Goal: Transaction & Acquisition: Purchase product/service

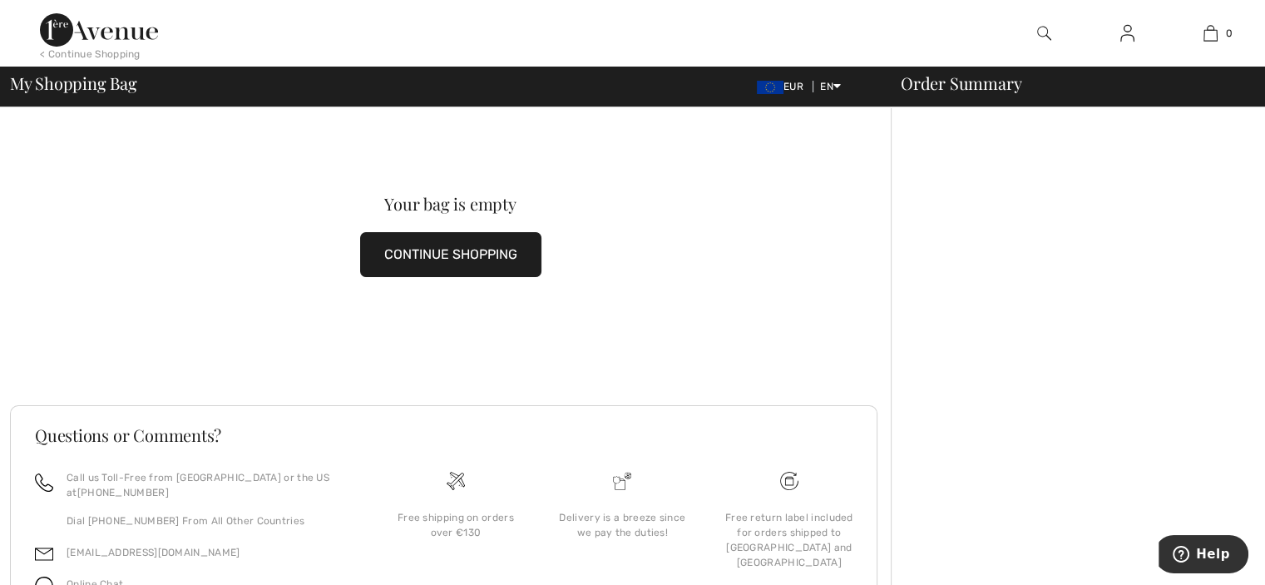
click at [449, 251] on button "CONTINUE SHOPPING" at bounding box center [450, 254] width 181 height 45
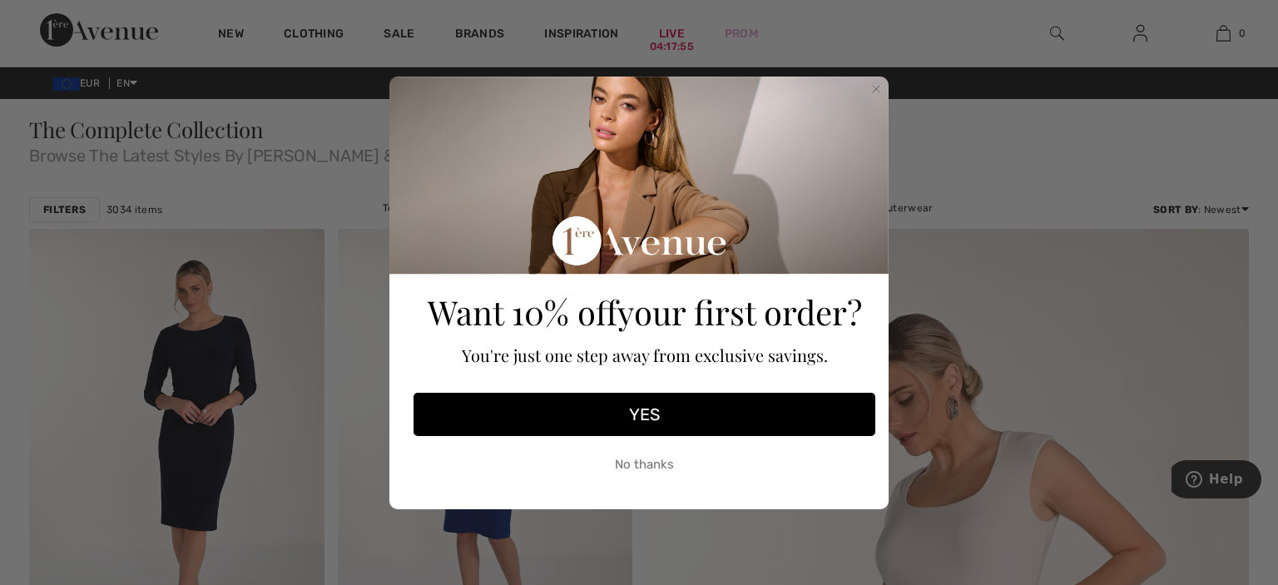
click at [641, 413] on button "YES" at bounding box center [644, 414] width 462 height 43
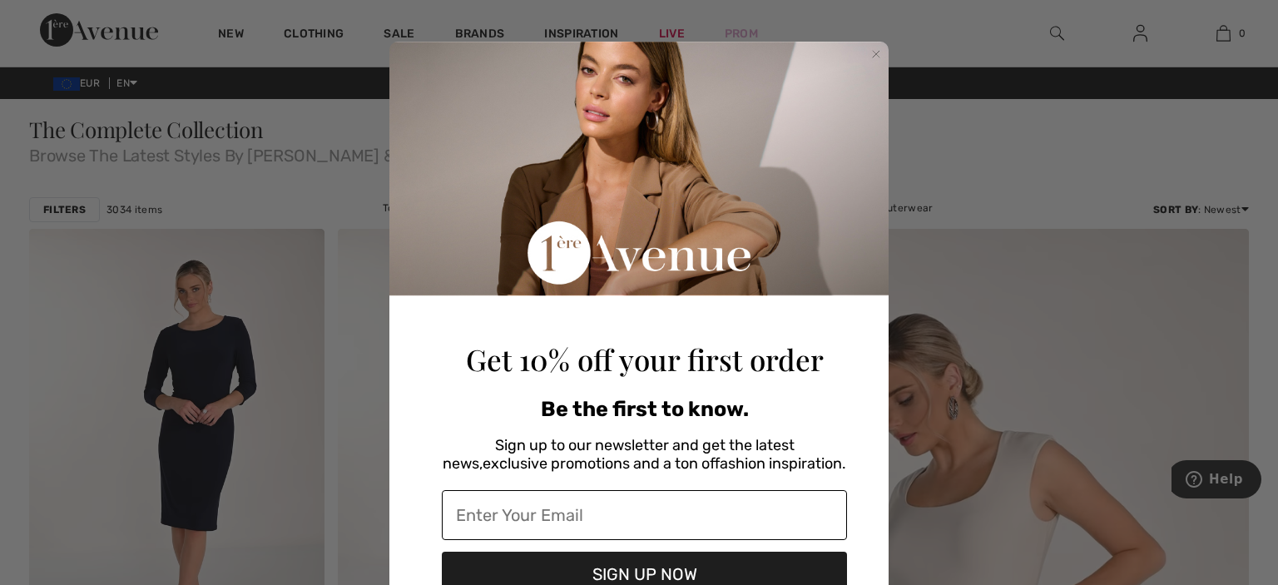
click at [535, 525] on input "Enter Your Email" at bounding box center [644, 515] width 405 height 50
type input "roberta0267@gmail.com"
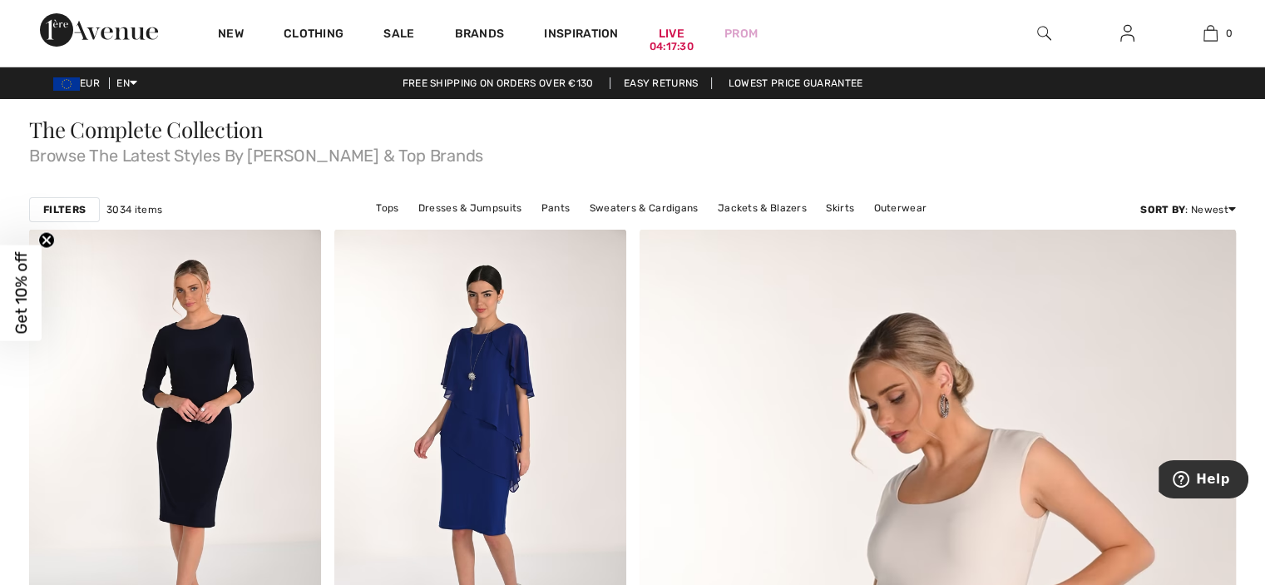
drag, startPoint x: 1270, startPoint y: 187, endPoint x: 1270, endPoint y: 228, distance: 40.8
click at [1265, 228] on html "We value your privacy We use cookies to enhance your browsing experience, serve…" at bounding box center [632, 292] width 1265 height 585
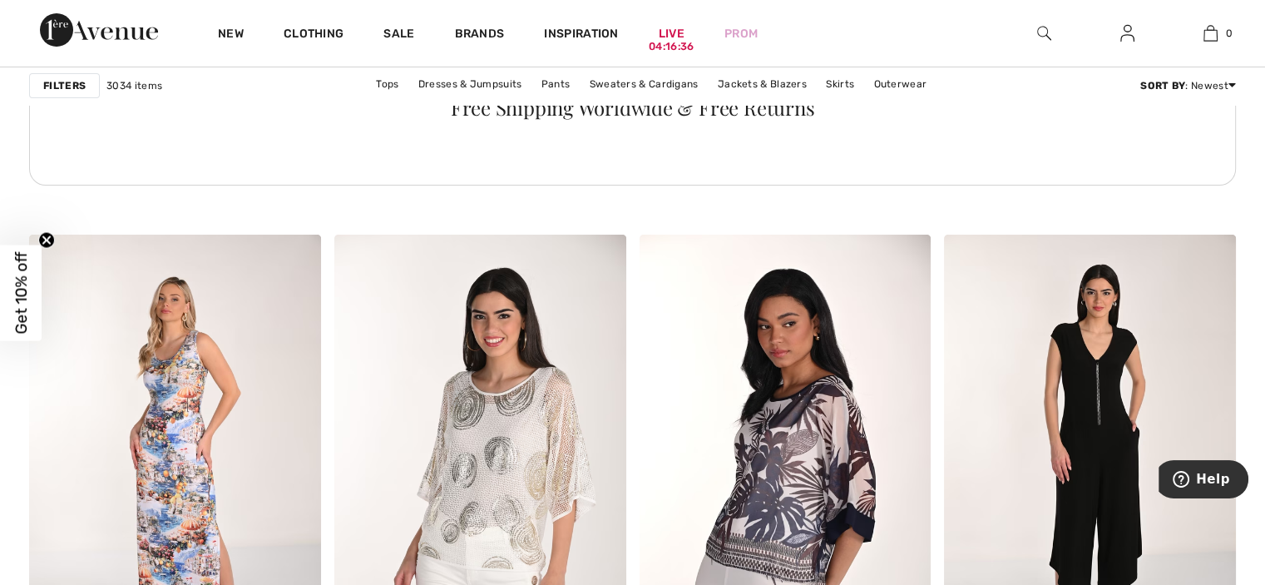
scroll to position [6087, 0]
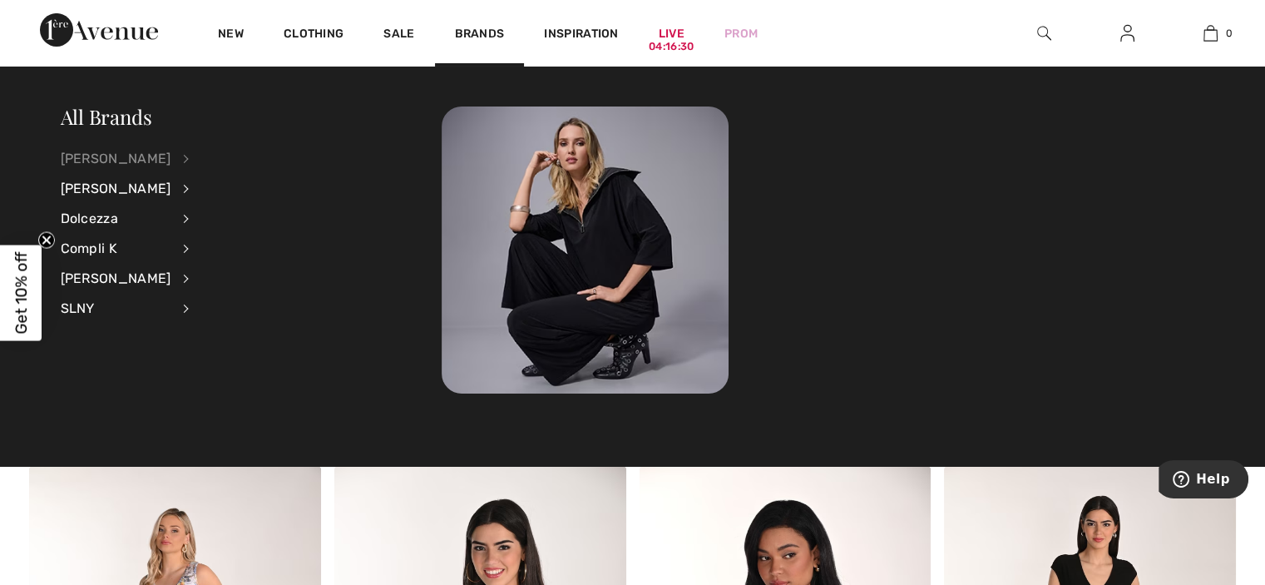
click at [143, 158] on div "[PERSON_NAME]" at bounding box center [116, 159] width 111 height 30
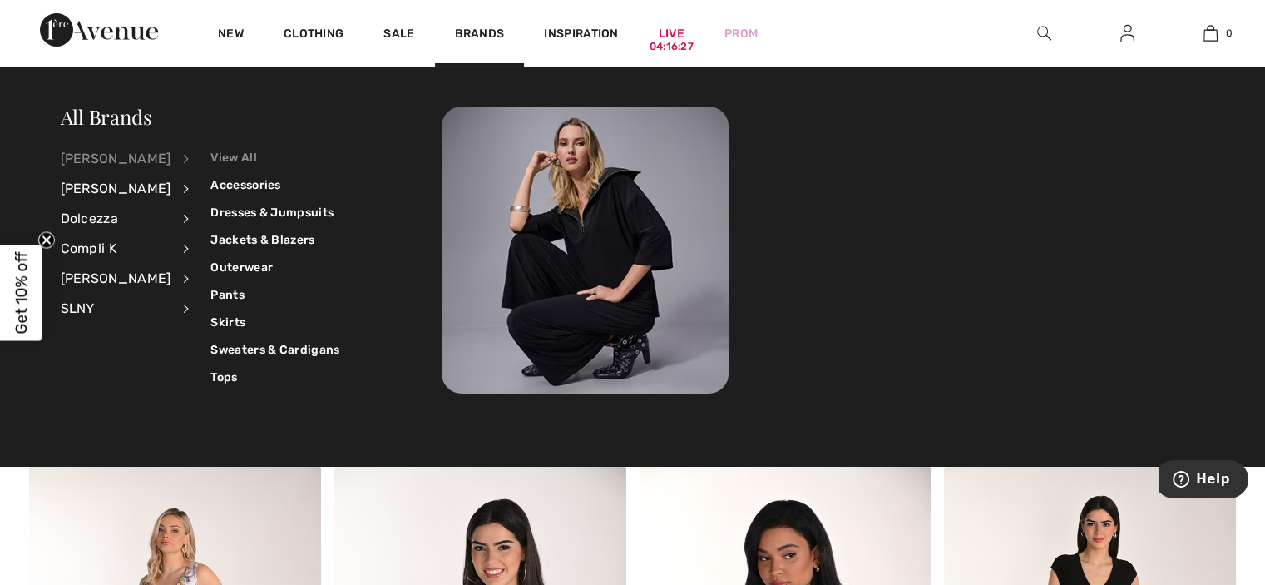
click at [225, 156] on link "View All" at bounding box center [274, 157] width 129 height 27
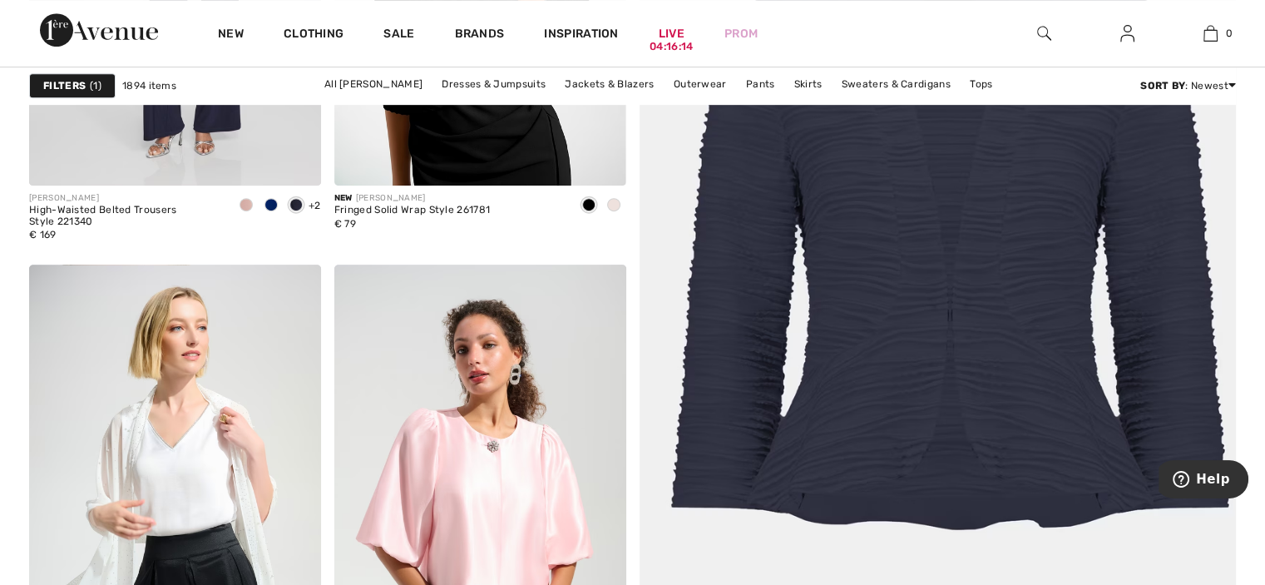
scroll to position [900, 0]
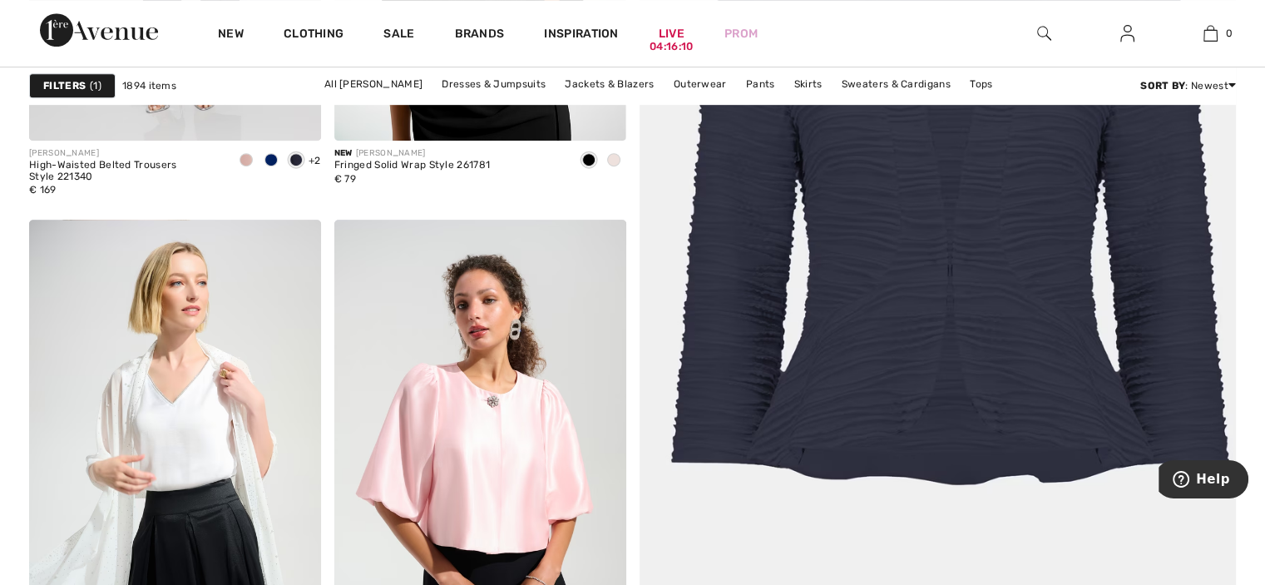
click at [894, 175] on img at bounding box center [938, 240] width 716 height 1075
click at [919, 232] on img at bounding box center [938, 240] width 716 height 1075
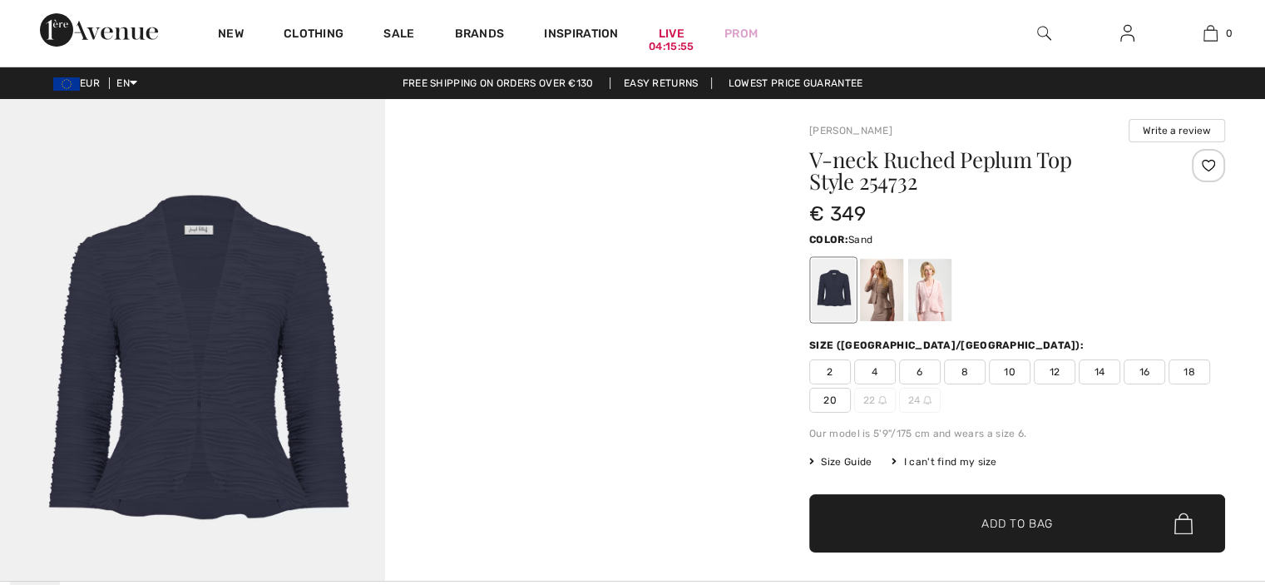
click at [879, 283] on div at bounding box center [881, 290] width 43 height 62
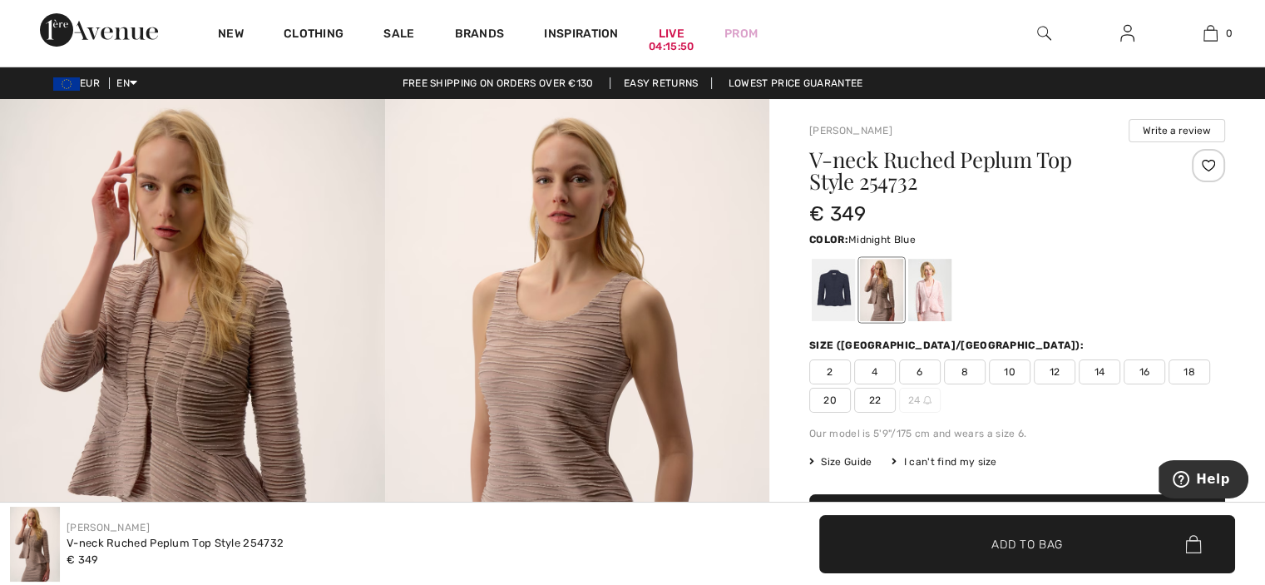
click at [832, 277] on div at bounding box center [833, 290] width 43 height 62
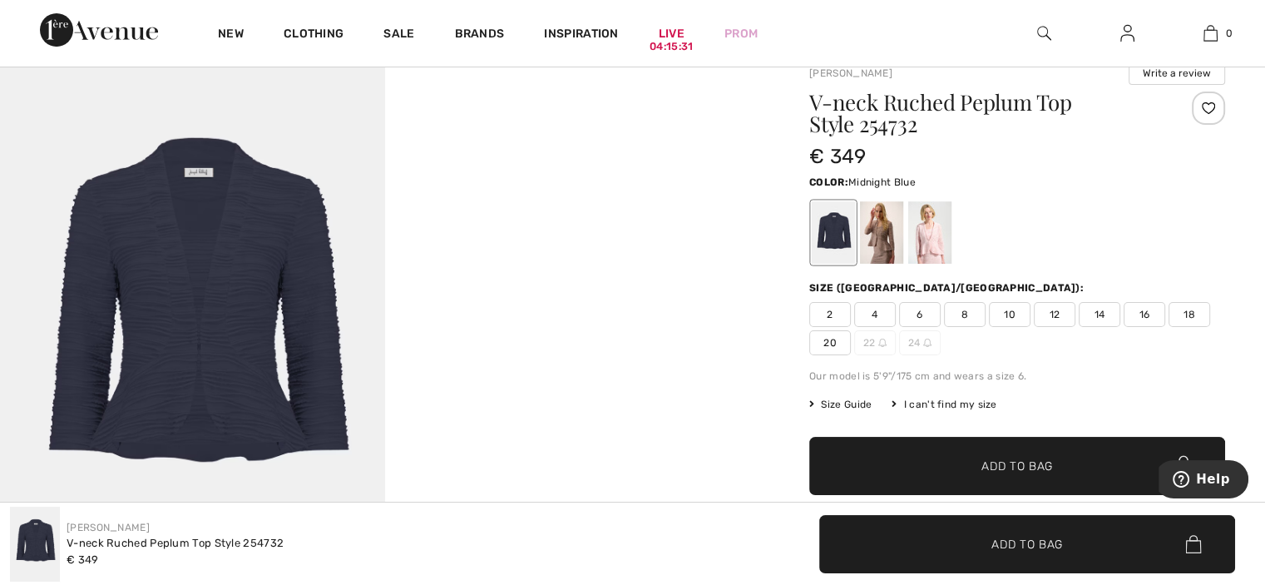
scroll to position [27, 0]
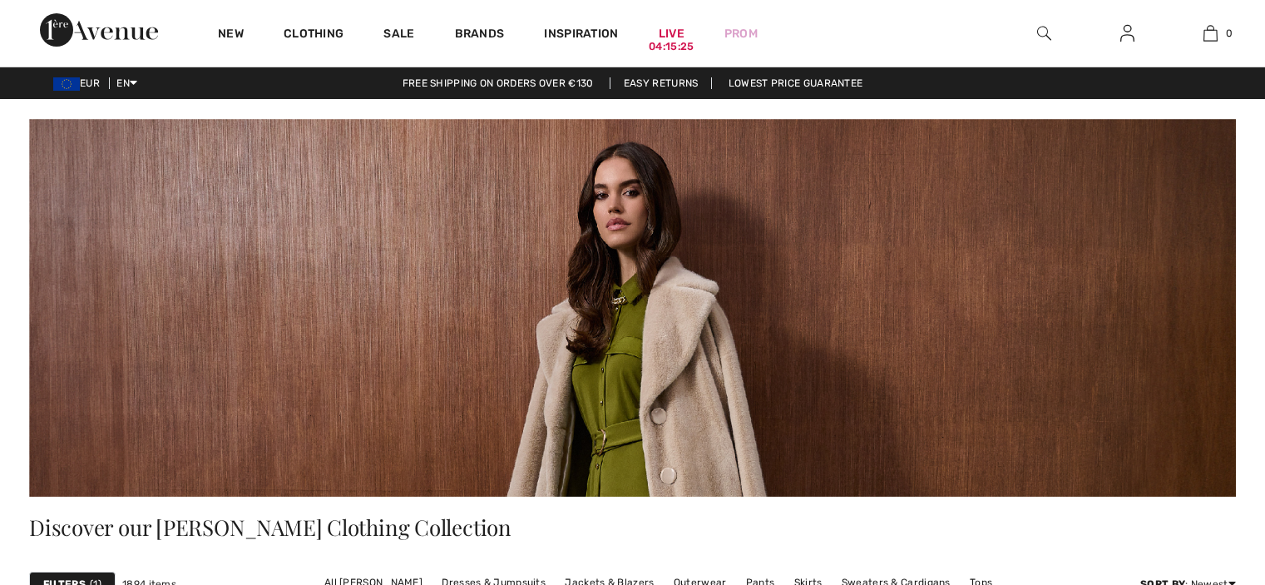
scroll to position [900, 0]
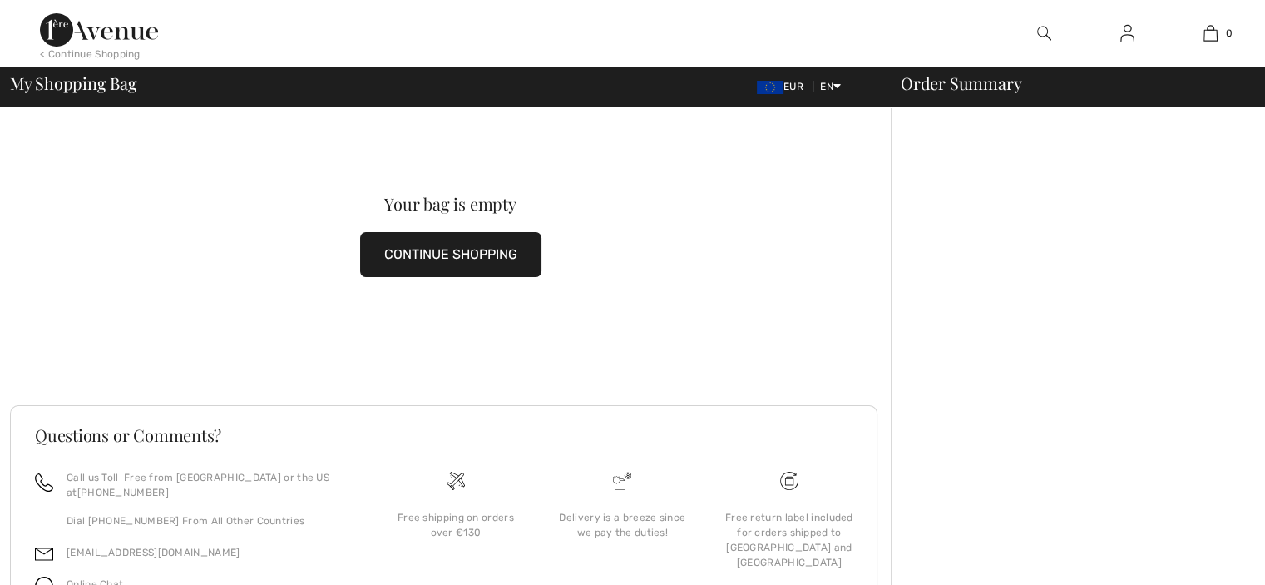
click at [614, 257] on div "Your bag is empty CONTINUE SHOPPING" at bounding box center [450, 236] width 881 height 258
click at [486, 252] on button "CONTINUE SHOPPING" at bounding box center [450, 254] width 181 height 45
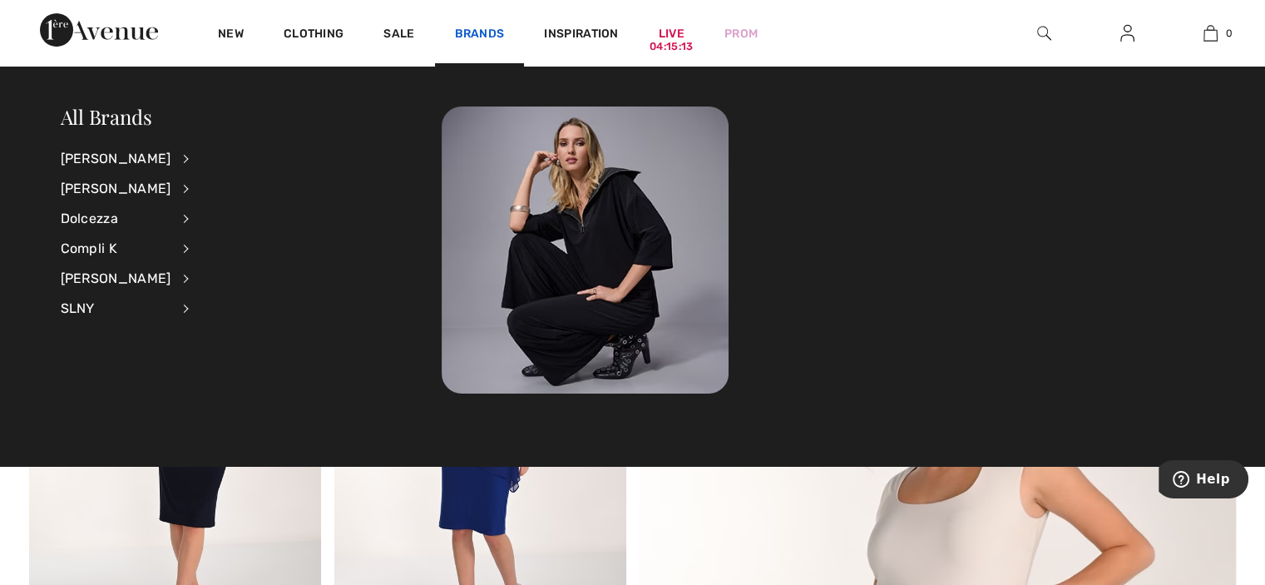
click at [478, 36] on link "Brands" at bounding box center [480, 35] width 50 height 17
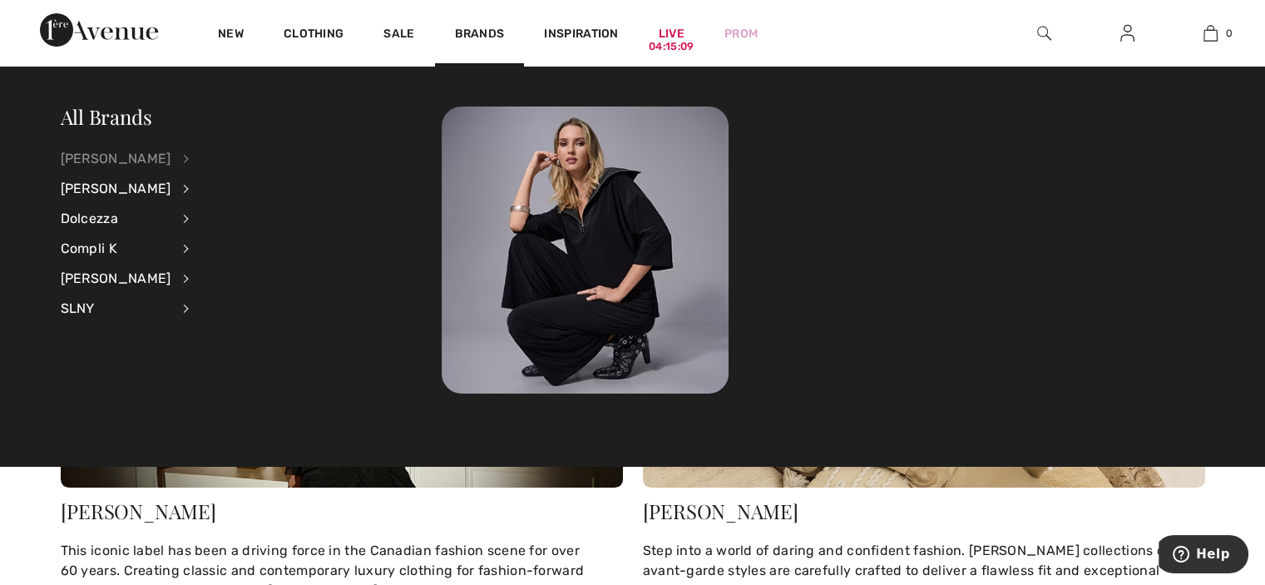
click at [127, 159] on div "[PERSON_NAME]" at bounding box center [116, 159] width 111 height 30
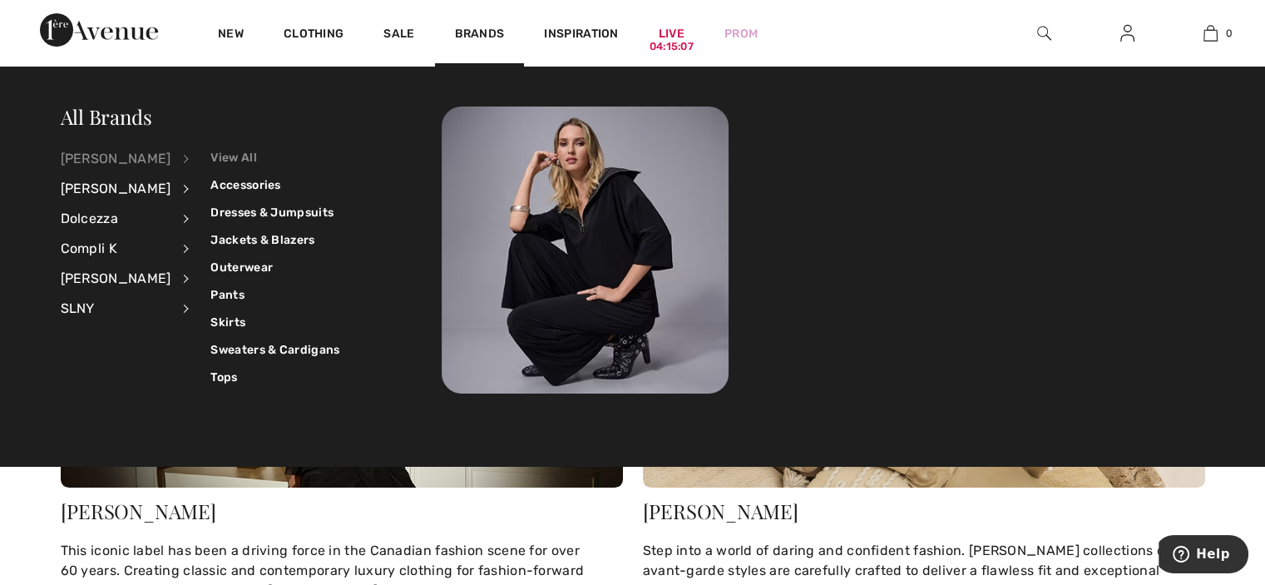
click at [235, 156] on link "View All" at bounding box center [274, 157] width 129 height 27
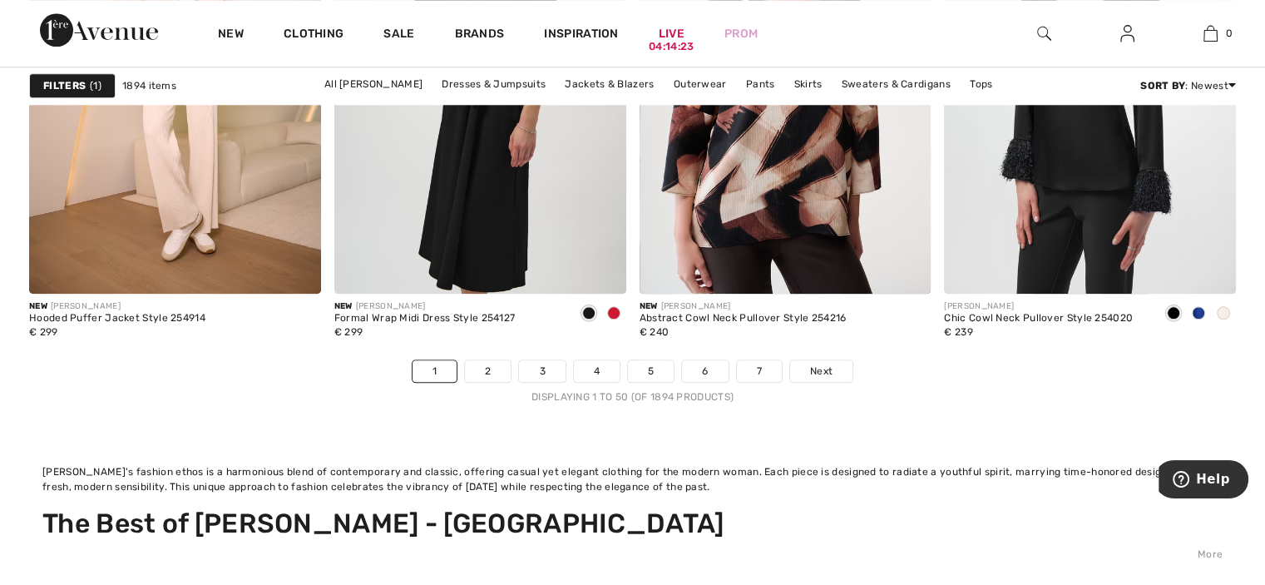
scroll to position [8114, 0]
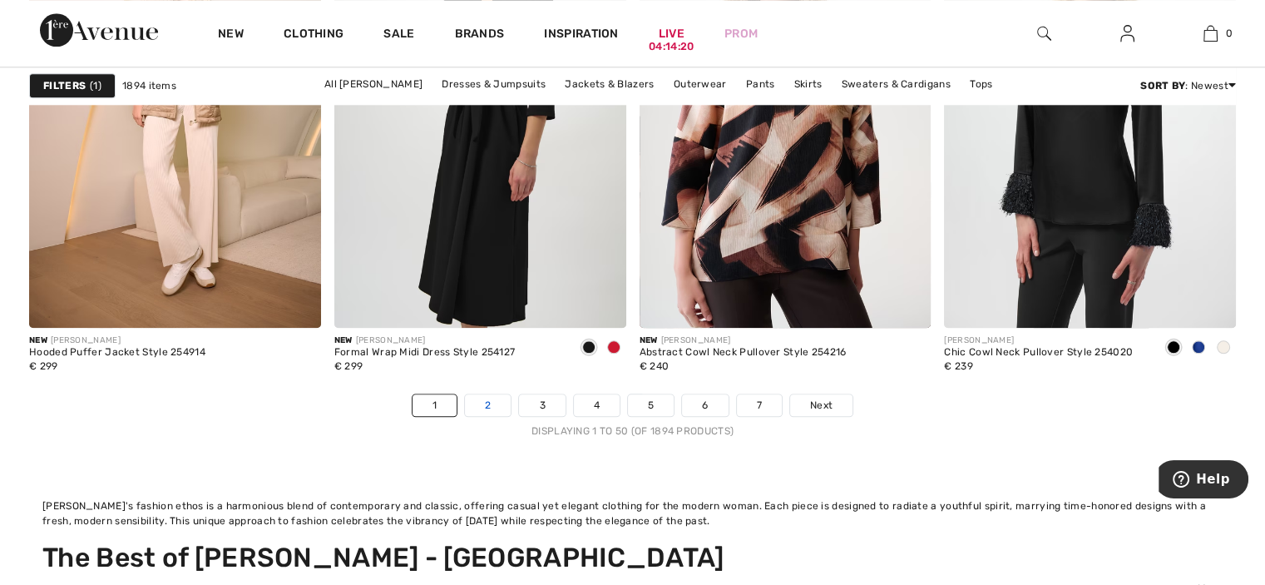
click at [487, 395] on link "2" at bounding box center [488, 405] width 46 height 22
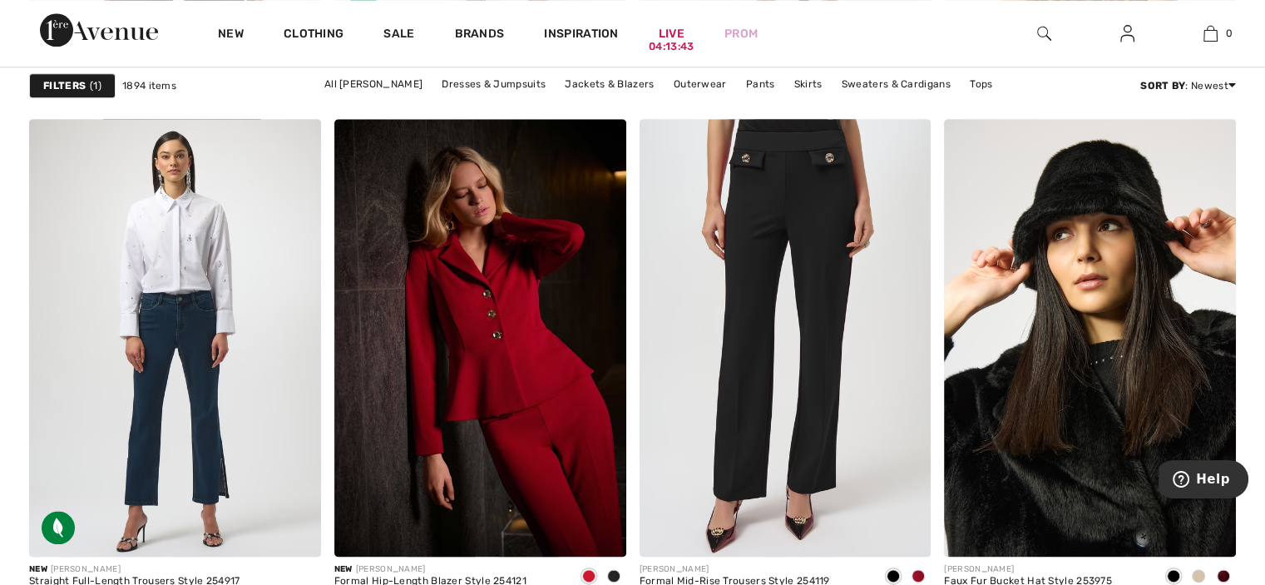
scroll to position [2046, 0]
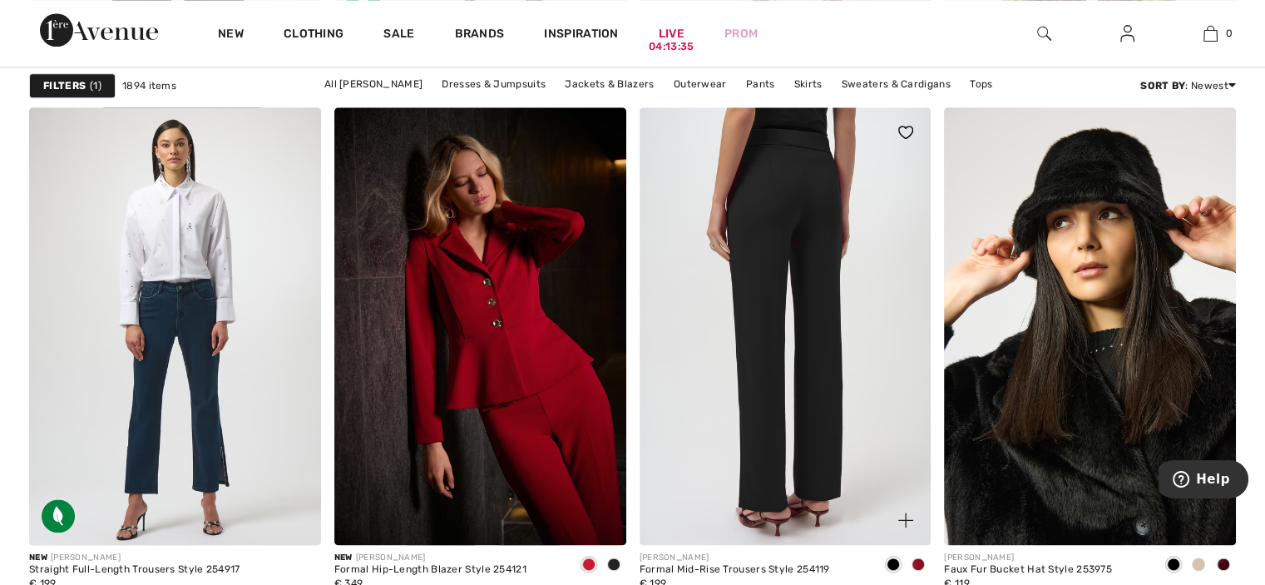
click at [779, 220] on img at bounding box center [786, 326] width 292 height 438
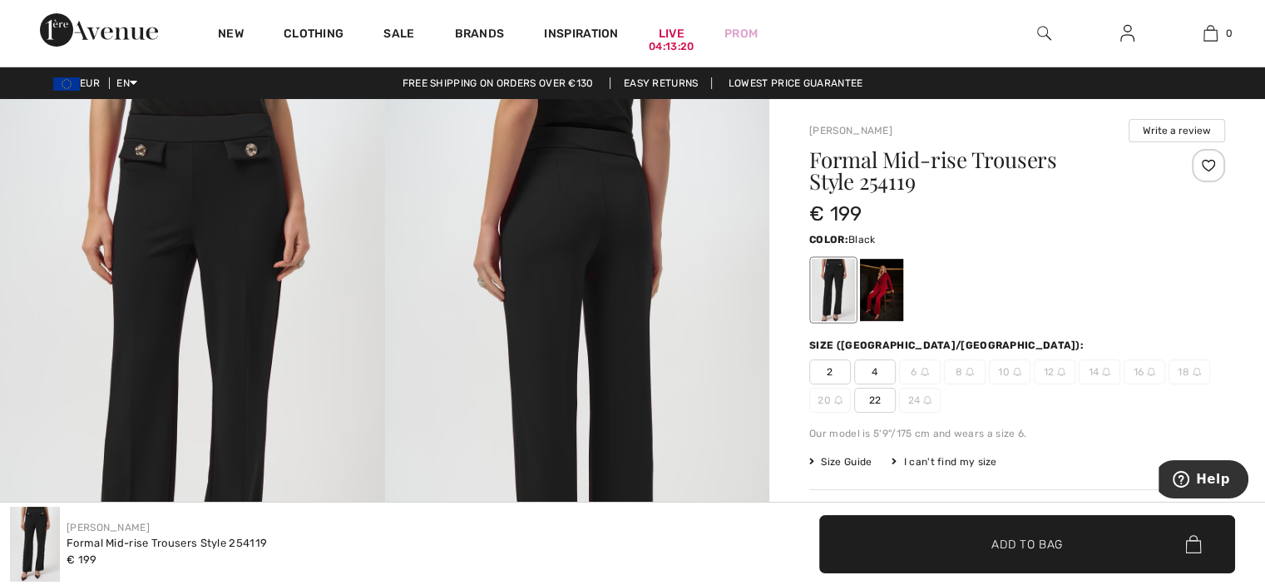
click at [220, 186] on img at bounding box center [192, 387] width 385 height 577
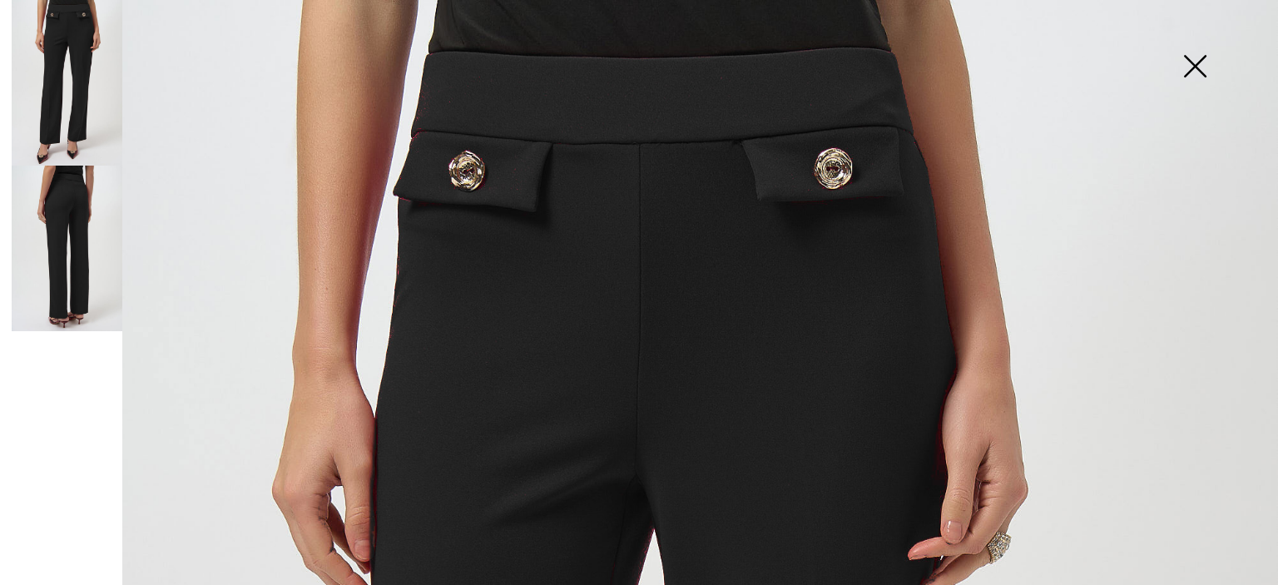
click at [70, 260] on img at bounding box center [67, 249] width 111 height 166
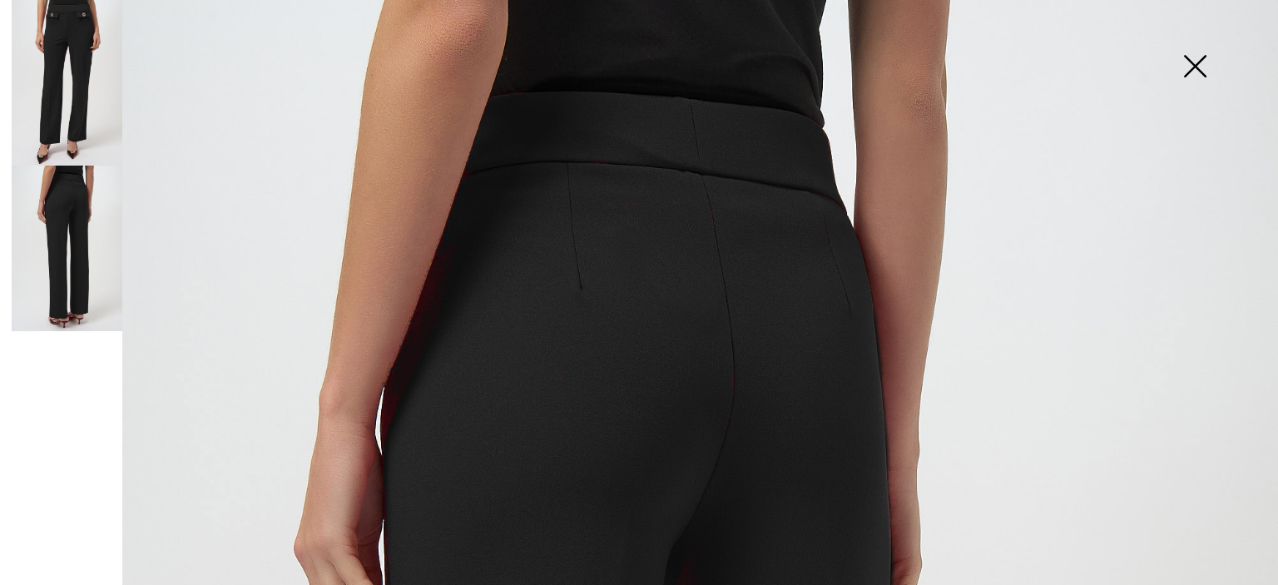
click at [1187, 62] on img at bounding box center [1194, 68] width 83 height 86
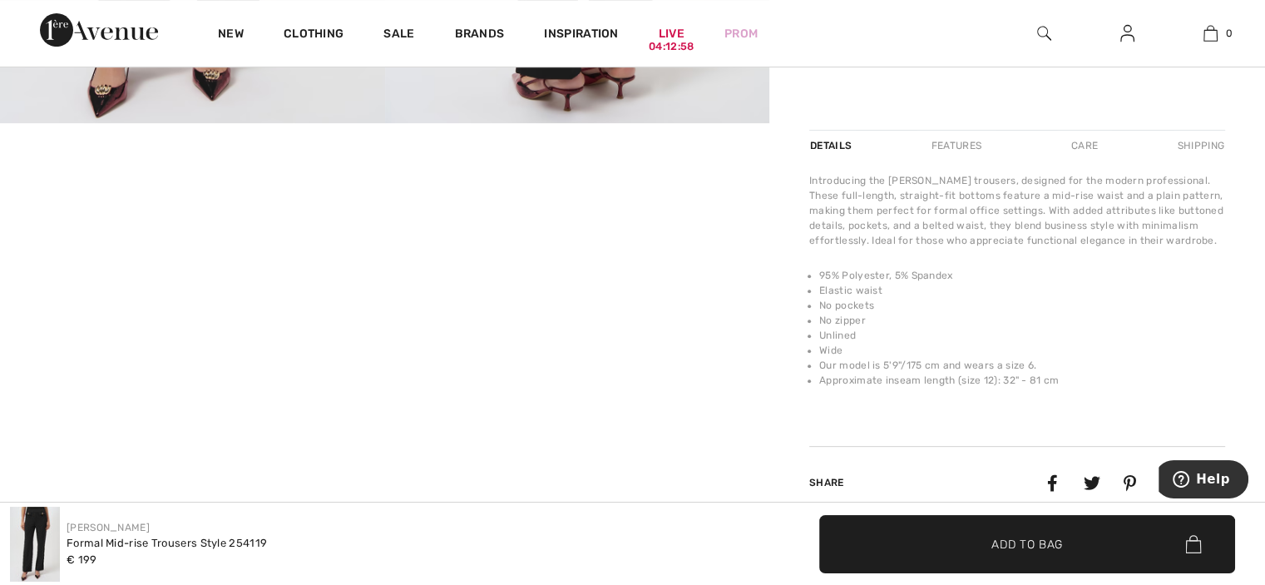
scroll to position [537, 0]
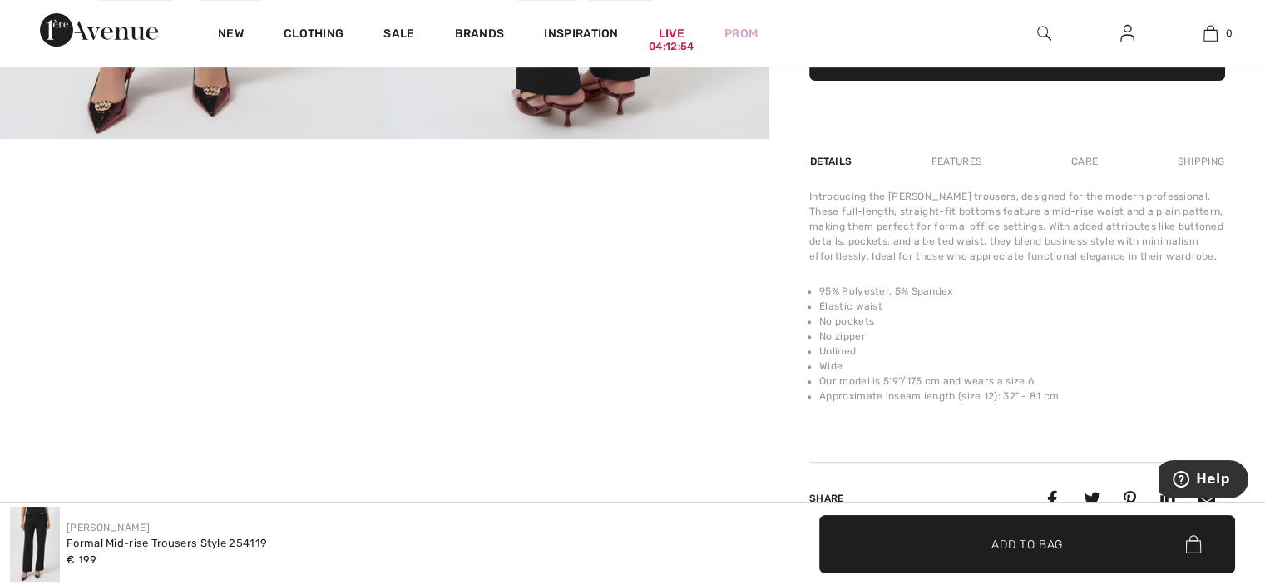
click at [166, 268] on video "Your browser does not support the video tag." at bounding box center [128, 204] width 256 height 128
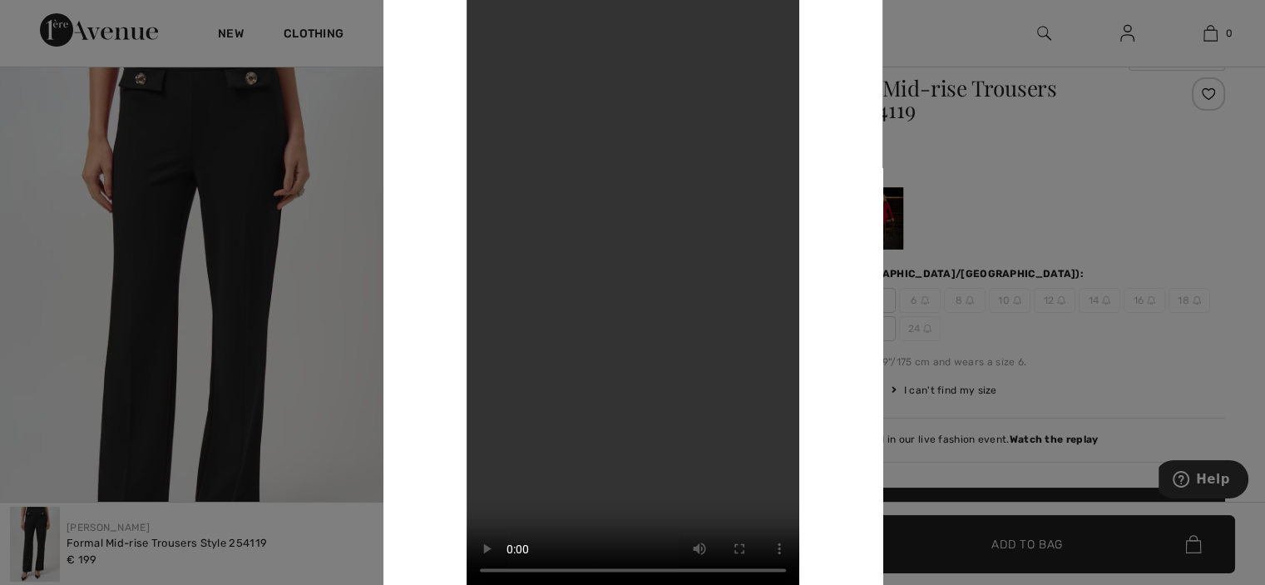
scroll to position [0, 0]
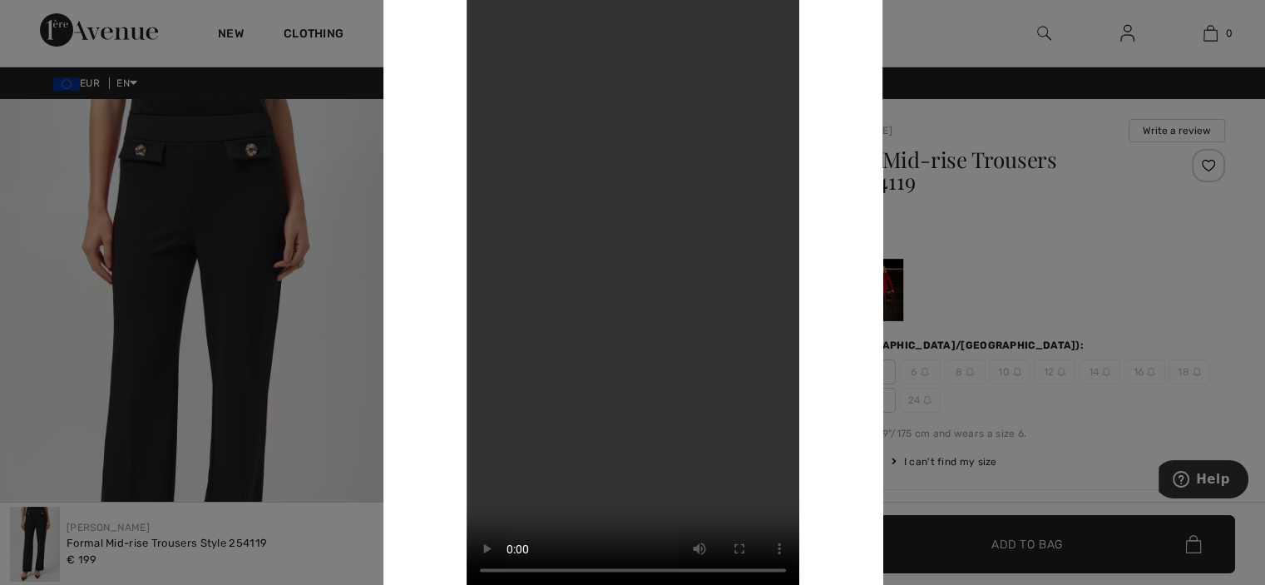
click at [617, 323] on video "Your browser does not support the video tag." at bounding box center [633, 293] width 333 height 592
click at [849, 176] on div "Your browser does not support the video tag." at bounding box center [633, 292] width 499 height 671
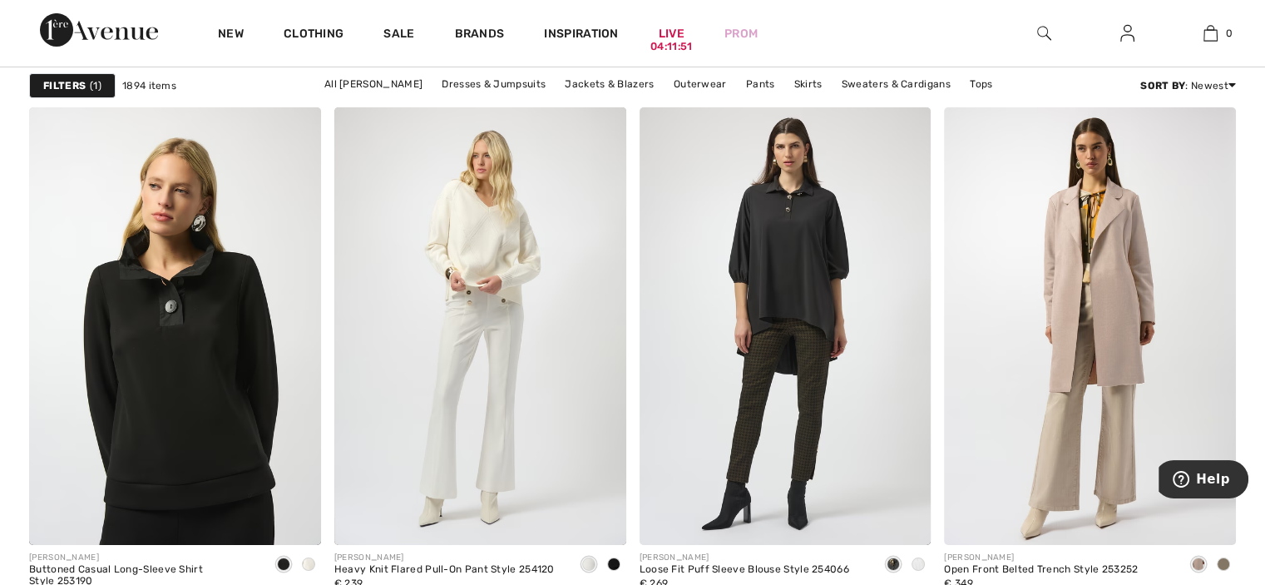
scroll to position [6150, 0]
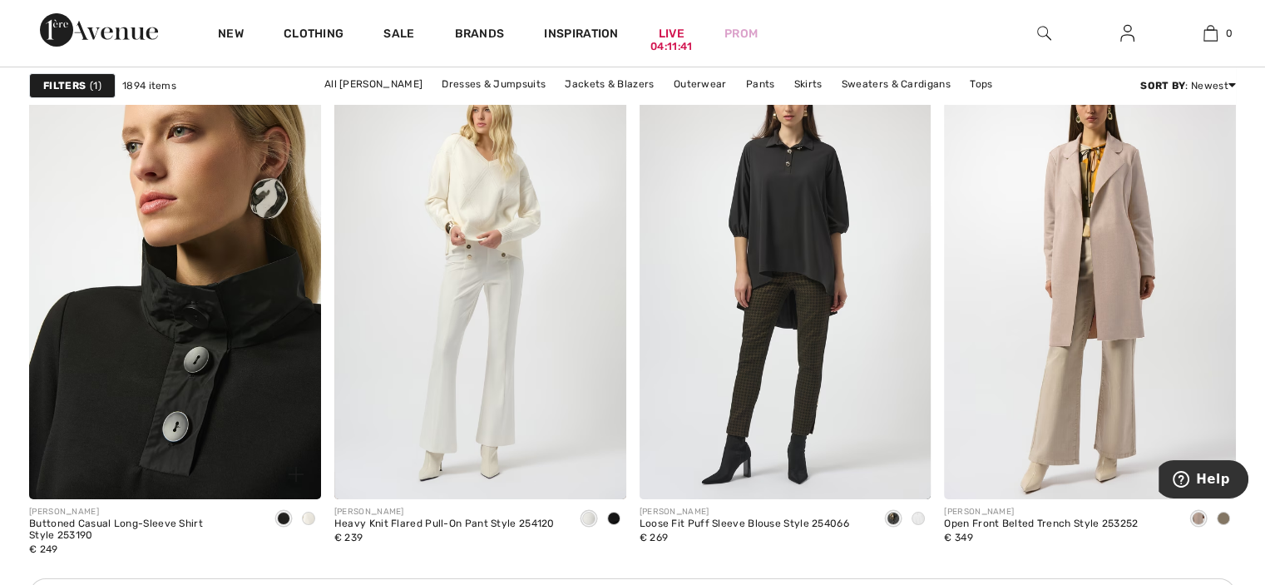
click at [215, 394] on img at bounding box center [175, 281] width 292 height 438
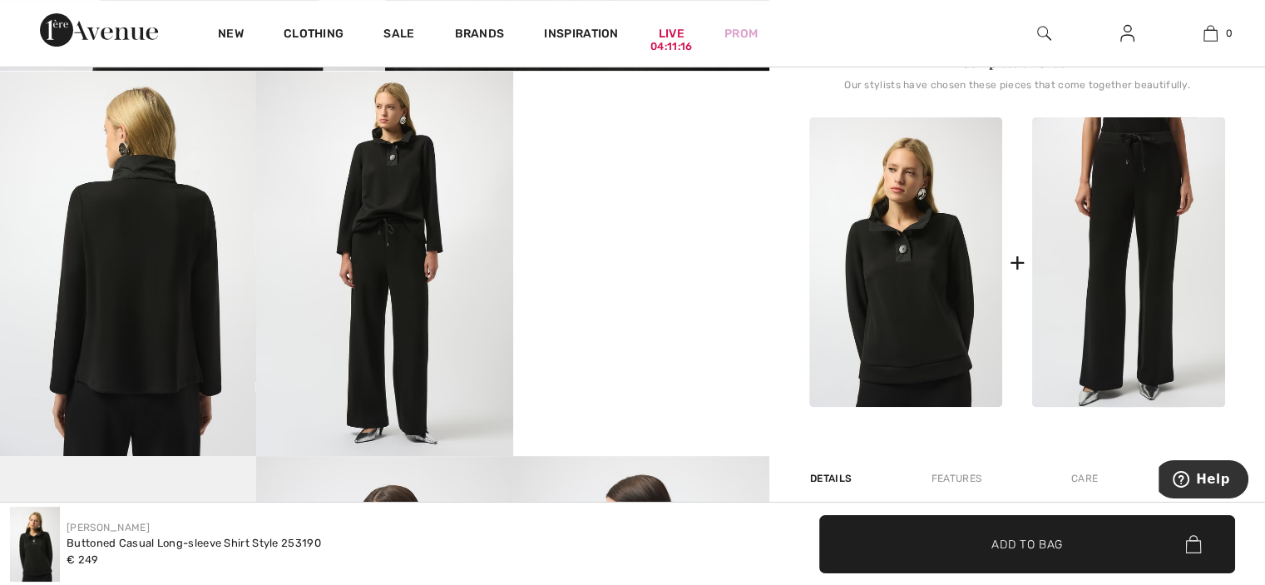
scroll to position [579, 0]
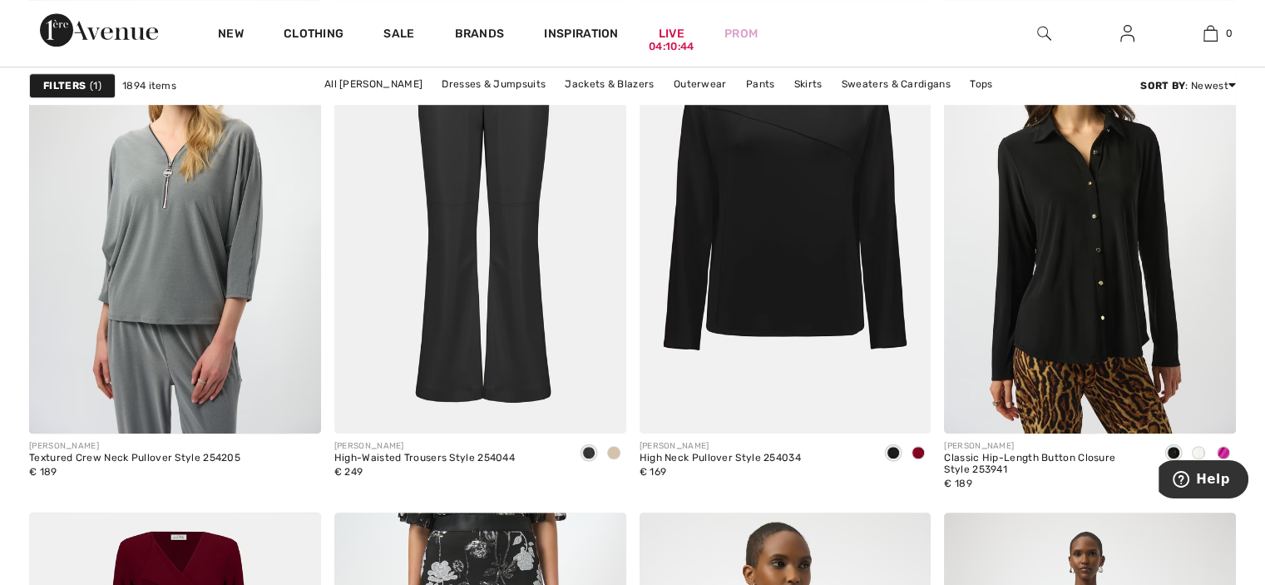
scroll to position [7415, 0]
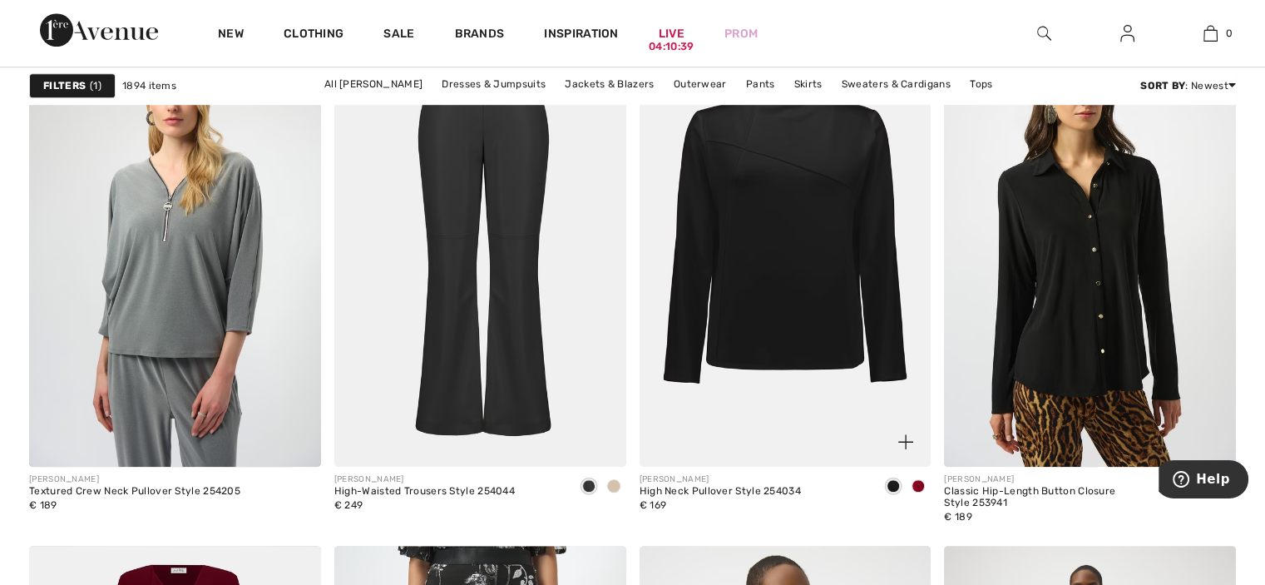
click at [912, 485] on span at bounding box center [918, 485] width 13 height 13
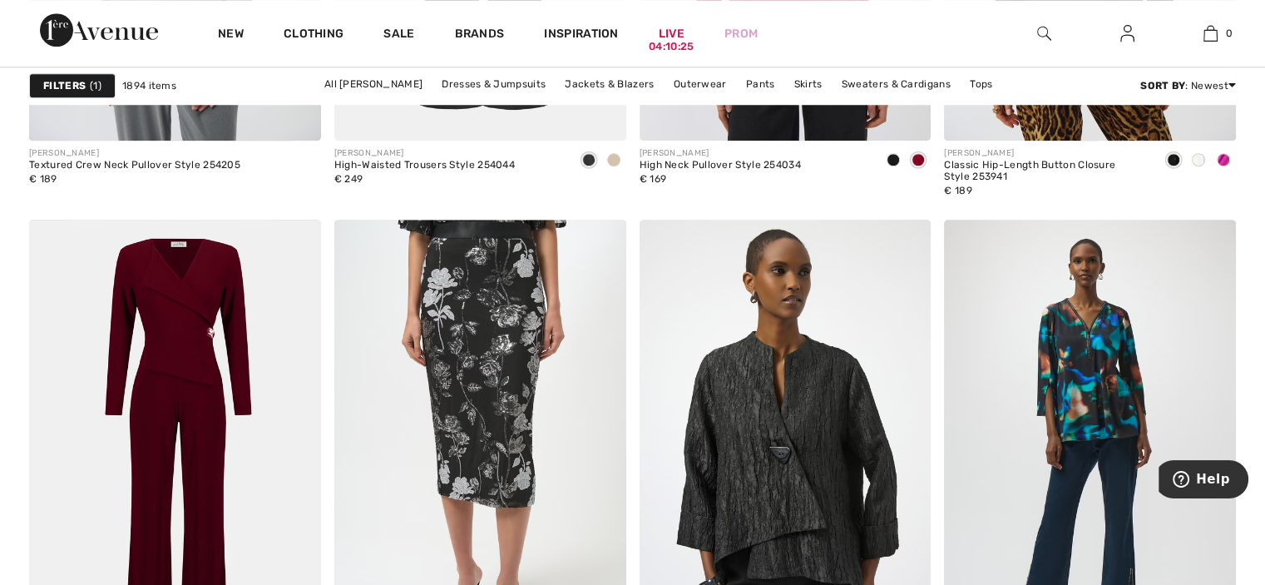
scroll to position [7852, 0]
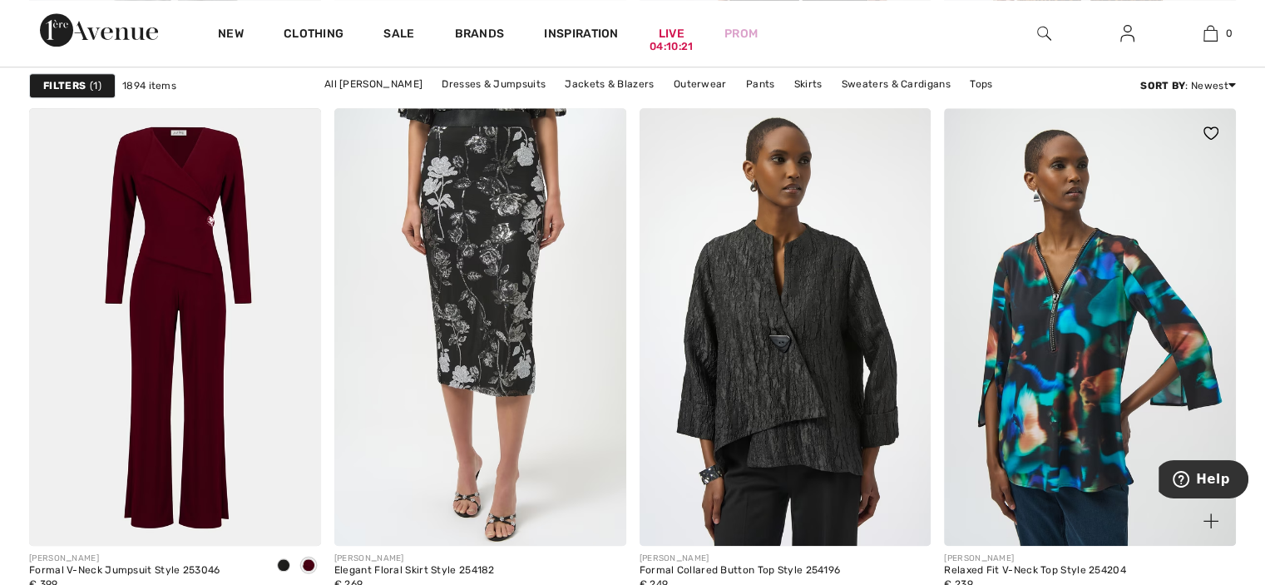
click at [1025, 435] on img at bounding box center [1090, 327] width 292 height 438
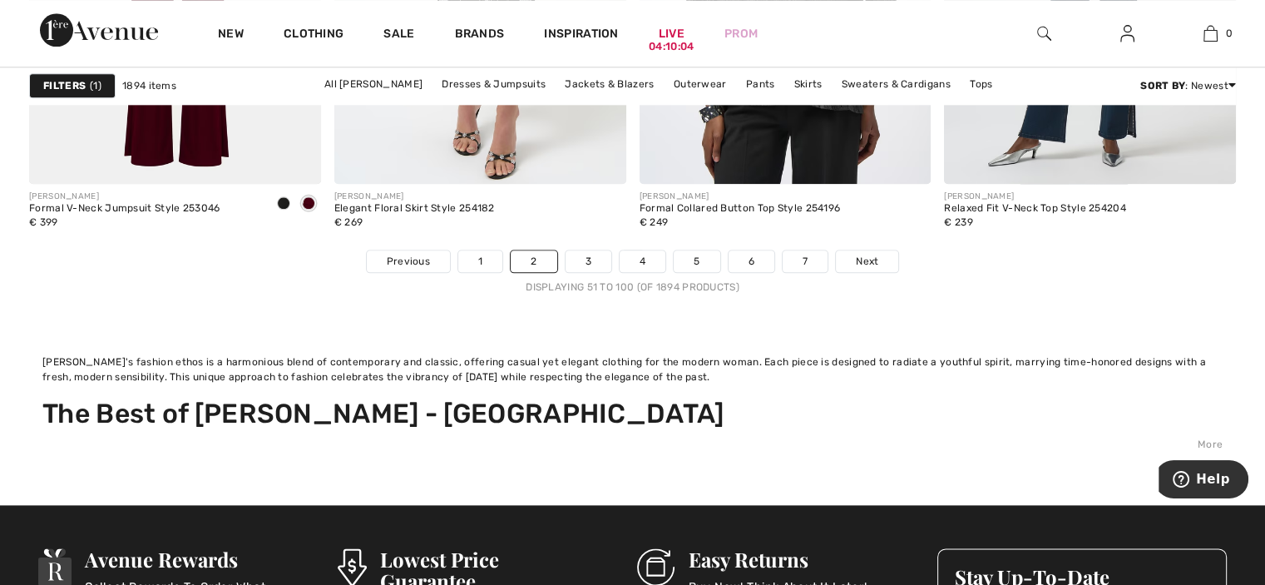
scroll to position [8326, 0]
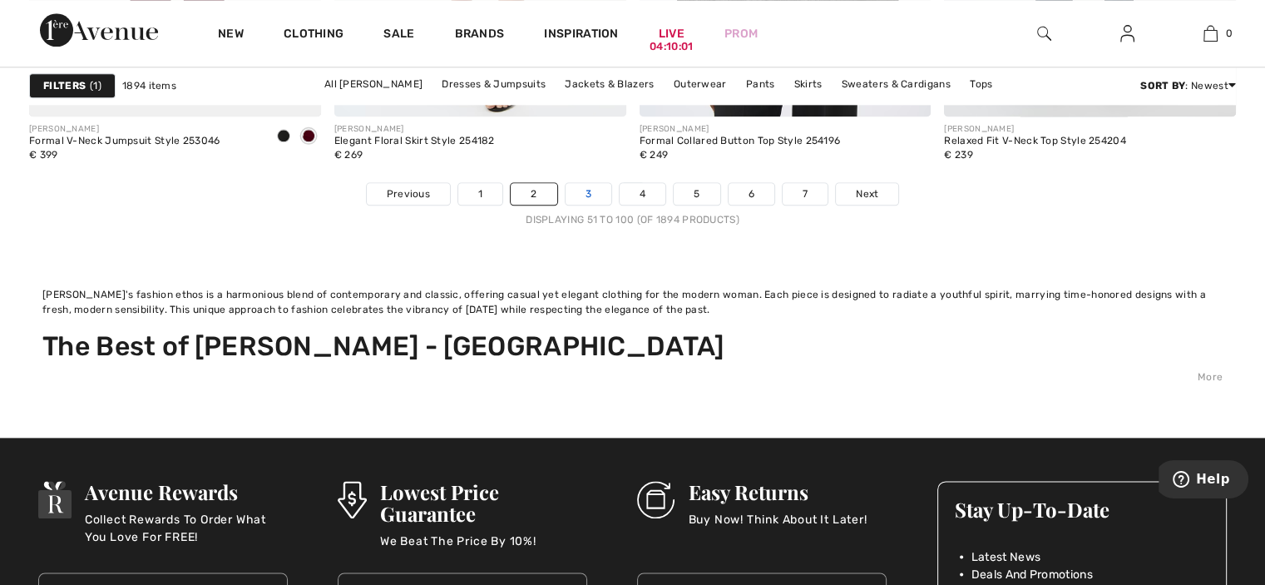
click at [586, 190] on link "3" at bounding box center [589, 194] width 46 height 22
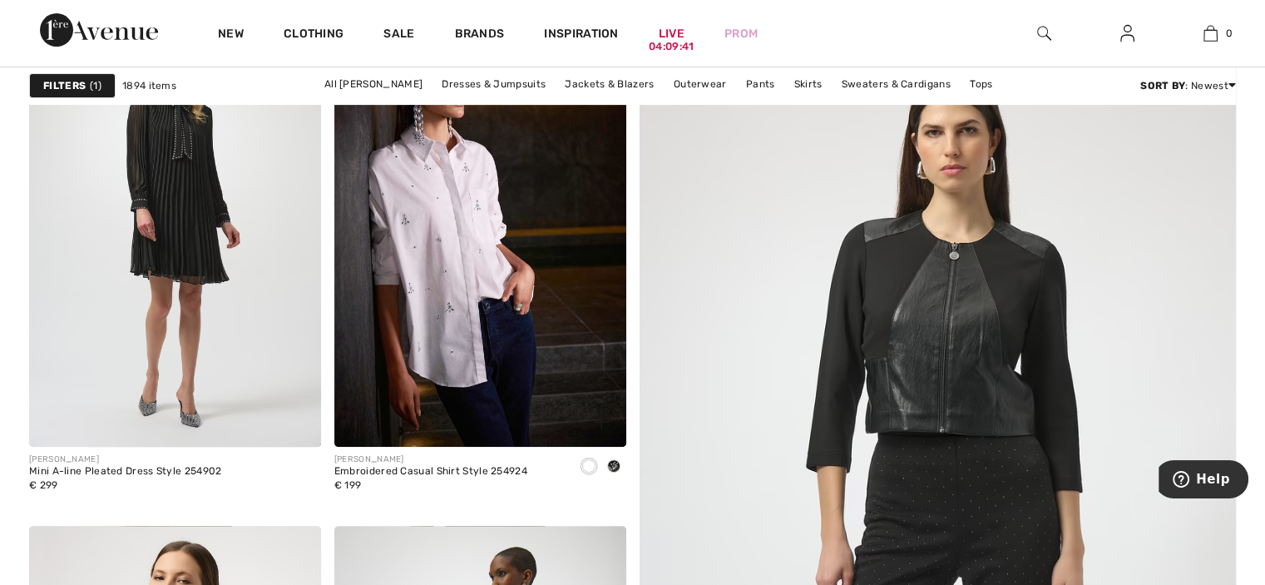
click at [612, 462] on span at bounding box center [613, 465] width 13 height 13
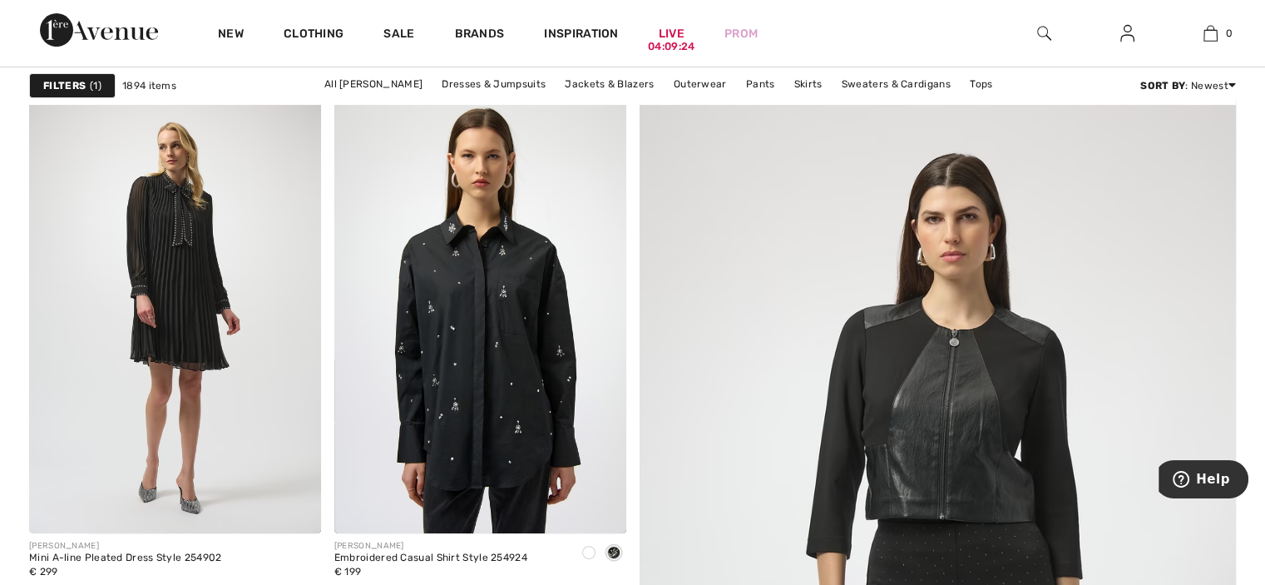
scroll to position [496, 0]
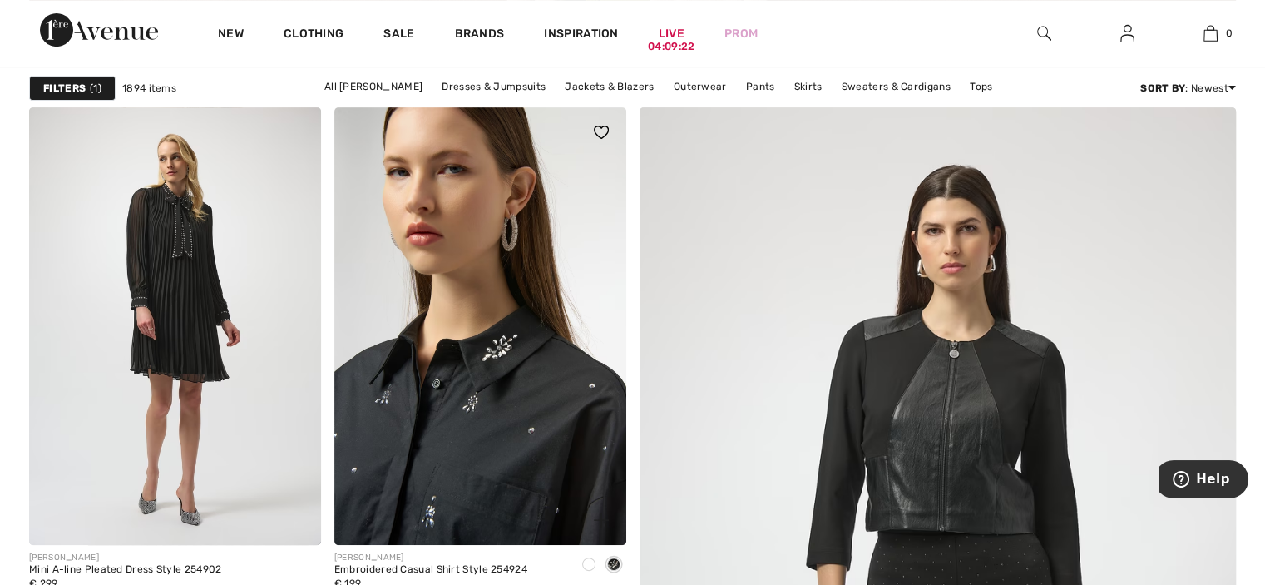
click at [526, 427] on img at bounding box center [480, 326] width 292 height 438
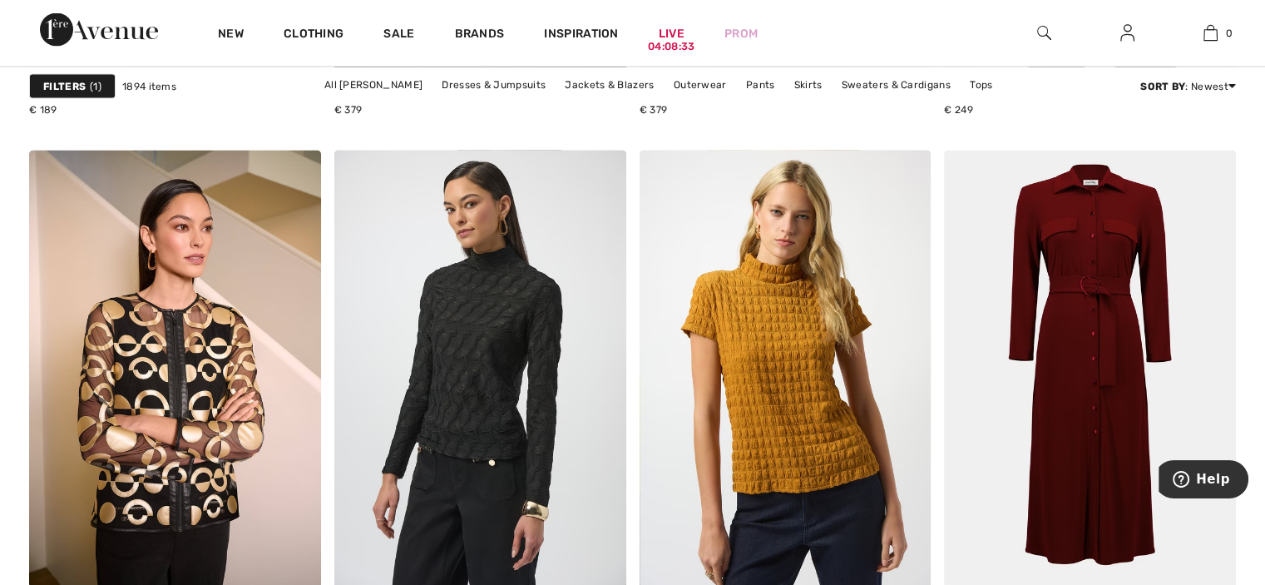
scroll to position [3223, 0]
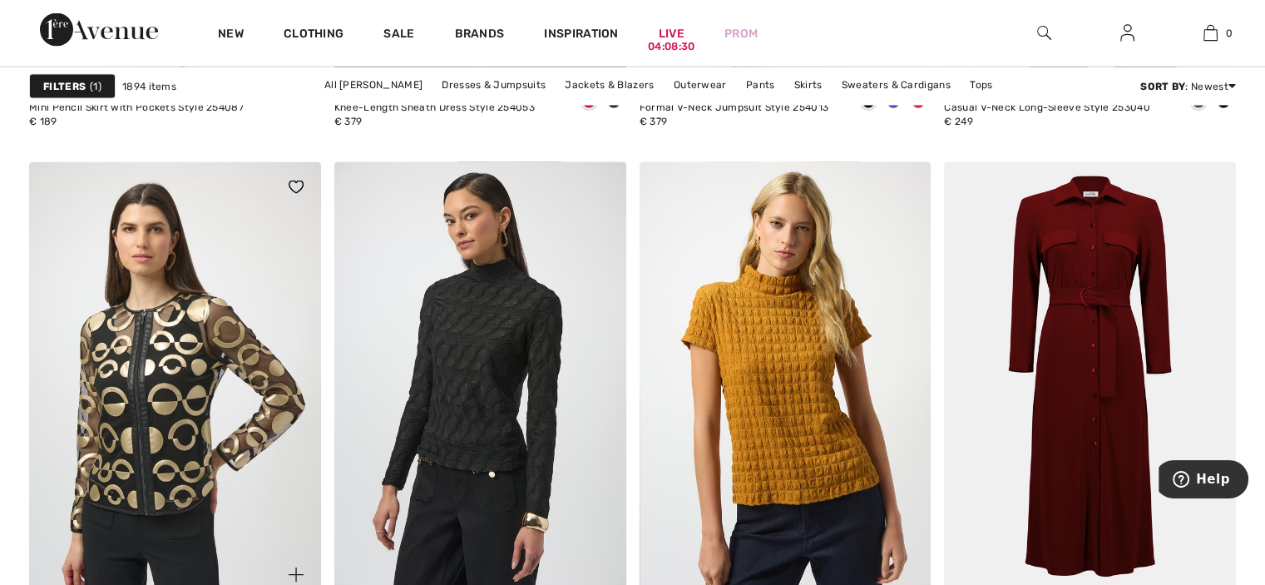
click at [143, 358] on img at bounding box center [175, 381] width 292 height 438
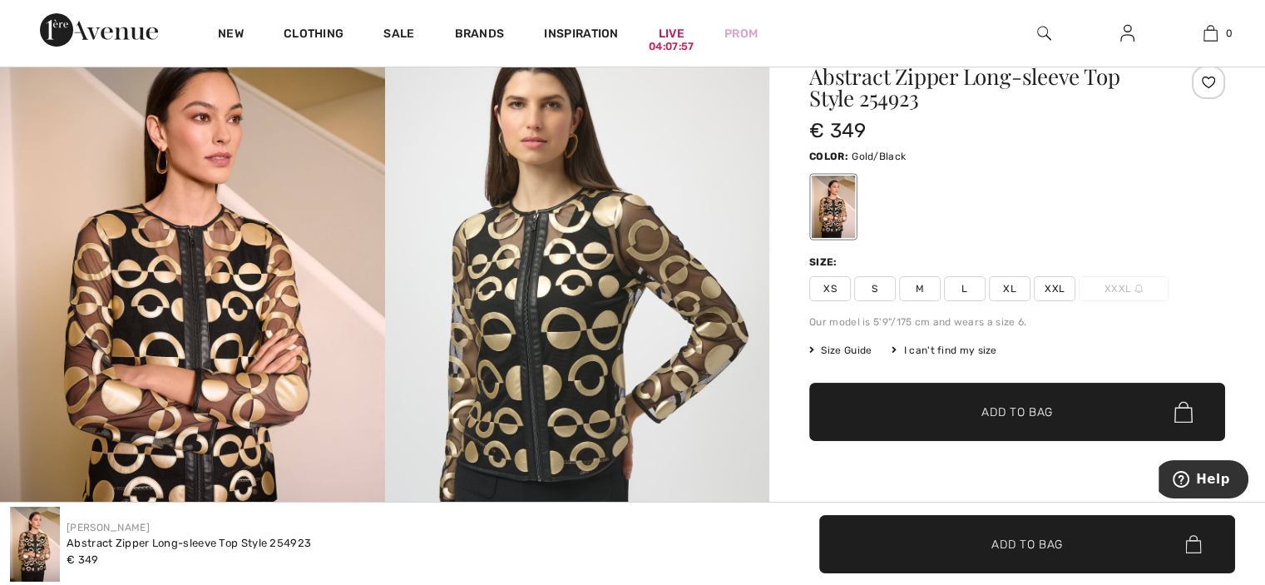
scroll to position [71, 0]
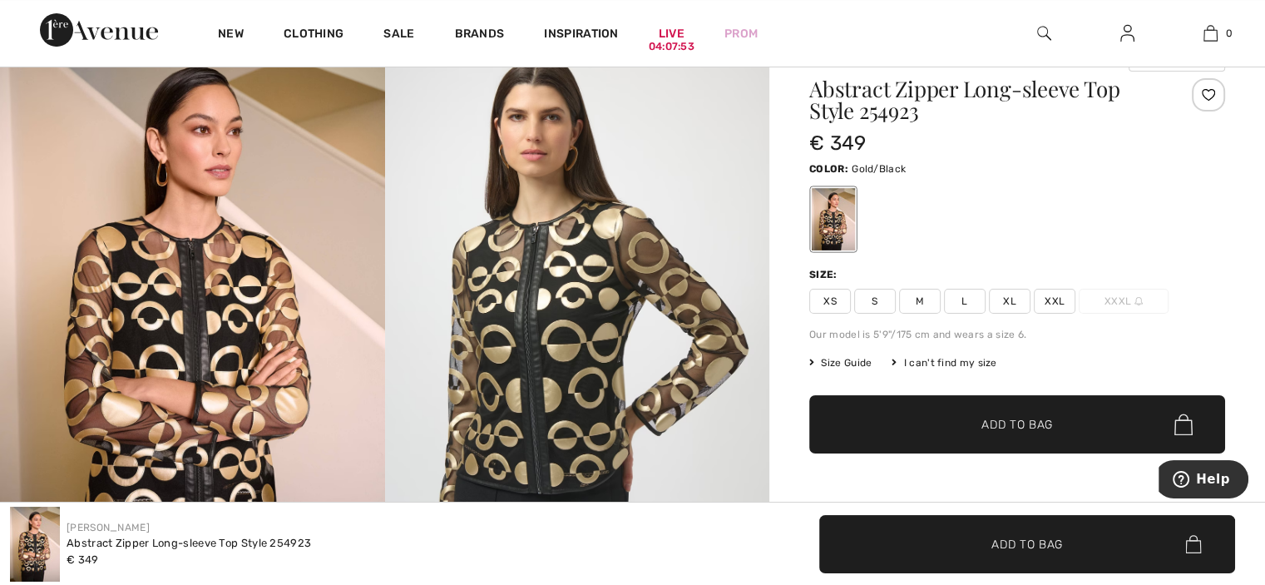
click at [1051, 302] on span "XXL" at bounding box center [1055, 301] width 42 height 25
click at [1015, 417] on span "Add to Bag" at bounding box center [1018, 424] width 72 height 17
click at [546, 364] on img at bounding box center [577, 316] width 385 height 577
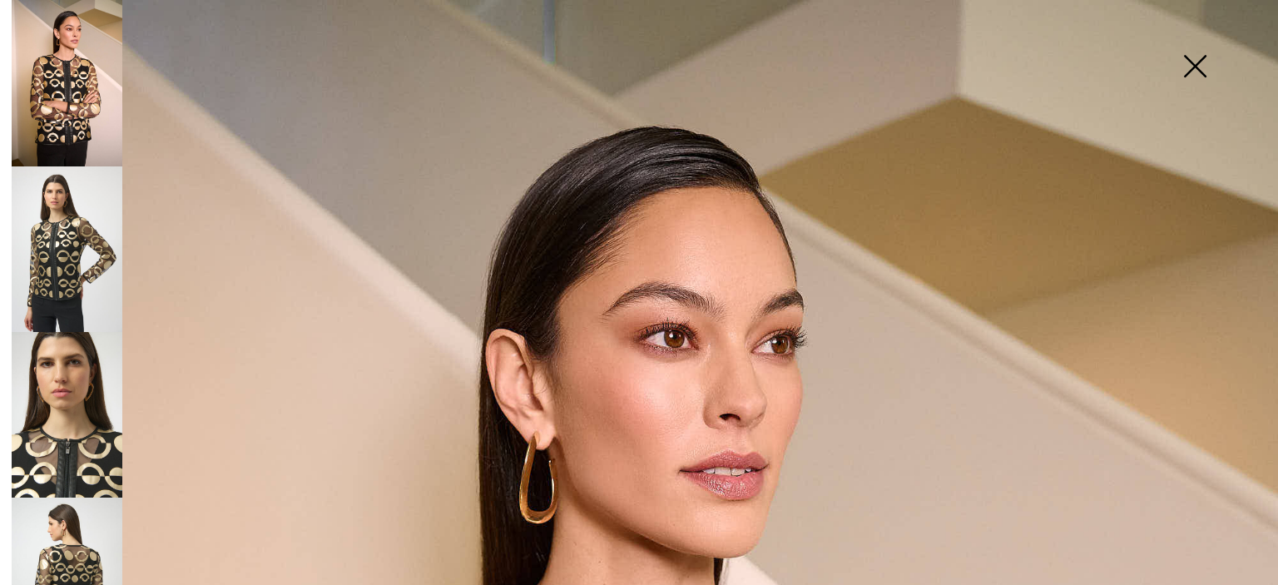
click at [1196, 59] on img at bounding box center [1194, 68] width 83 height 86
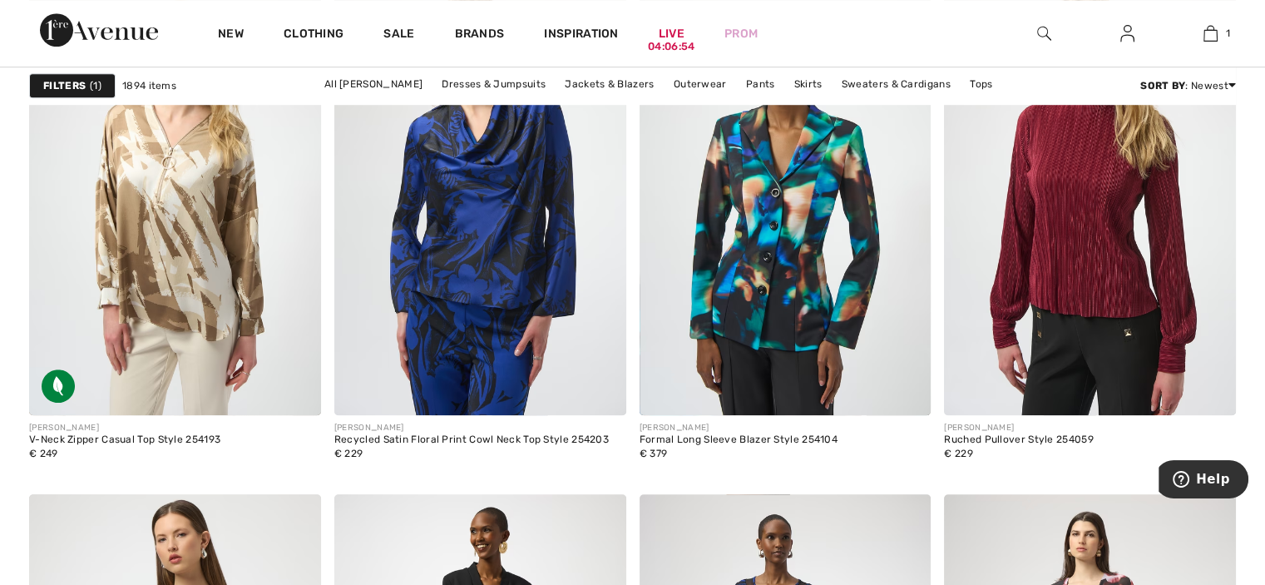
scroll to position [7611, 0]
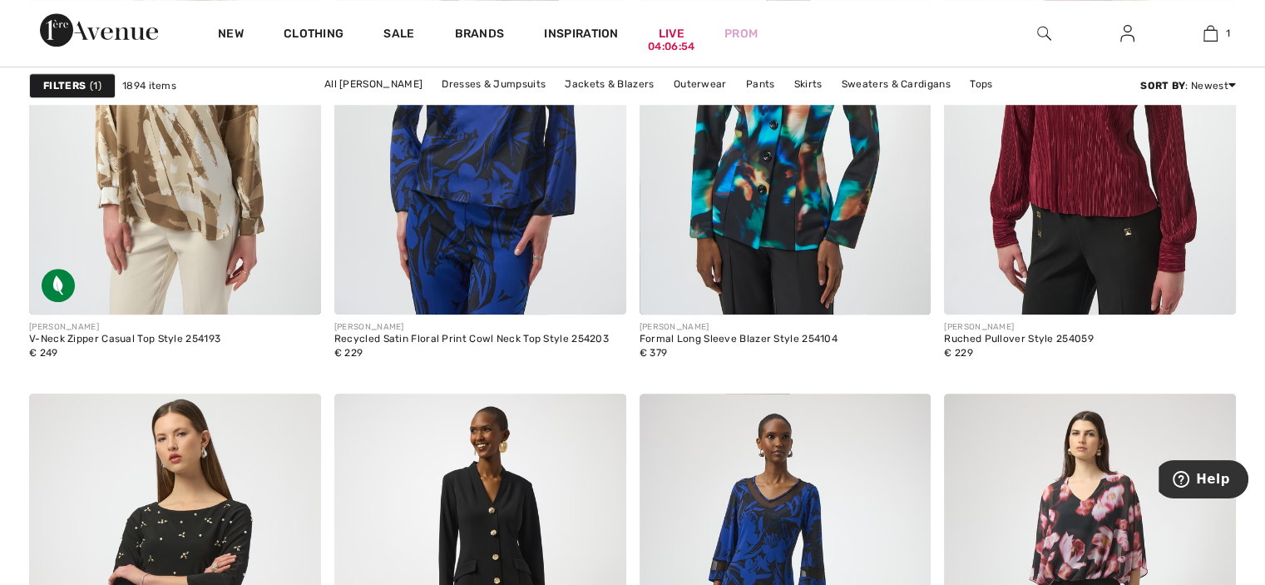
drag, startPoint x: 1271, startPoint y: 221, endPoint x: 84, endPoint y: 19, distance: 1204.3
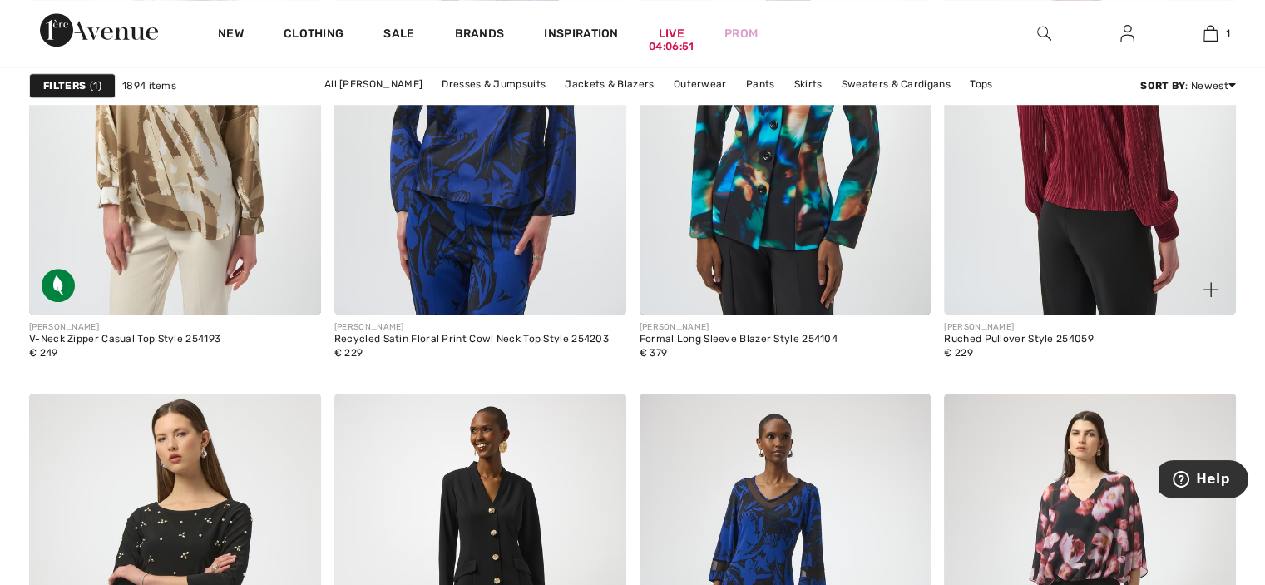
click at [1082, 205] on img at bounding box center [1090, 96] width 292 height 438
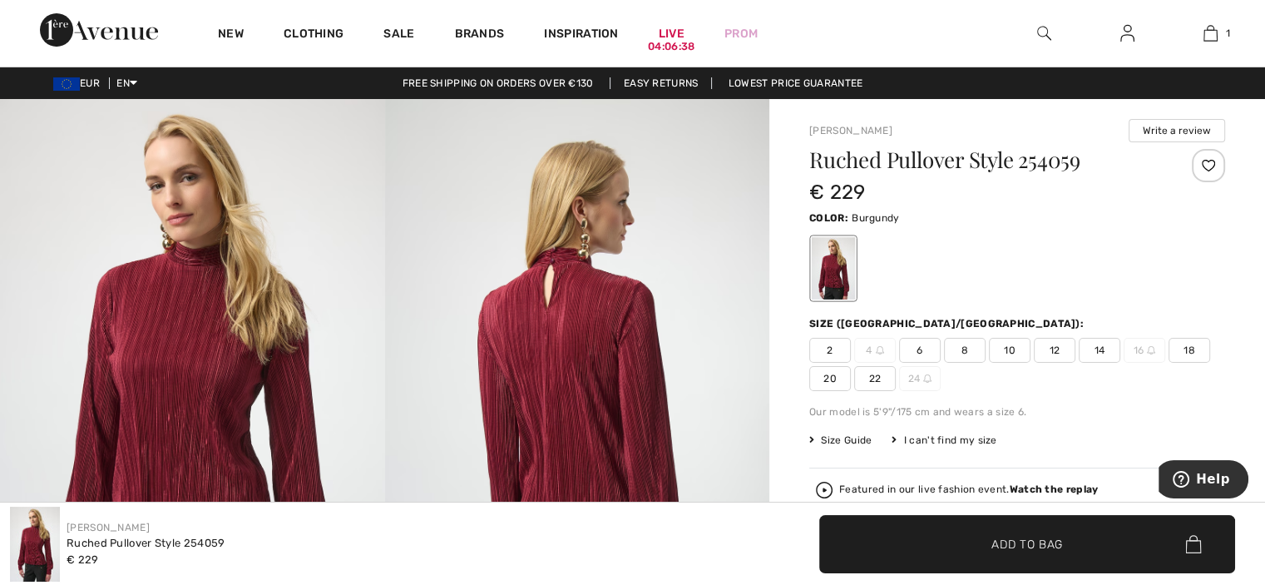
click at [839, 438] on span "Size Guide" at bounding box center [841, 440] width 62 height 15
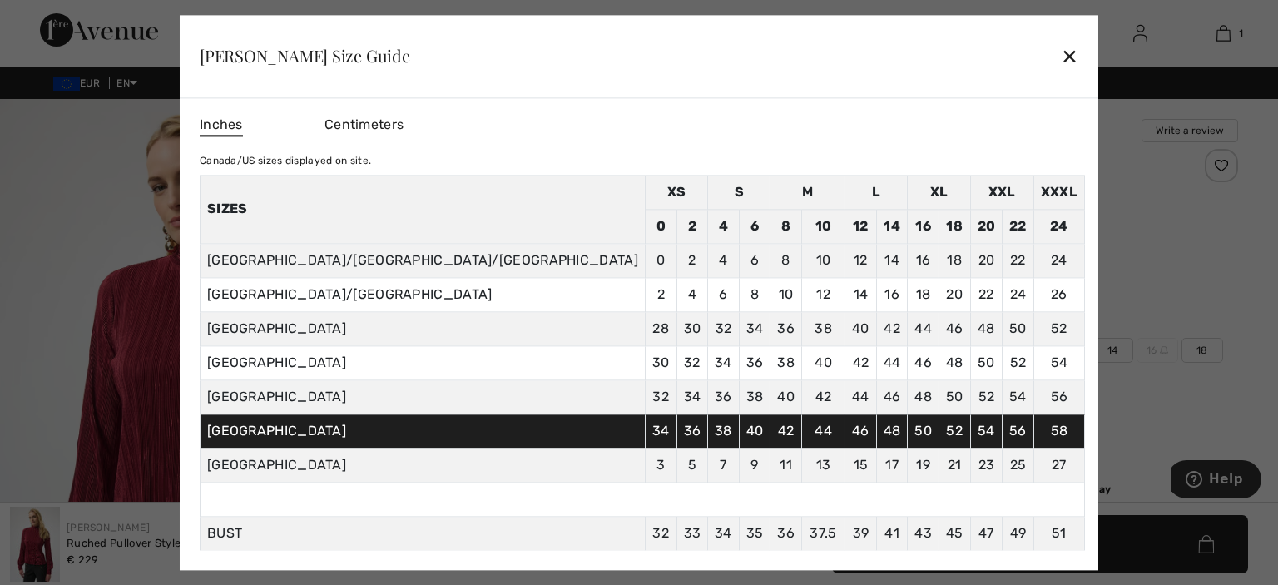
click at [970, 438] on td "54" at bounding box center [986, 430] width 32 height 34
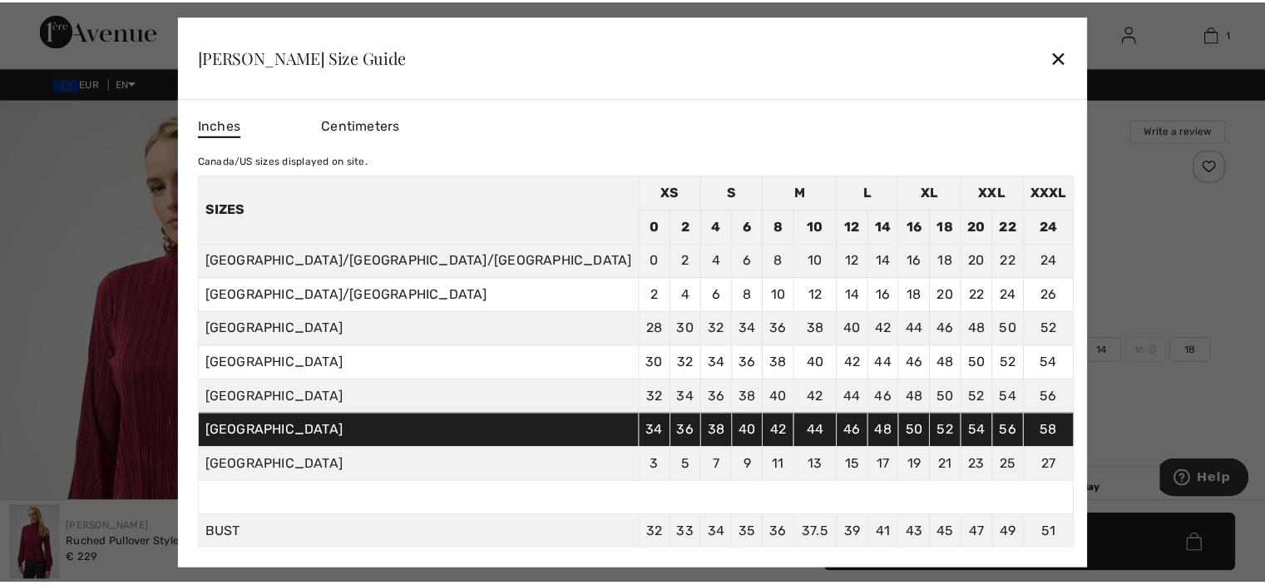
scroll to position [23, 0]
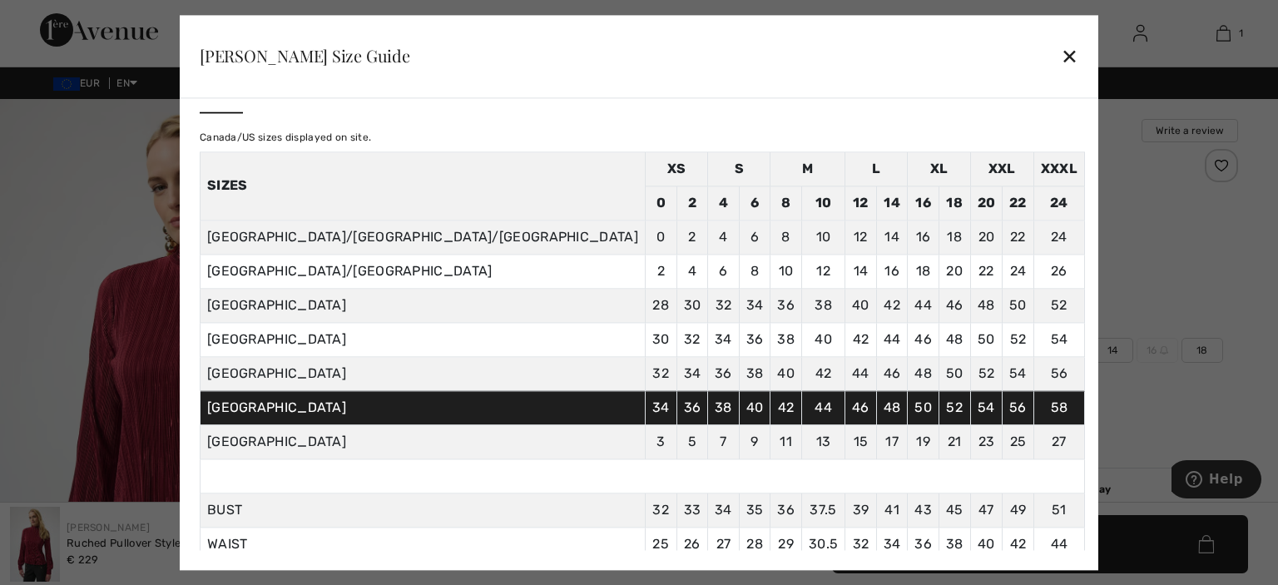
click at [1061, 56] on div "✕" at bounding box center [1069, 56] width 17 height 35
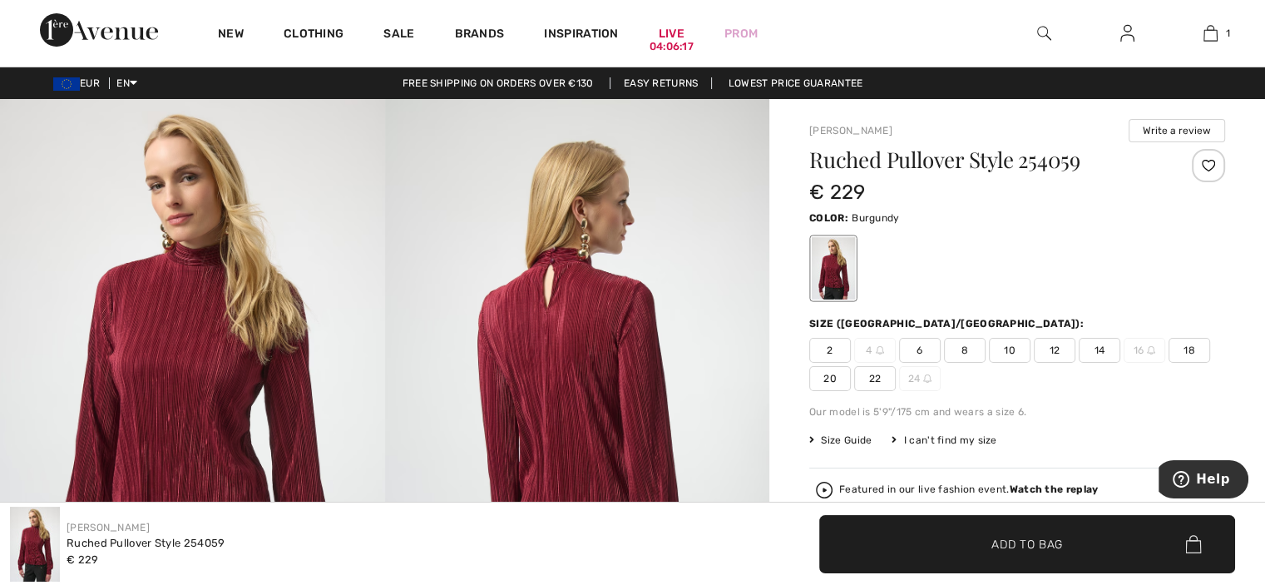
click at [1197, 350] on span "18" at bounding box center [1190, 350] width 42 height 25
click at [1045, 542] on span "Add to Bag" at bounding box center [1028, 543] width 72 height 17
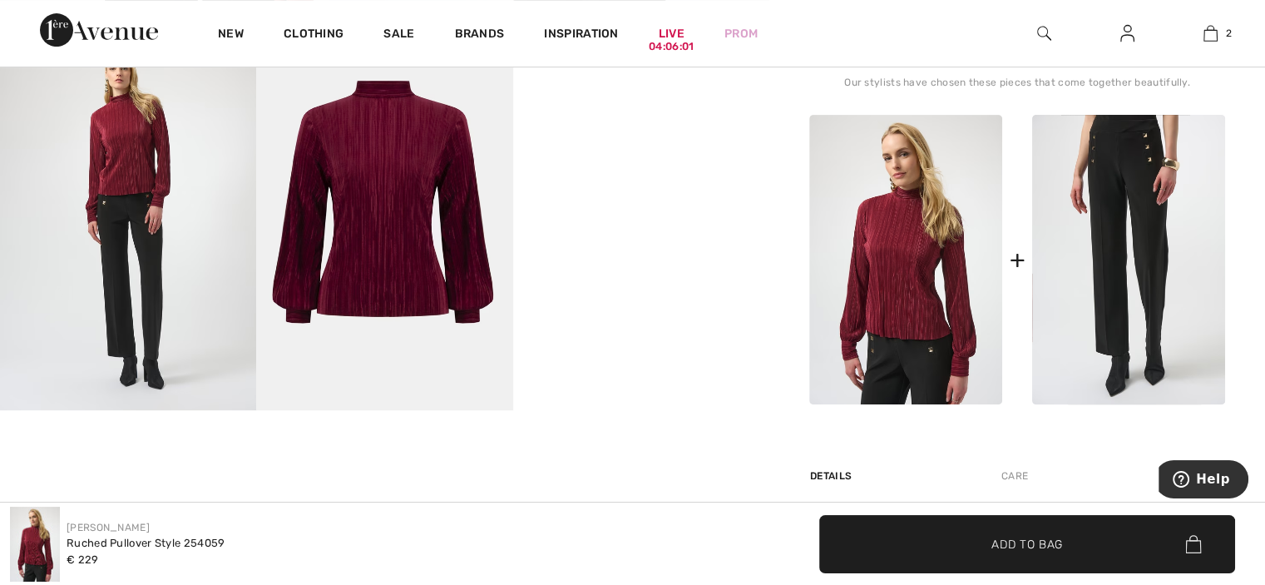
scroll to position [642, 0]
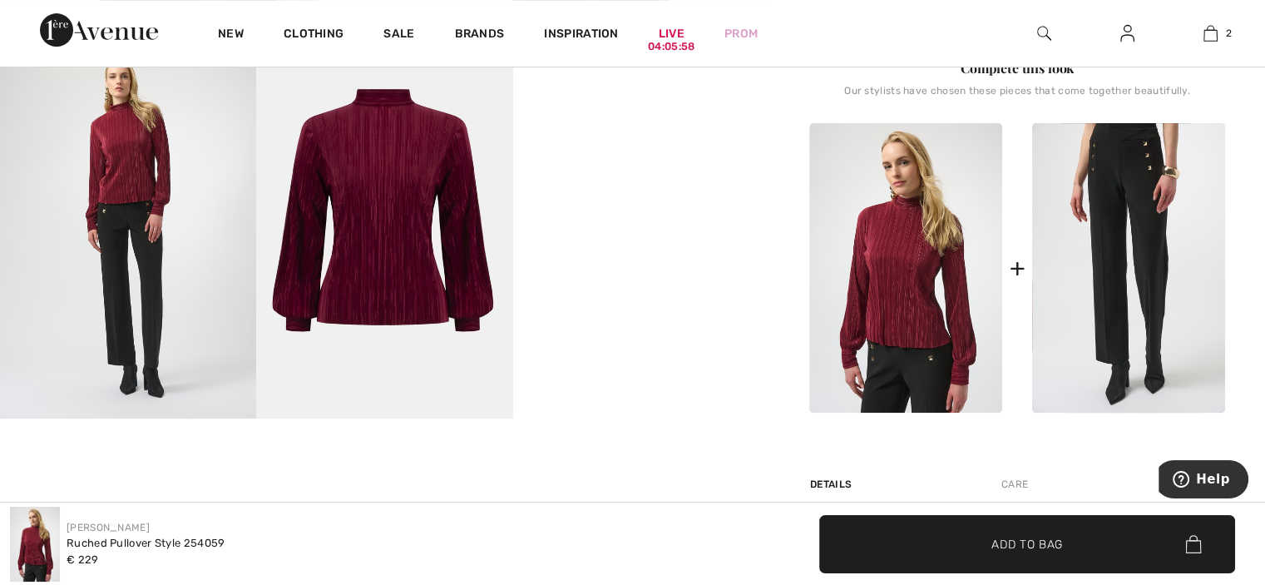
click at [617, 162] on video "Your browser does not support the video tag." at bounding box center [641, 98] width 256 height 128
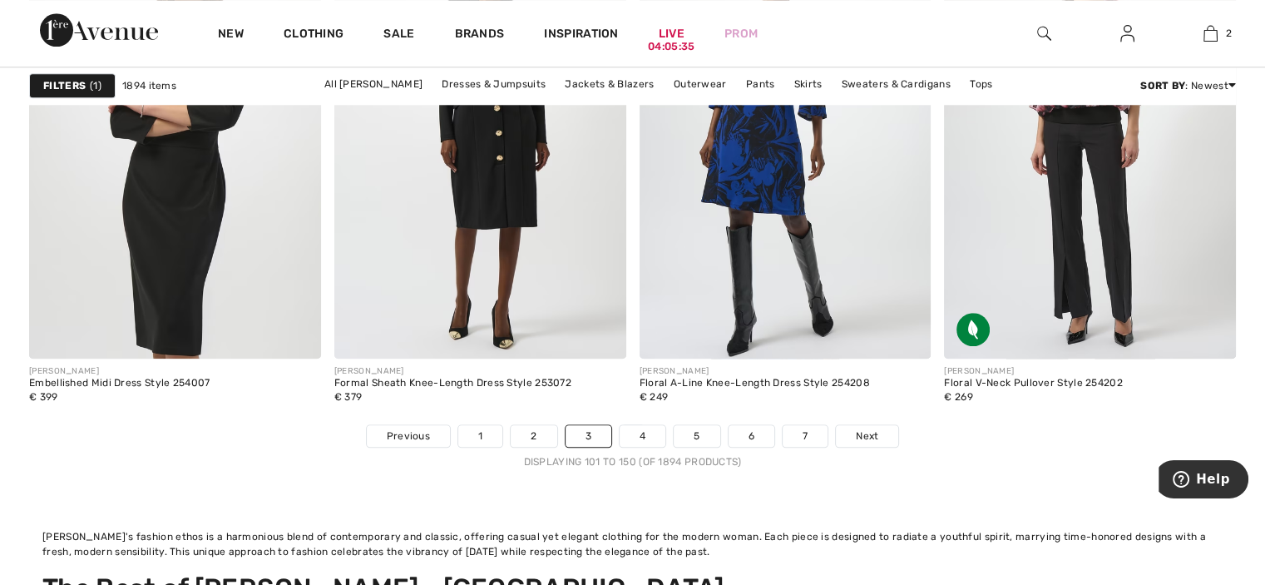
scroll to position [8005, 0]
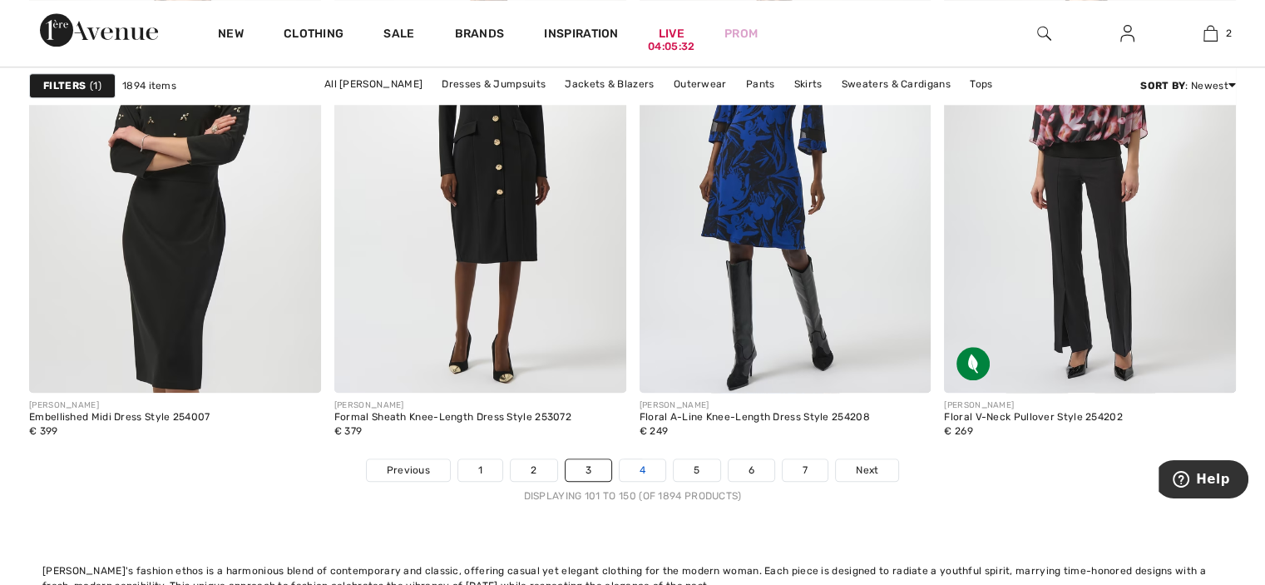
click at [641, 468] on link "4" at bounding box center [643, 470] width 46 height 22
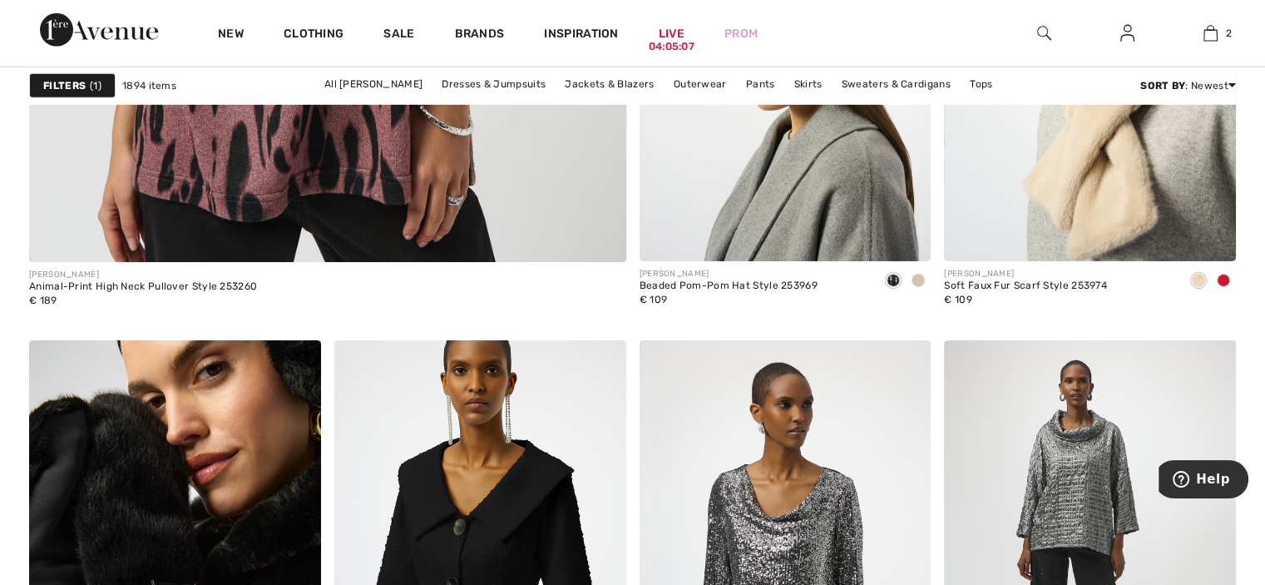
scroll to position [5242, 0]
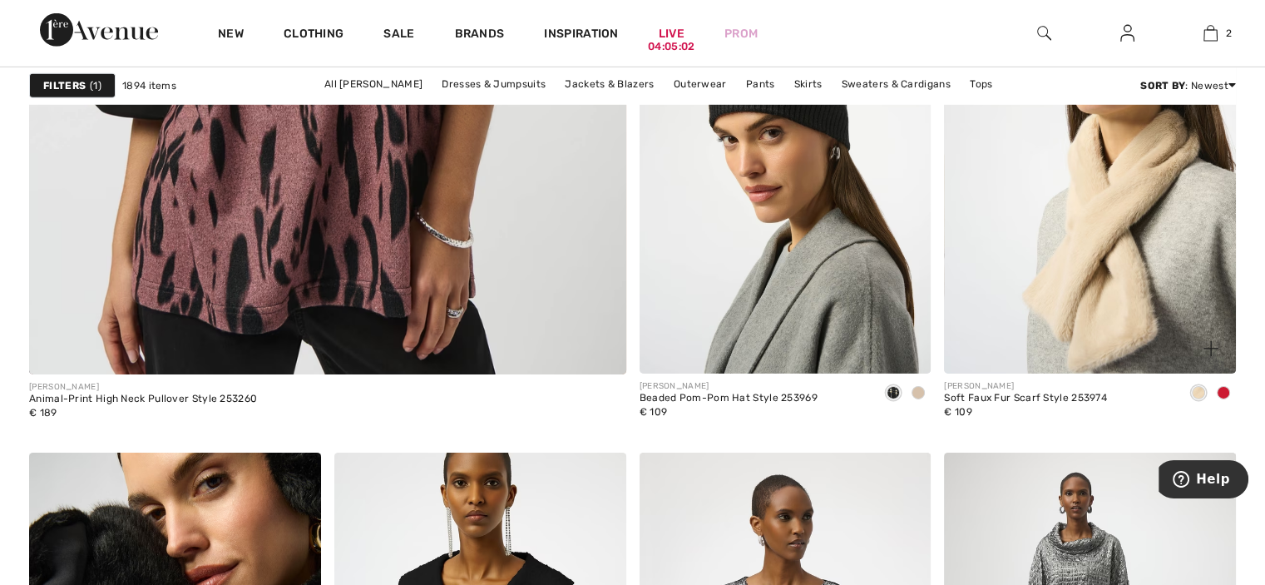
click at [1221, 390] on span at bounding box center [1223, 392] width 13 height 13
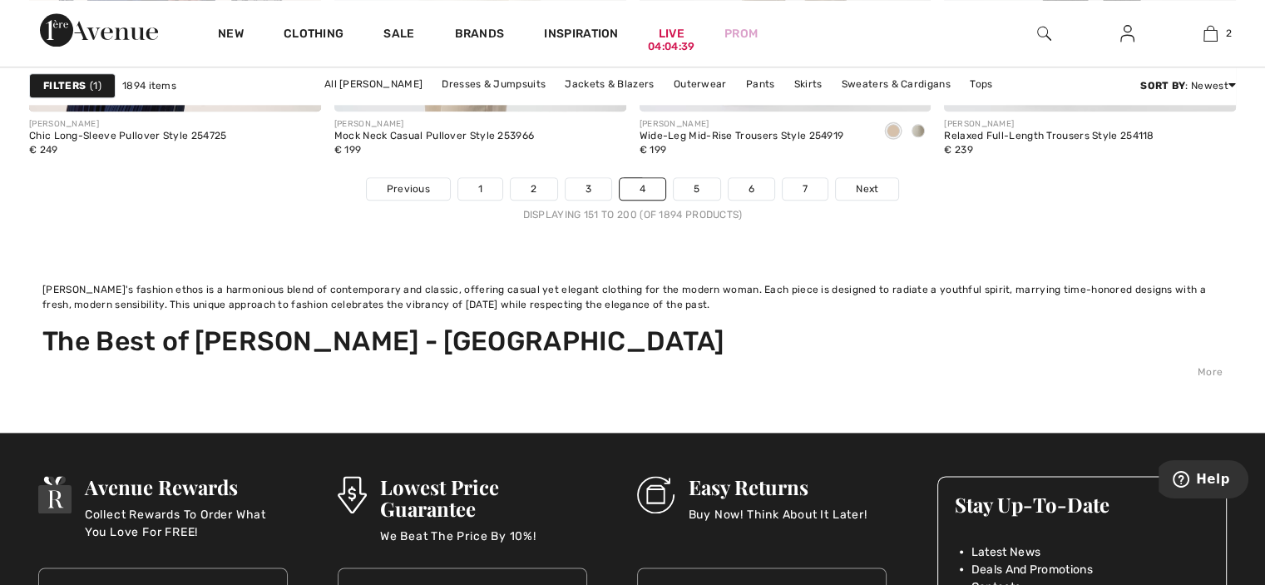
scroll to position [8353, 0]
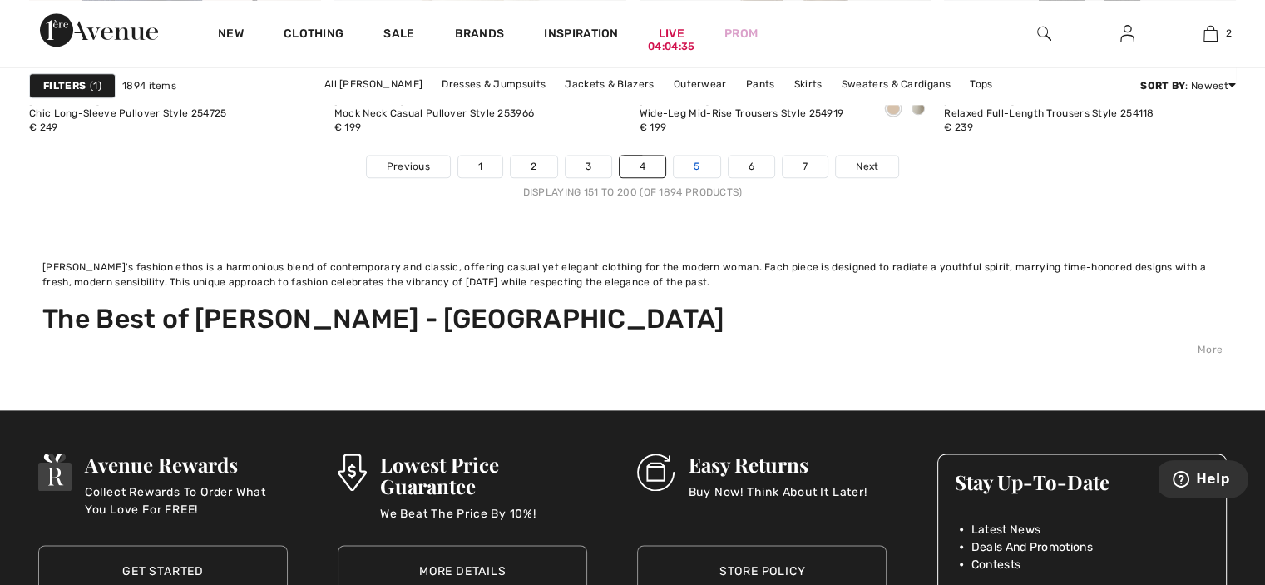
click at [695, 163] on link "5" at bounding box center [697, 167] width 46 height 22
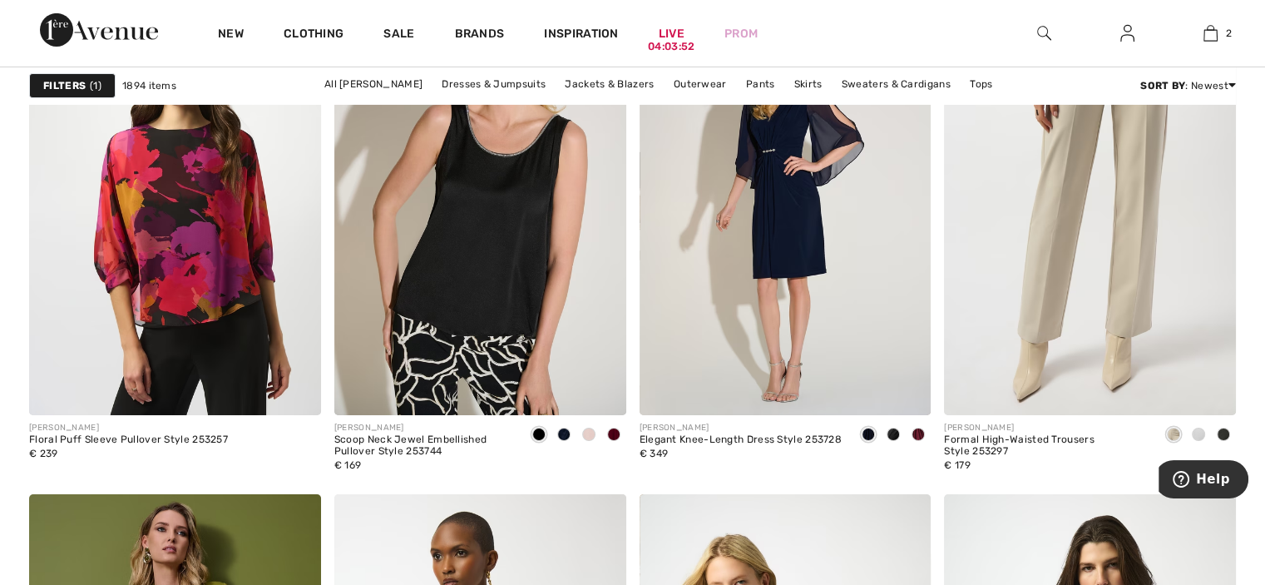
scroll to position [5762, 0]
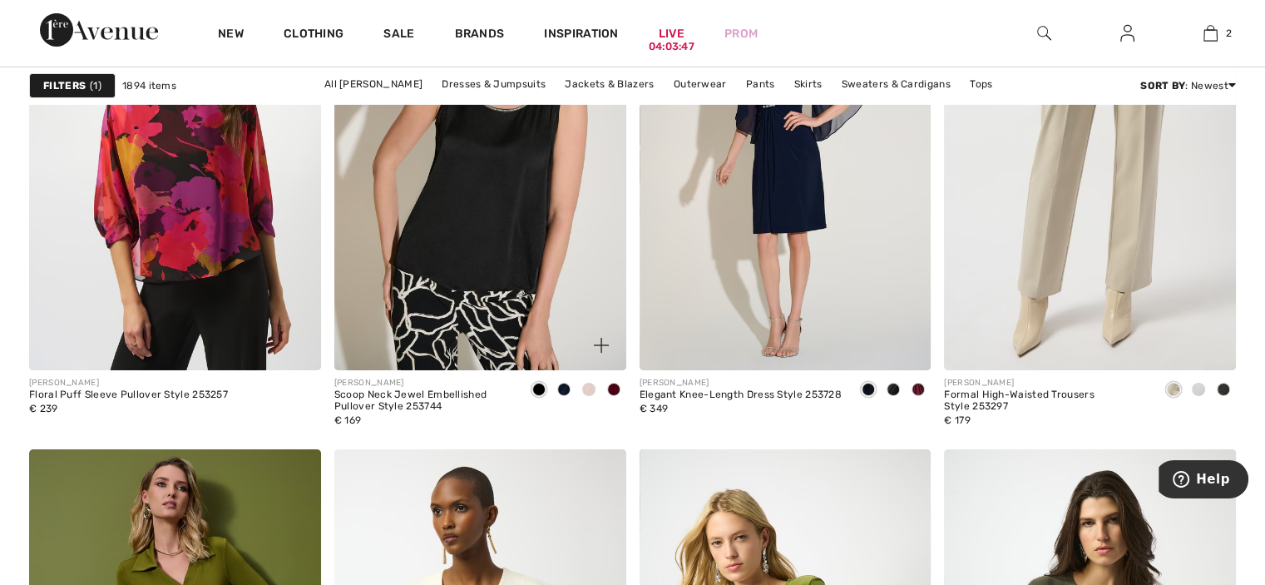
click at [616, 386] on span at bounding box center [613, 389] width 13 height 13
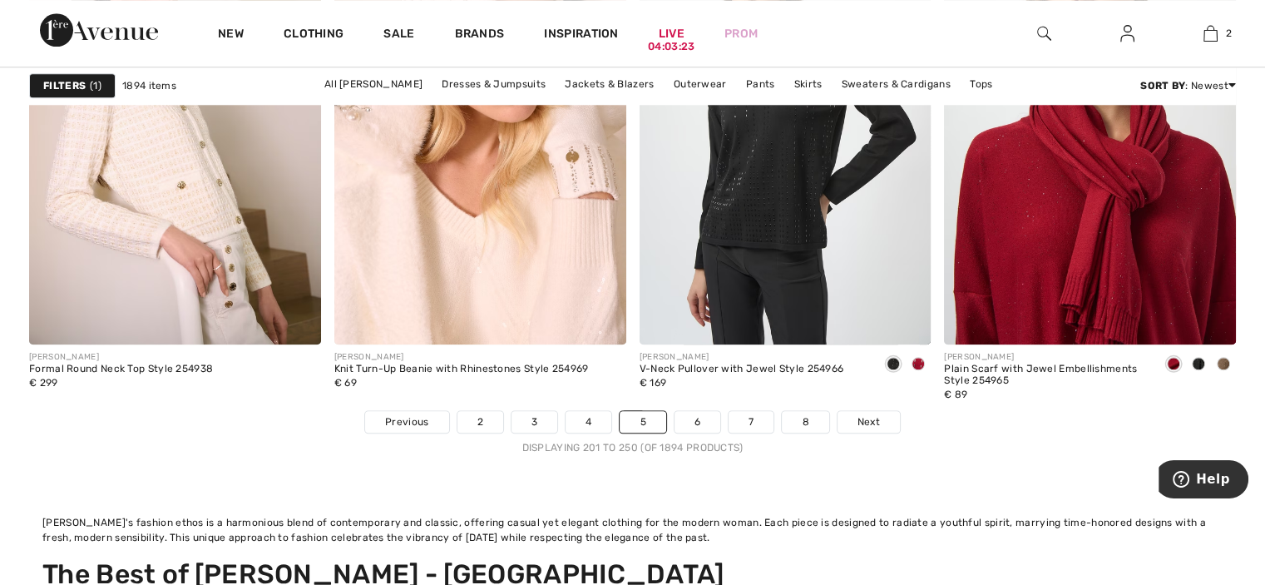
scroll to position [8077, 0]
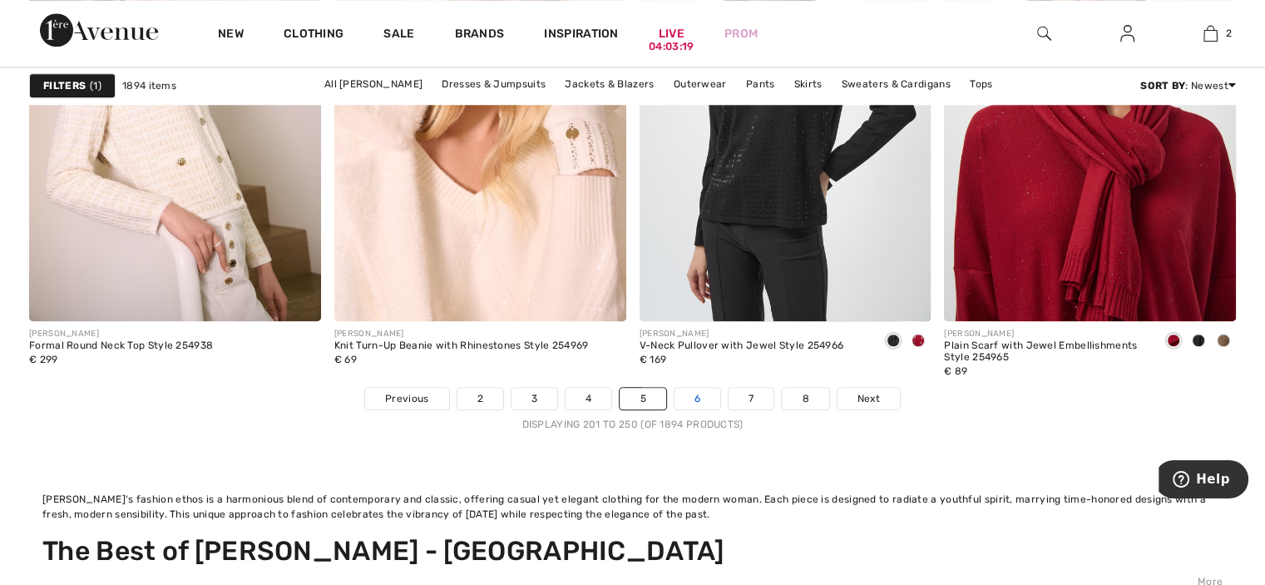
click at [690, 397] on link "6" at bounding box center [698, 399] width 46 height 22
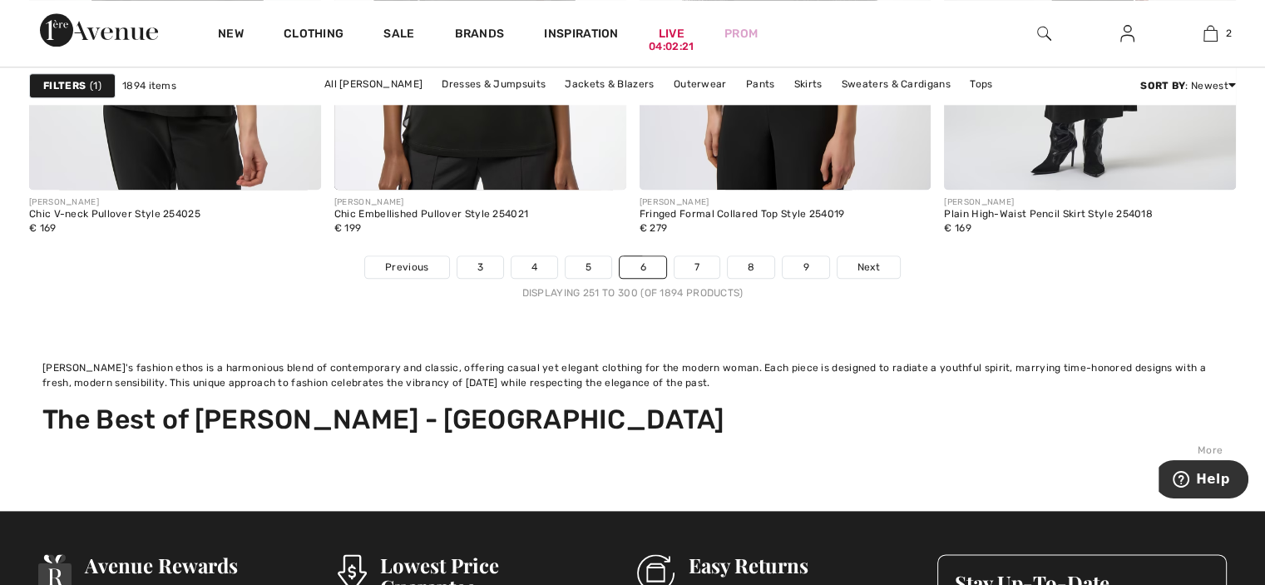
scroll to position [8308, 0]
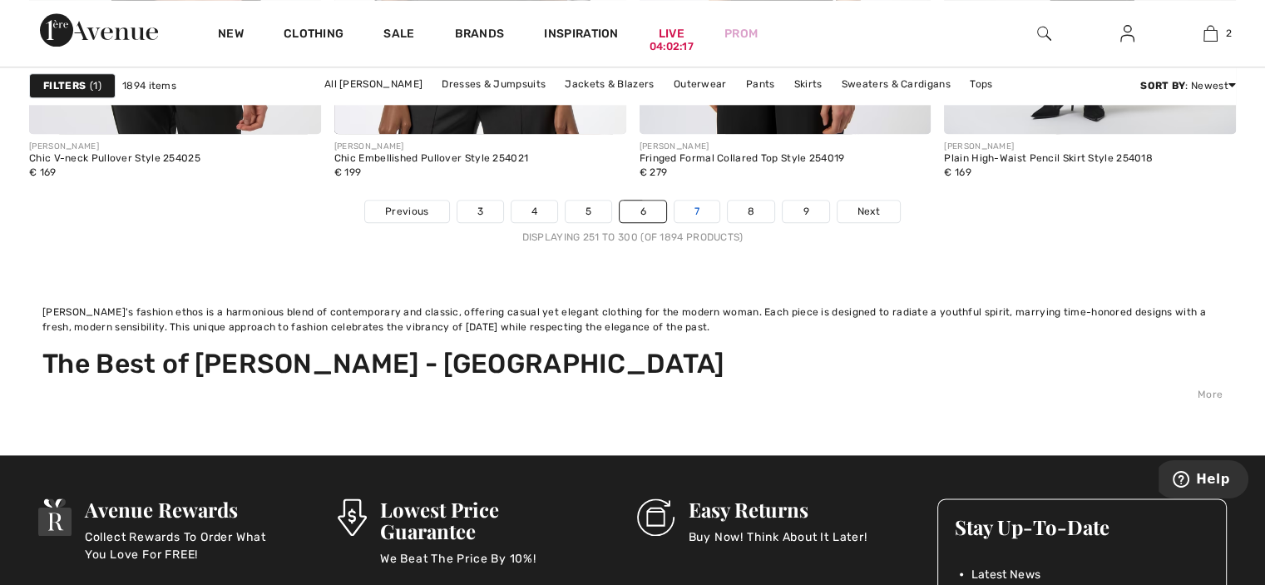
click at [696, 207] on link "7" at bounding box center [697, 212] width 45 height 22
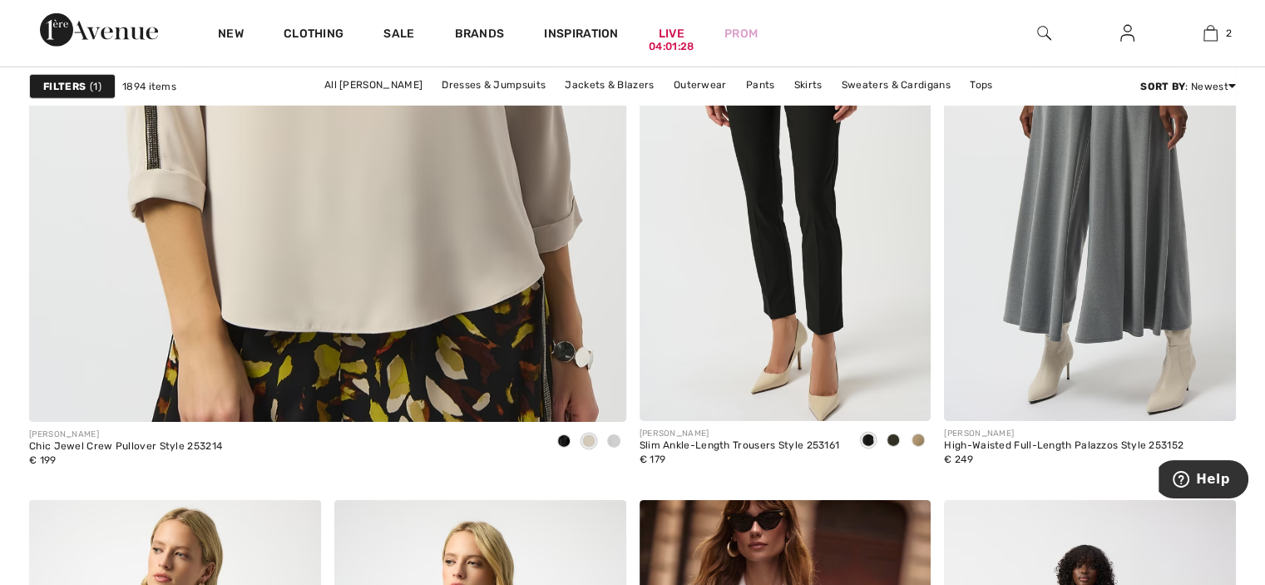
scroll to position [5207, 0]
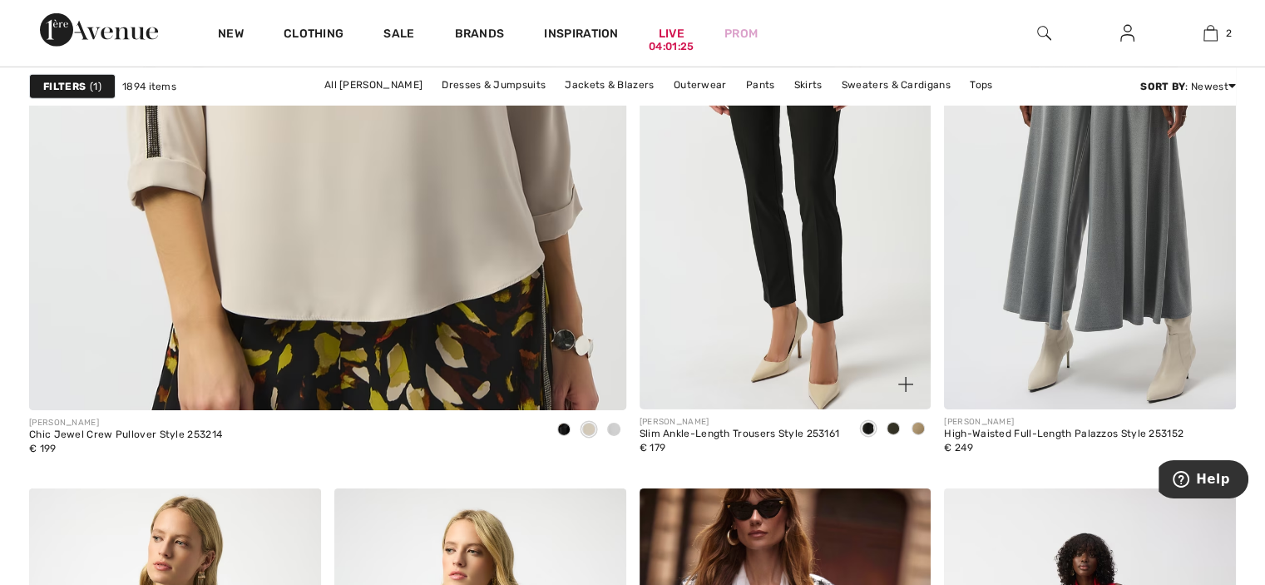
click at [895, 422] on span at bounding box center [893, 428] width 13 height 13
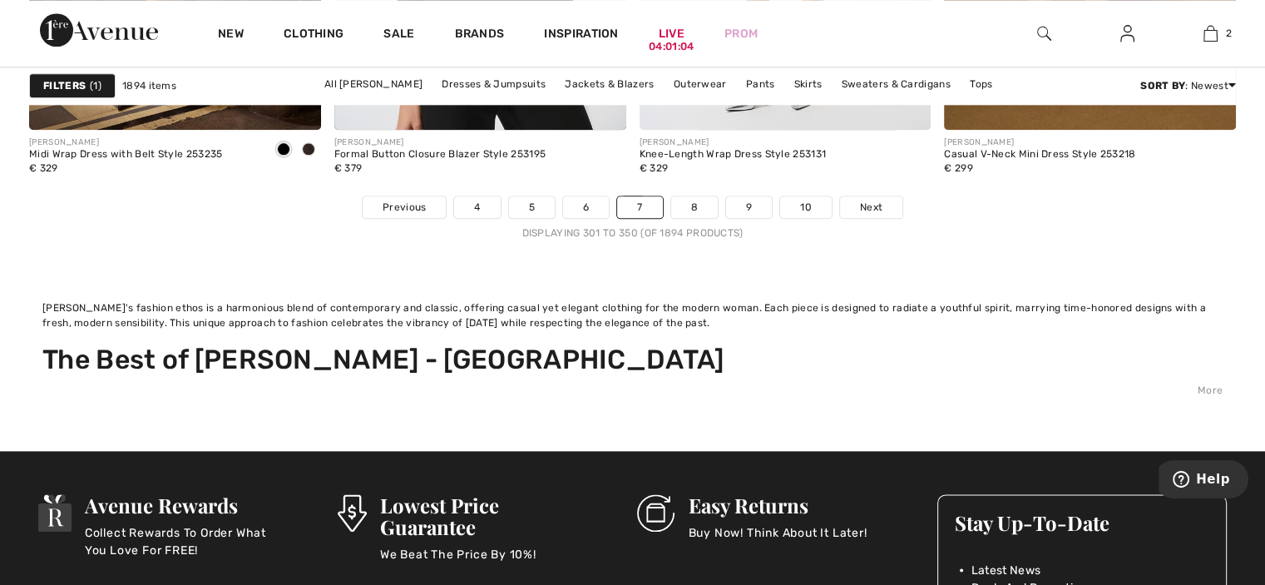
scroll to position [8324, 0]
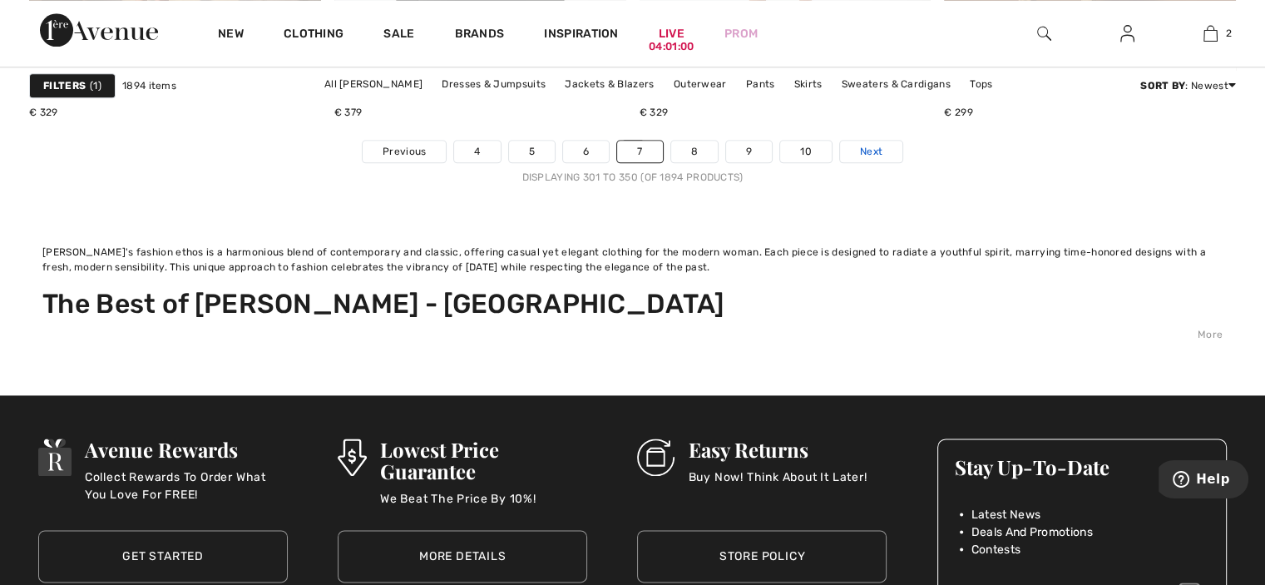
click at [868, 144] on span "Next" at bounding box center [871, 151] width 22 height 15
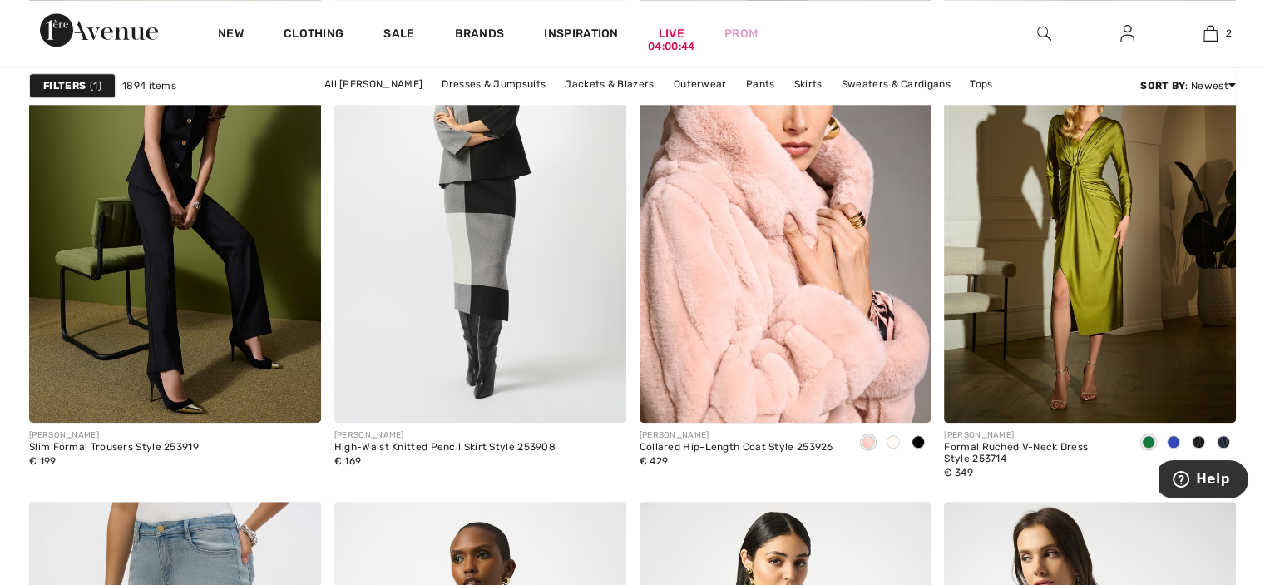
scroll to position [1663, 0]
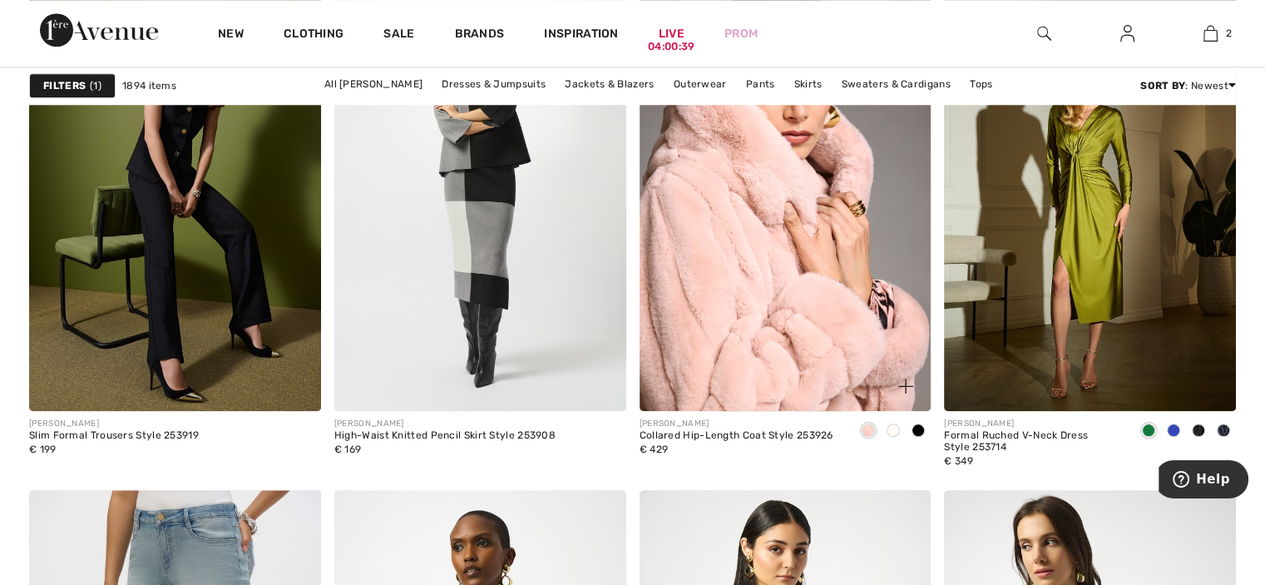
click at [918, 428] on span at bounding box center [918, 429] width 13 height 13
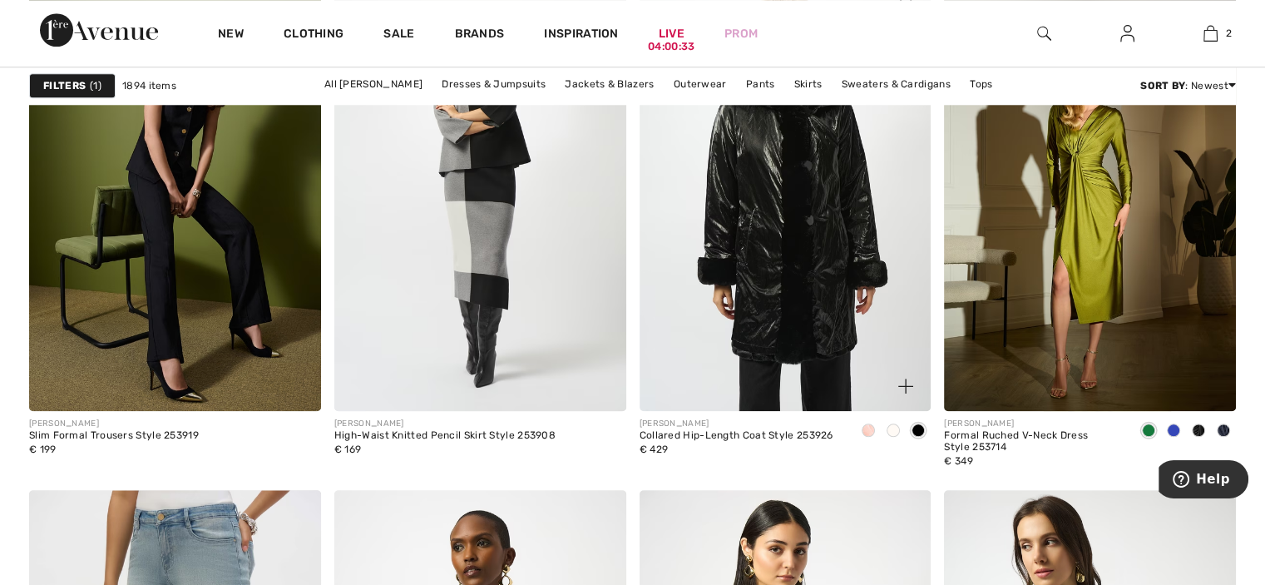
click at [805, 215] on img at bounding box center [786, 192] width 292 height 438
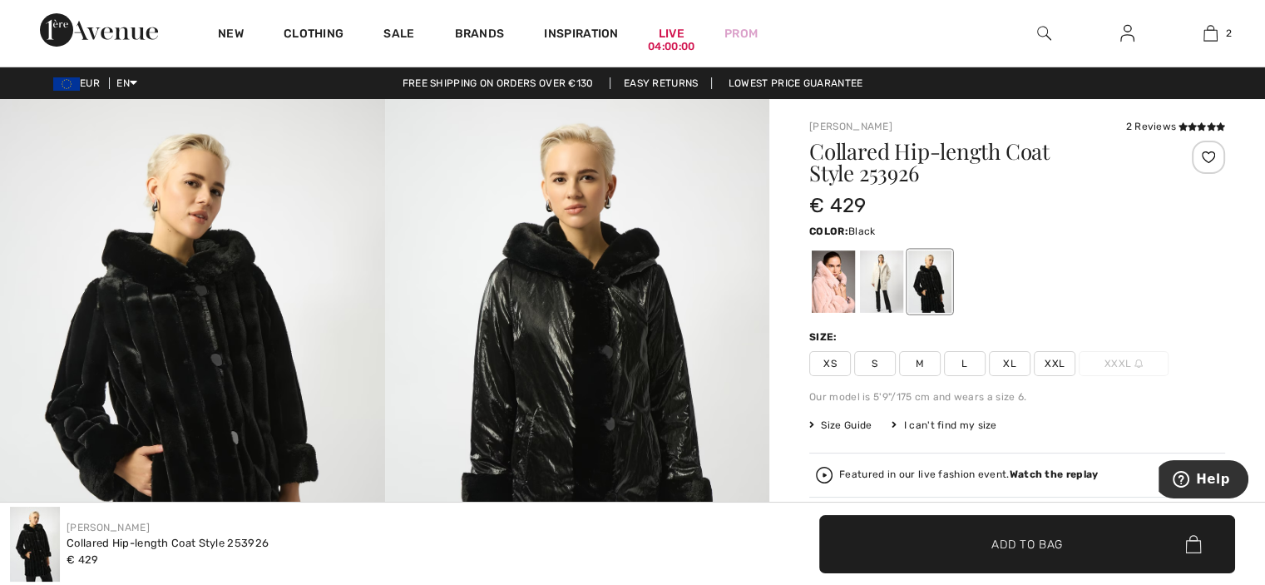
click at [1056, 358] on span "XXL" at bounding box center [1055, 363] width 42 height 25
click at [1008, 552] on span "Add to Bag" at bounding box center [1028, 543] width 72 height 17
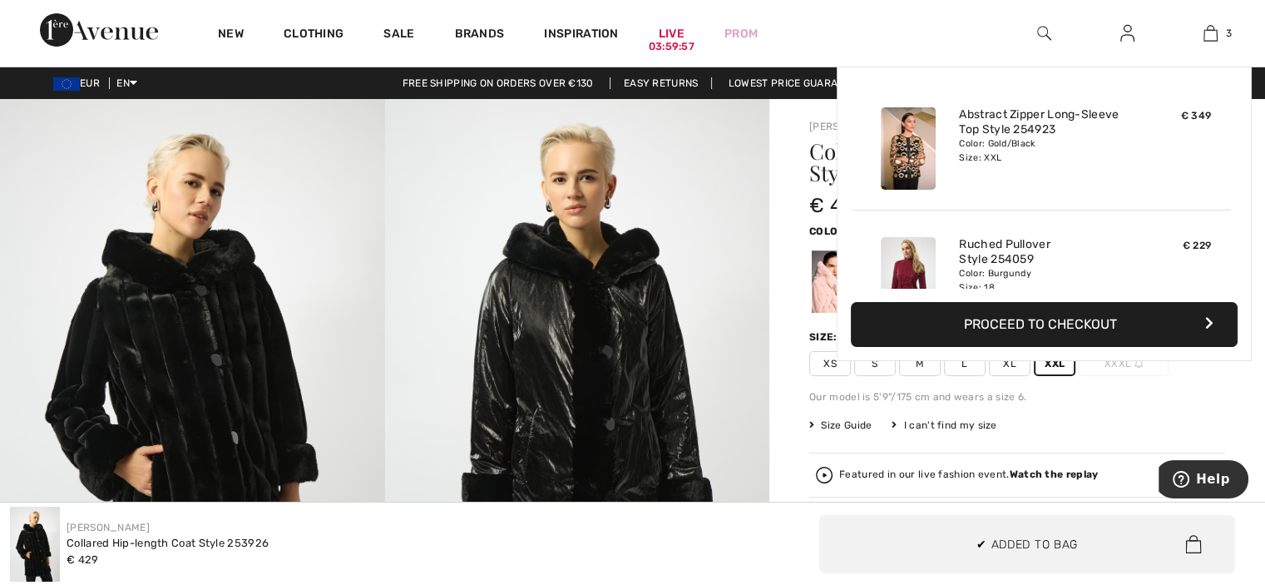
scroll to position [180, 0]
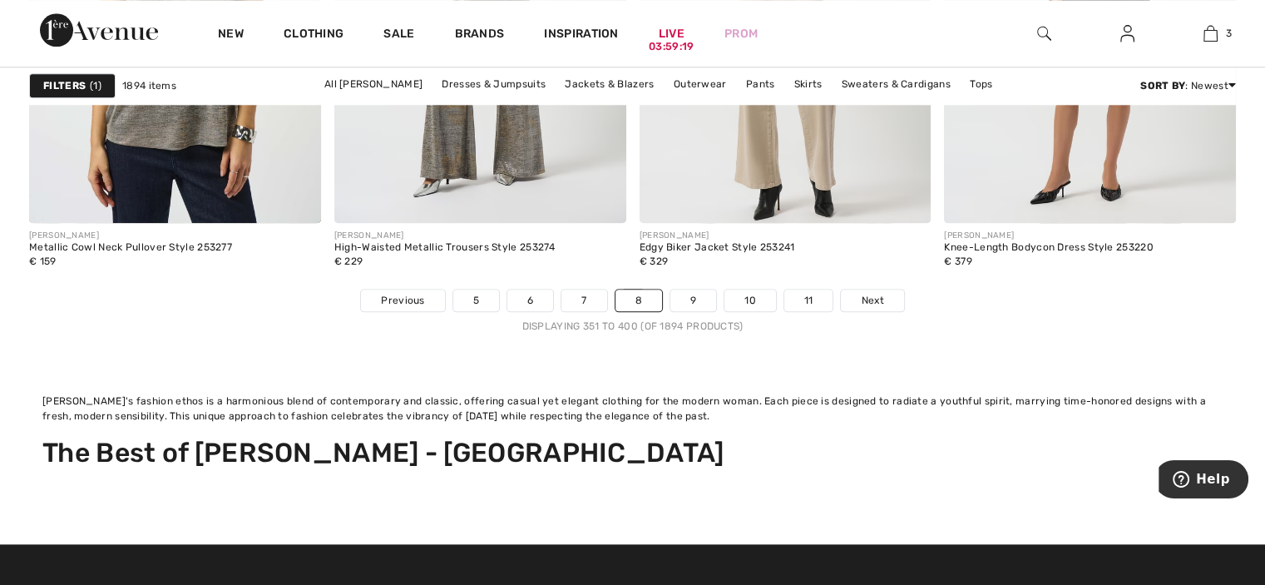
scroll to position [8197, 0]
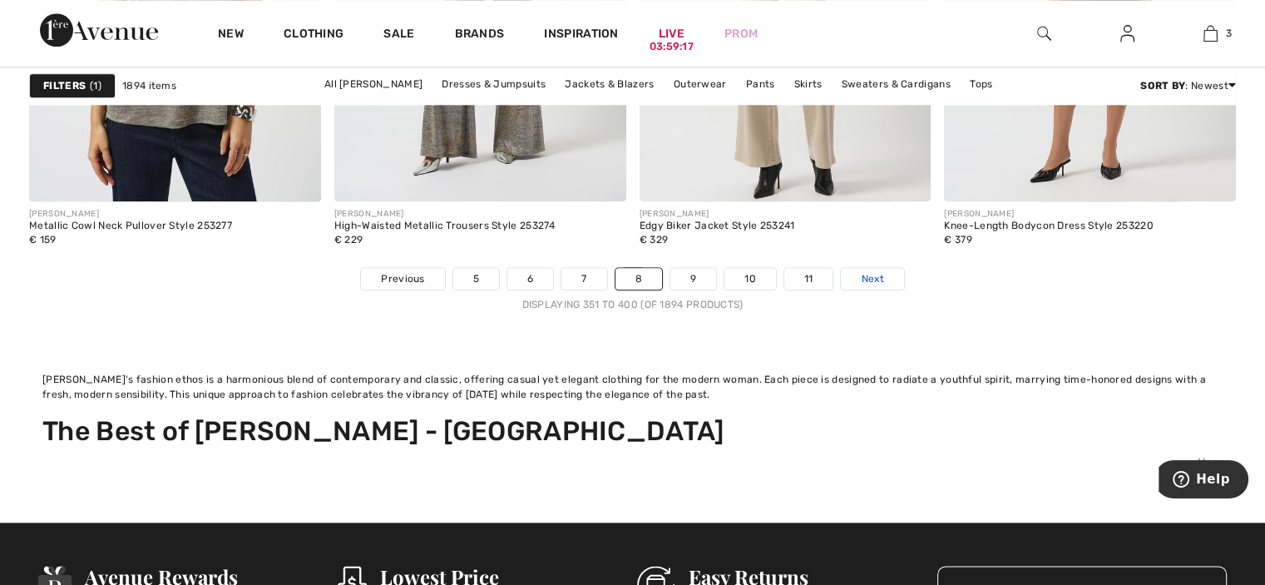
click at [873, 275] on span "Next" at bounding box center [872, 278] width 22 height 15
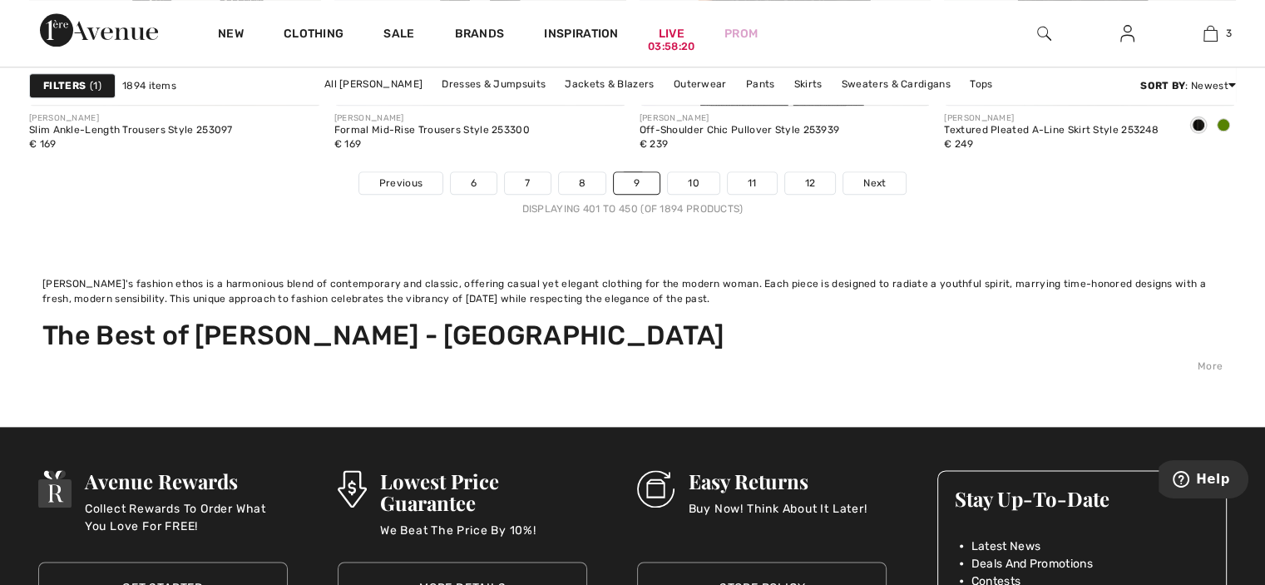
scroll to position [8314, 0]
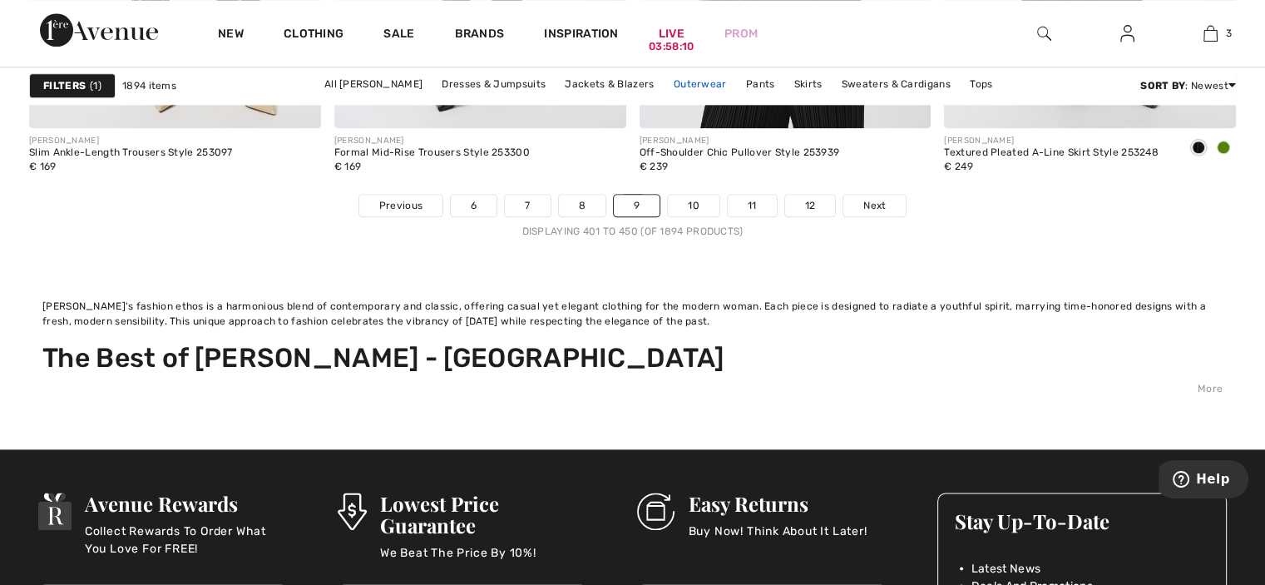
click at [689, 83] on link "Outerwear" at bounding box center [701, 84] width 70 height 22
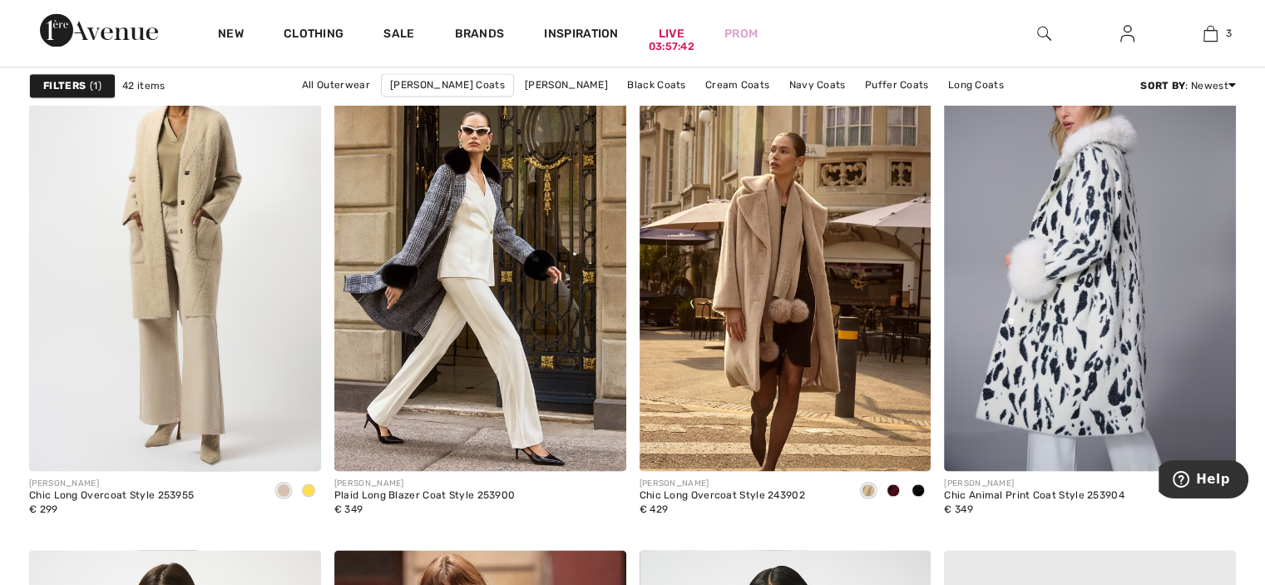
scroll to position [2459, 0]
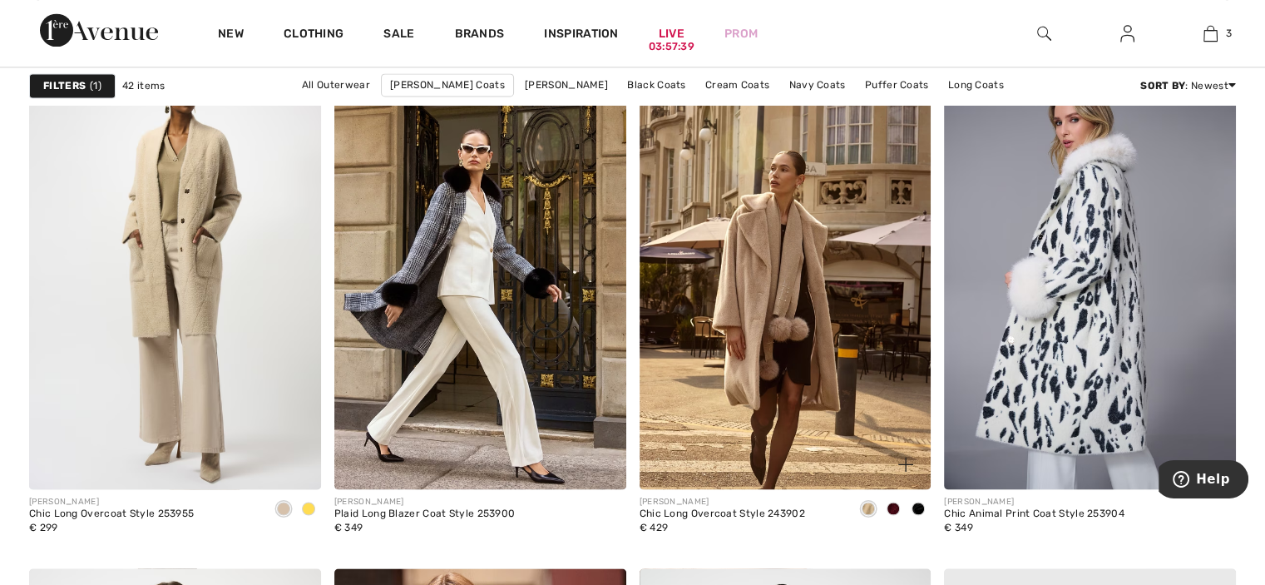
click at [898, 502] on span at bounding box center [893, 508] width 13 height 13
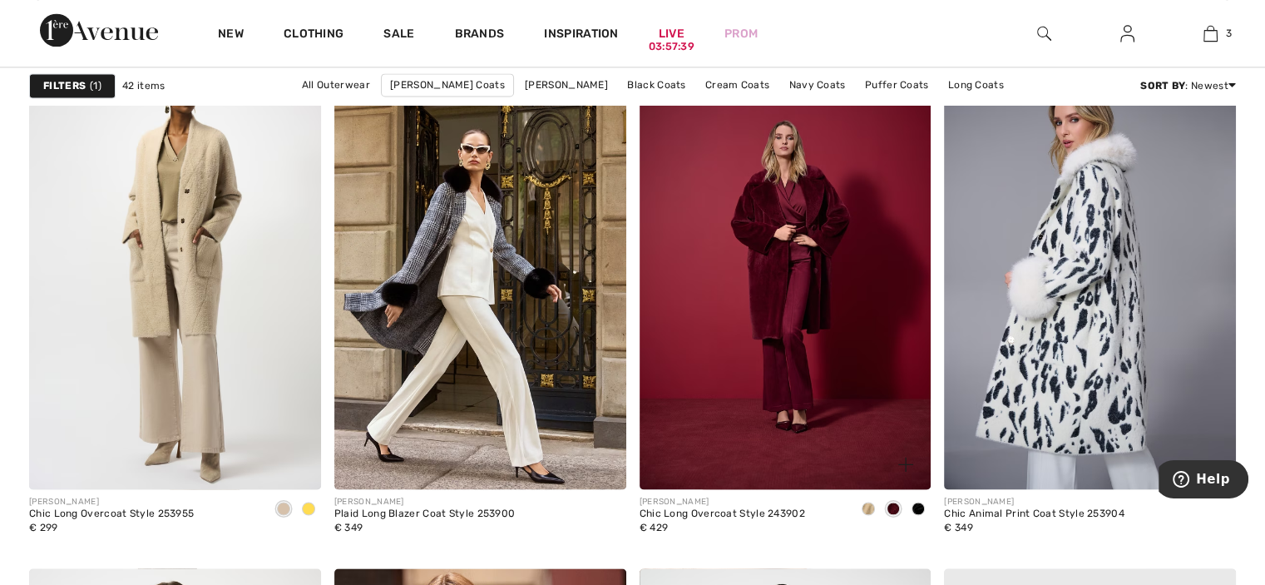
click at [898, 502] on span at bounding box center [893, 508] width 13 height 13
click at [911, 506] on div at bounding box center [918, 509] width 25 height 27
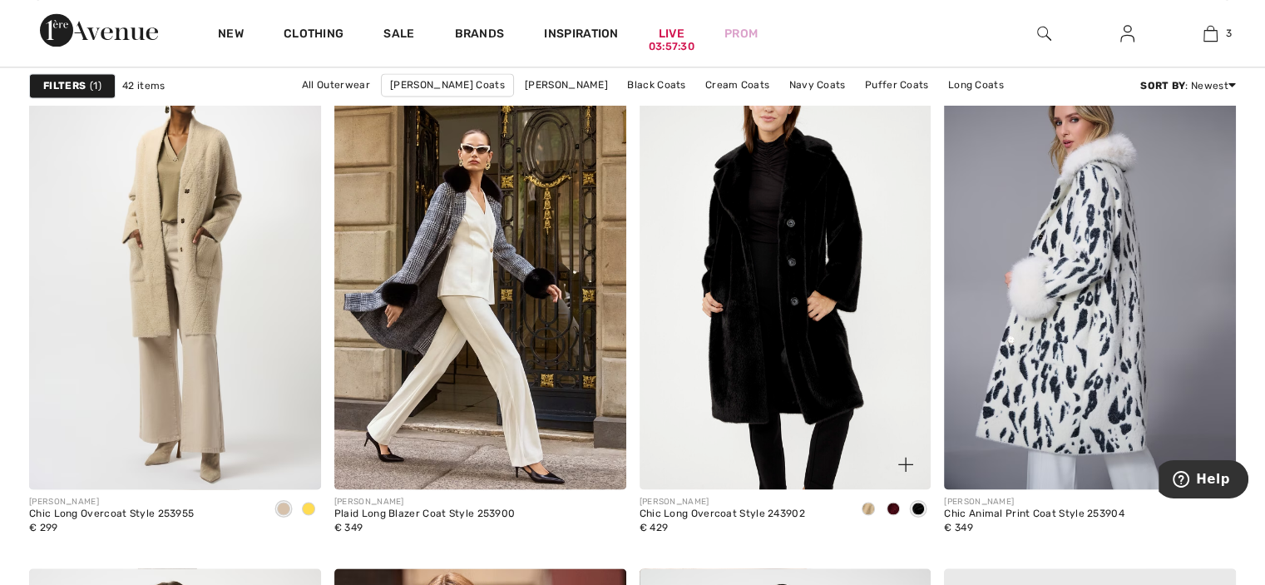
click at [827, 354] on img at bounding box center [786, 271] width 292 height 438
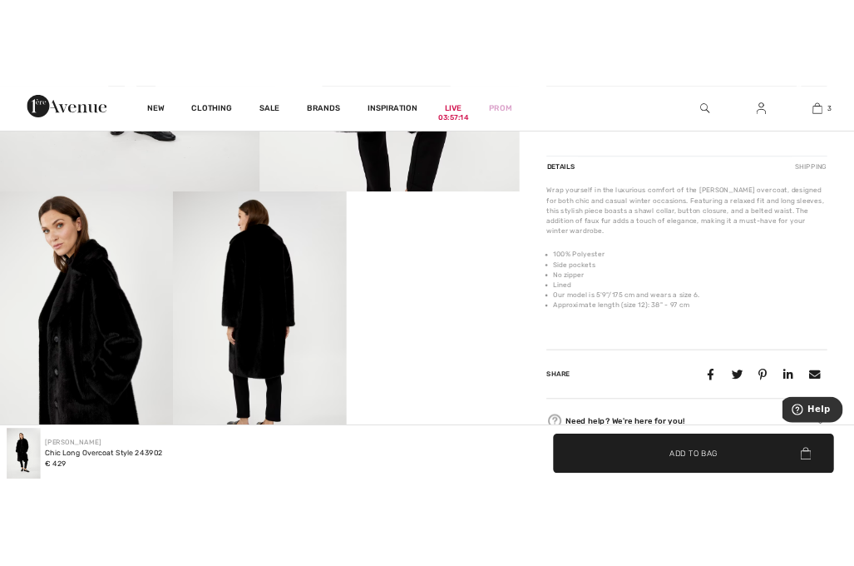
scroll to position [534, 0]
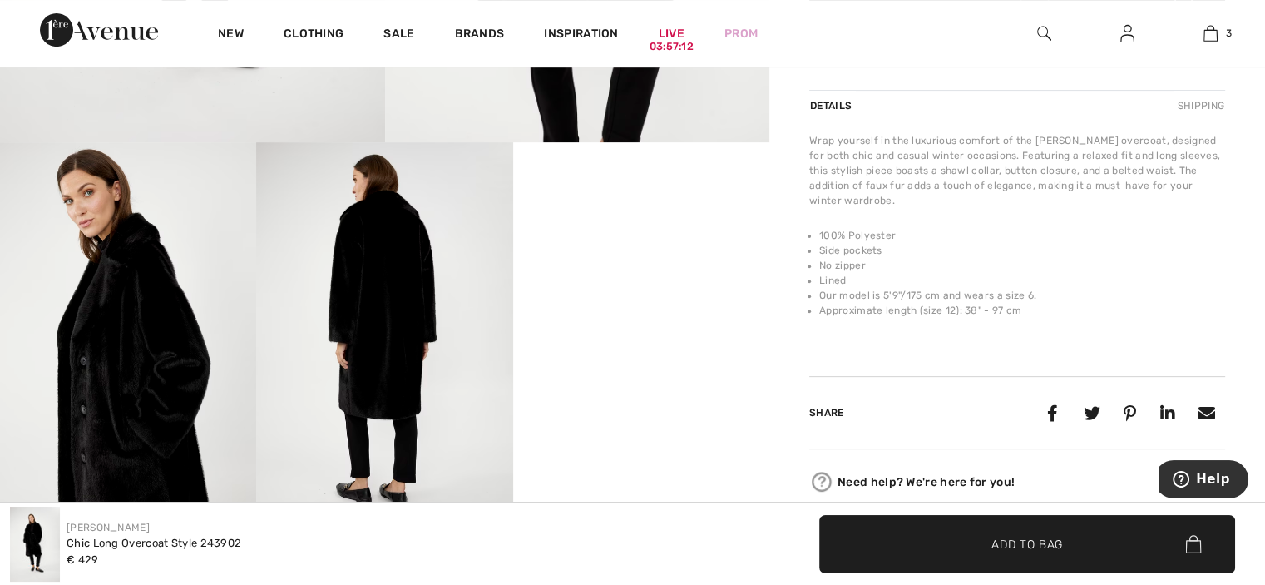
click at [652, 270] on video "Your browser does not support the video tag." at bounding box center [641, 206] width 256 height 128
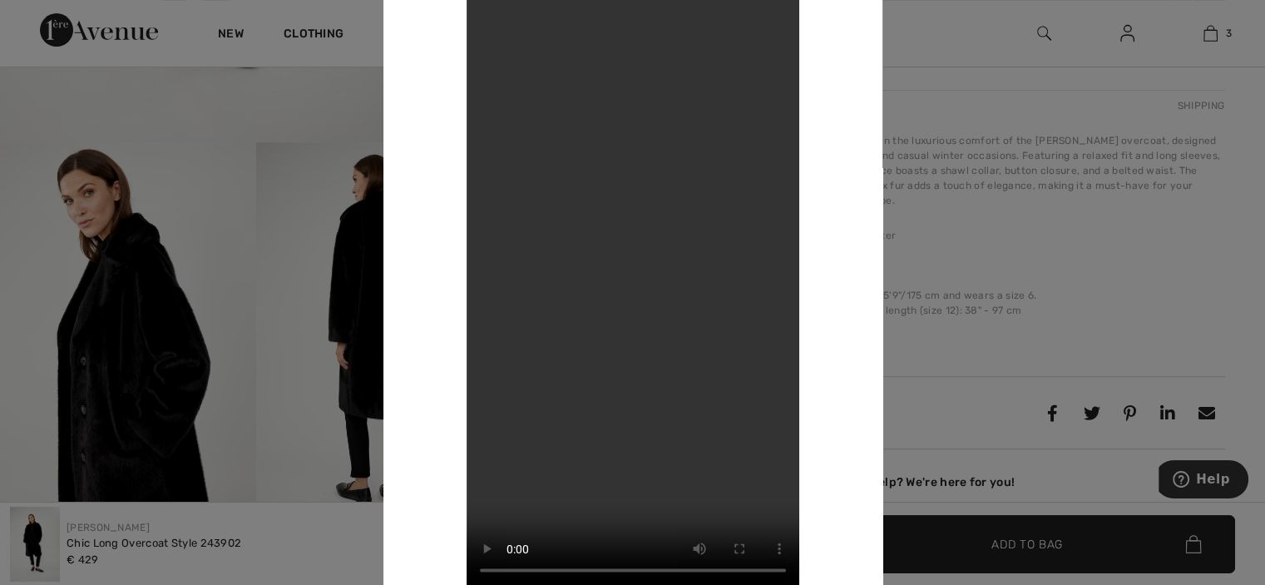
click at [652, 294] on video "Your browser does not support the video tag." at bounding box center [633, 293] width 333 height 592
click at [239, 409] on div at bounding box center [632, 292] width 1265 height 585
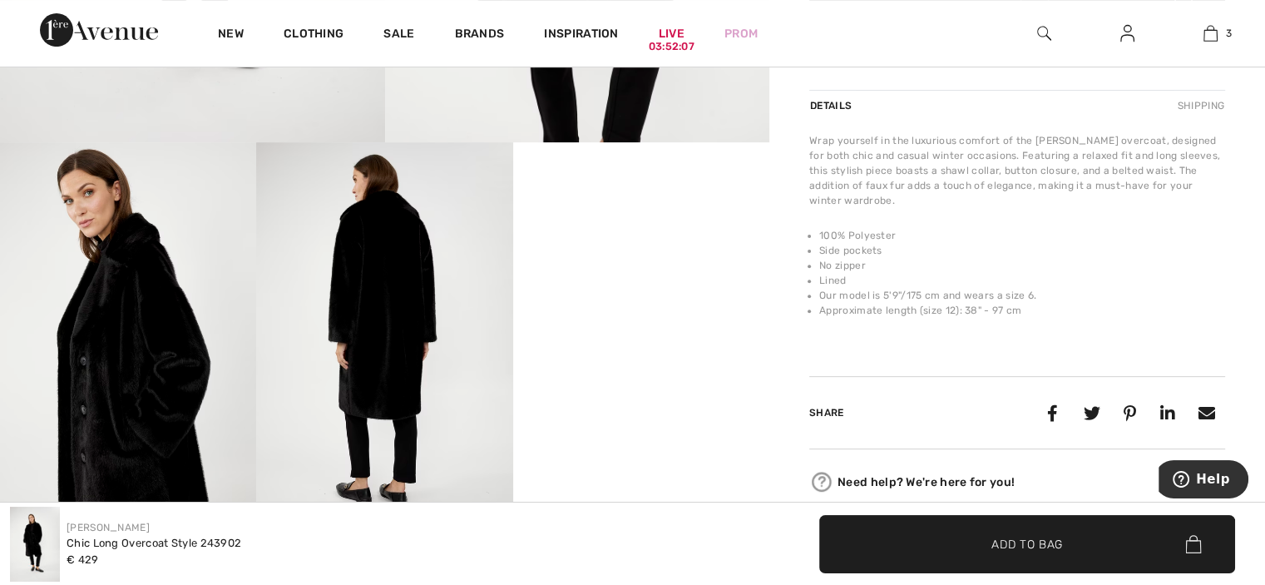
click at [637, 270] on video "Your browser does not support the video tag." at bounding box center [641, 206] width 256 height 128
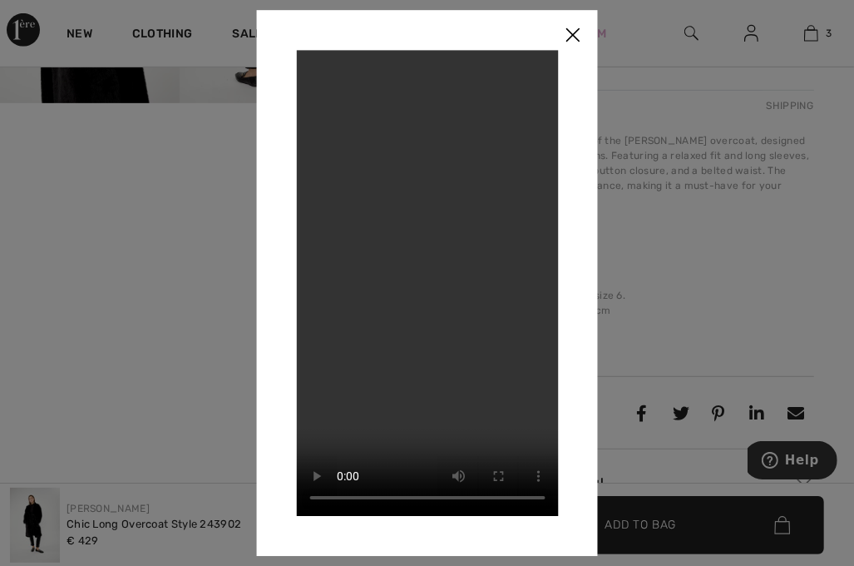
click at [570, 35] on img at bounding box center [573, 36] width 50 height 52
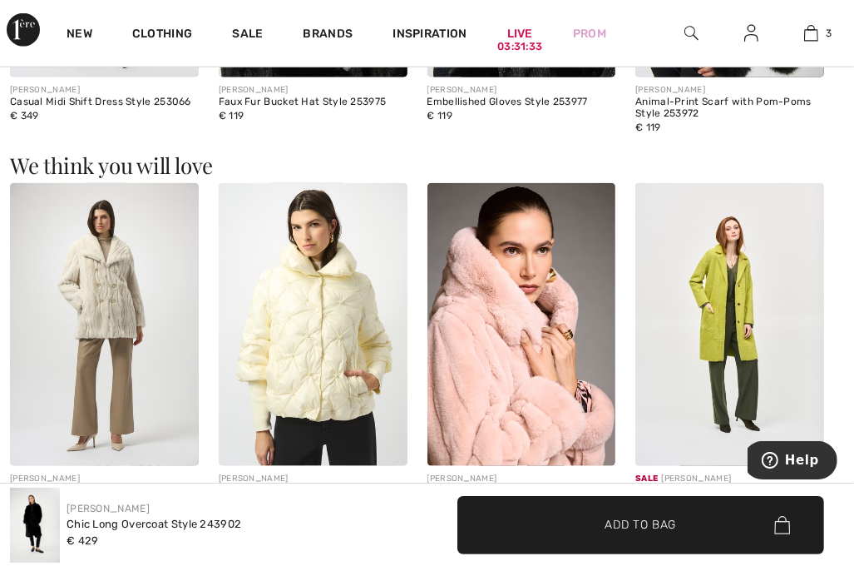
scroll to position [1366, 0]
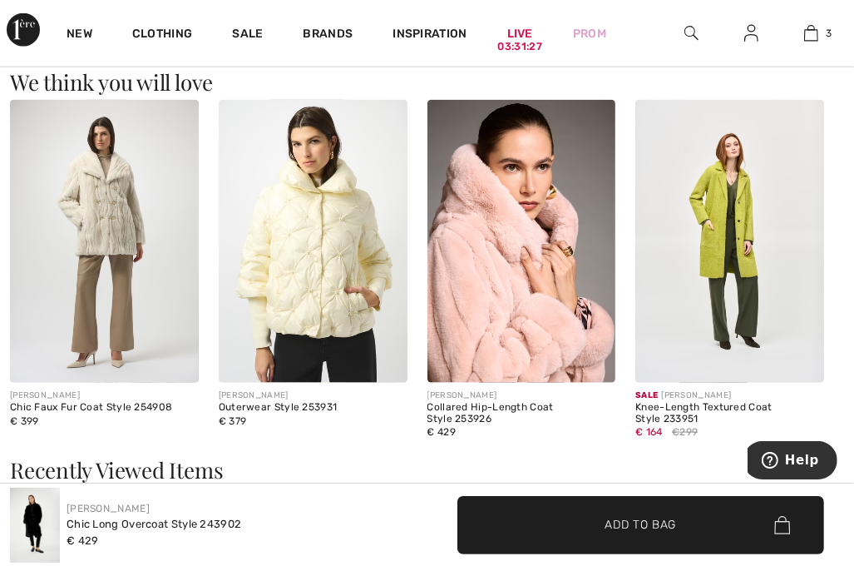
click at [121, 215] on img at bounding box center [104, 241] width 189 height 283
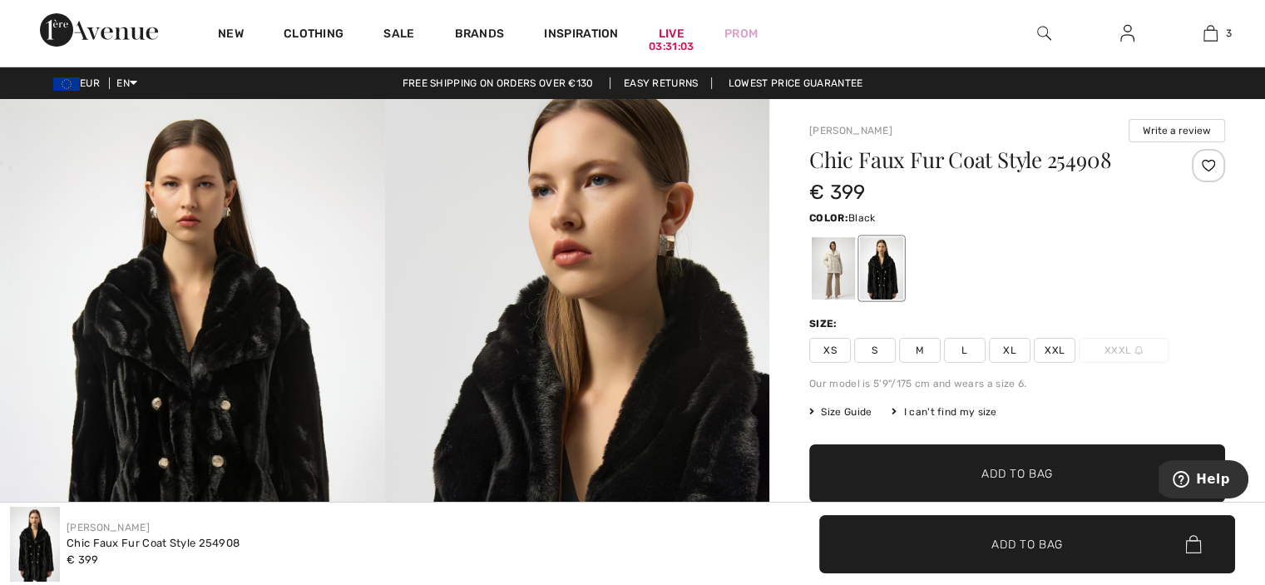
click at [160, 340] on img at bounding box center [192, 387] width 385 height 577
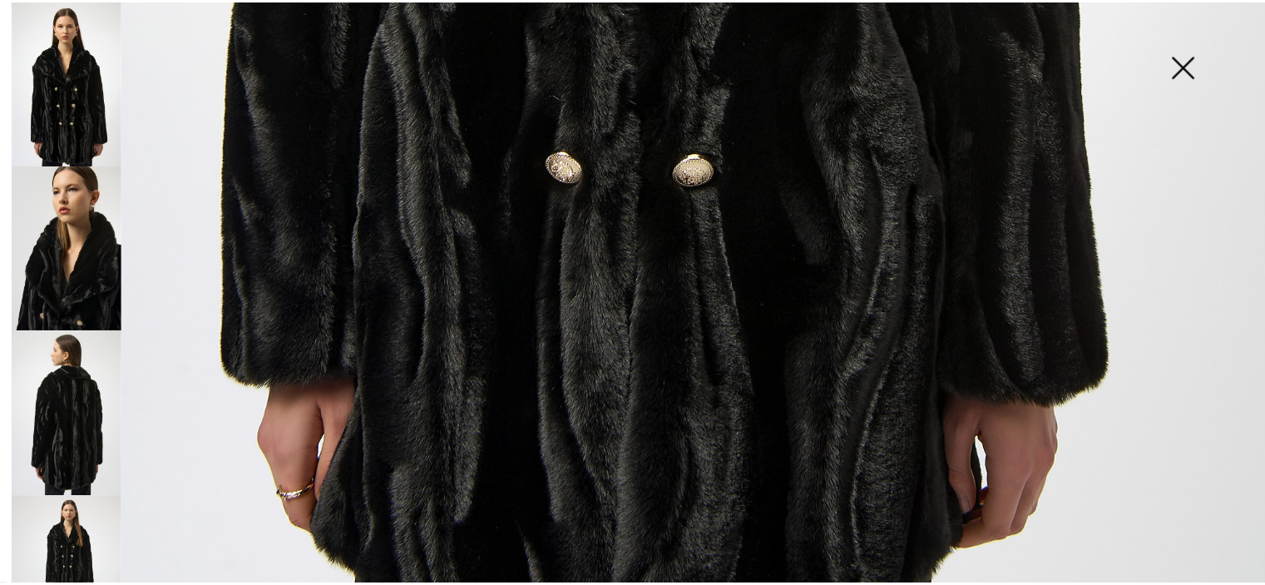
scroll to position [1311, 0]
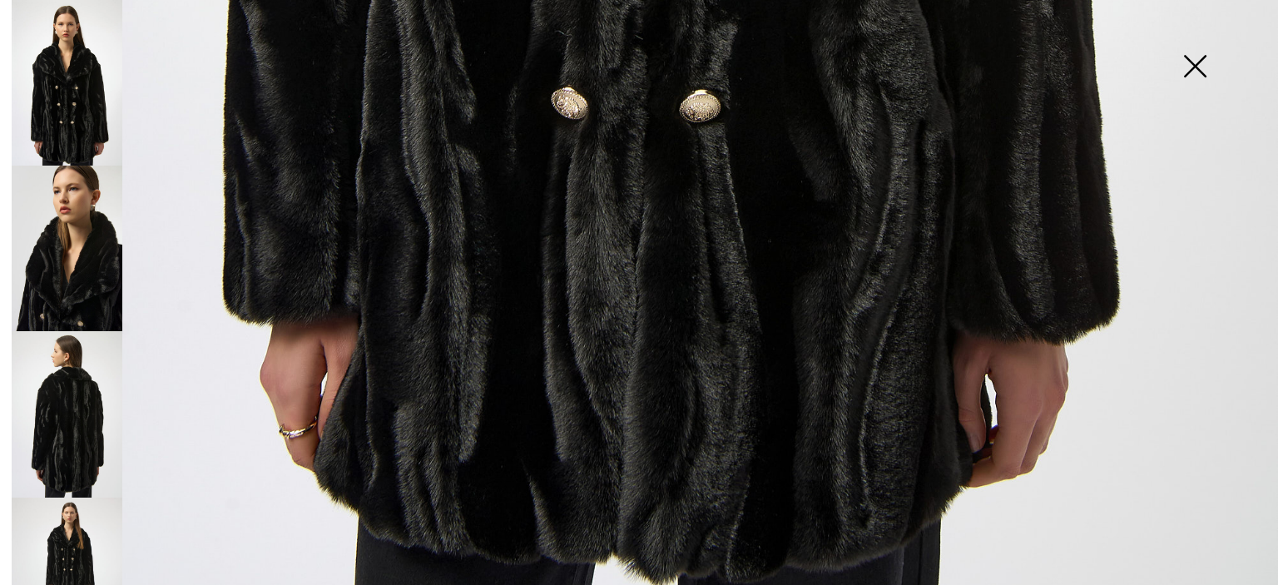
click at [82, 402] on img at bounding box center [67, 414] width 111 height 166
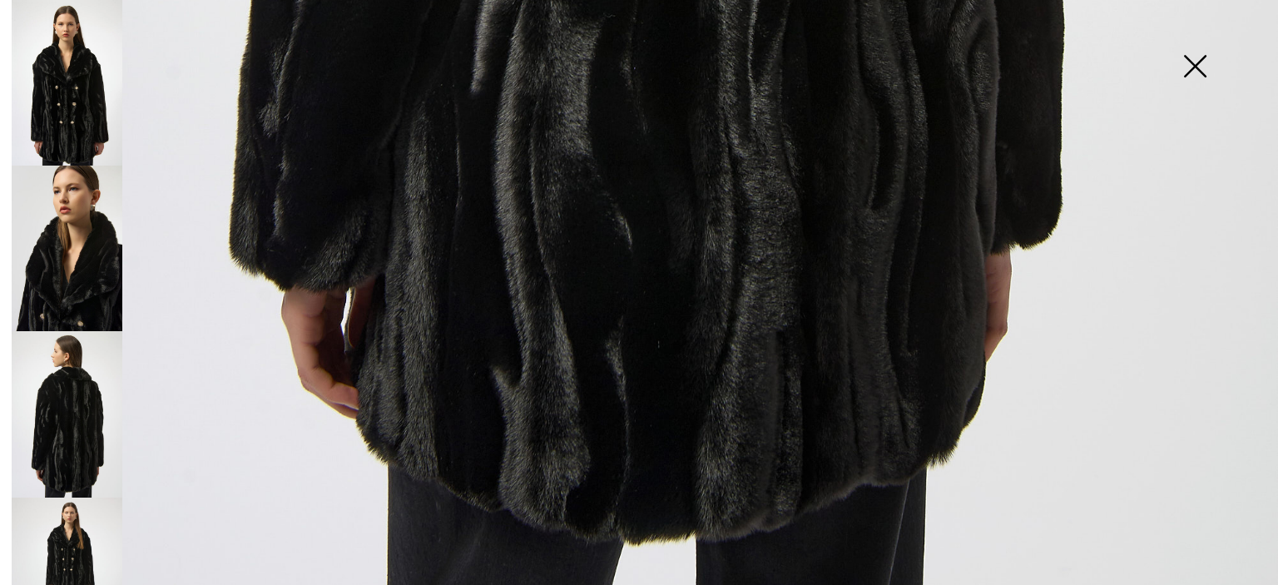
click at [87, 537] on img at bounding box center [67, 581] width 111 height 166
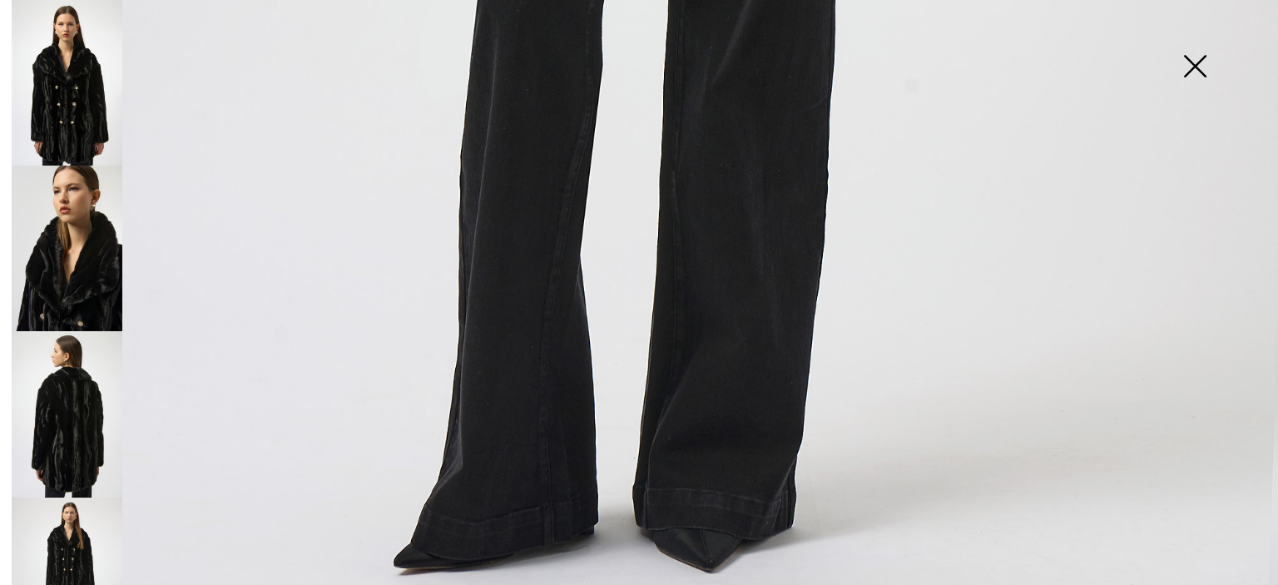
click at [63, 414] on img at bounding box center [67, 414] width 111 height 166
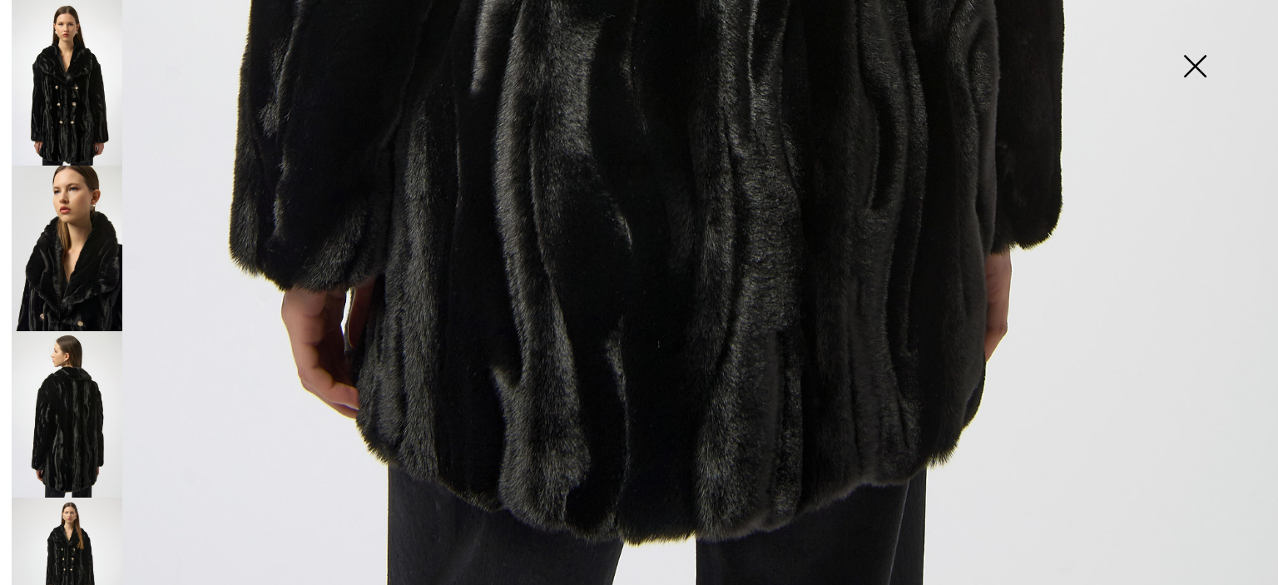
click at [75, 239] on img at bounding box center [67, 249] width 111 height 166
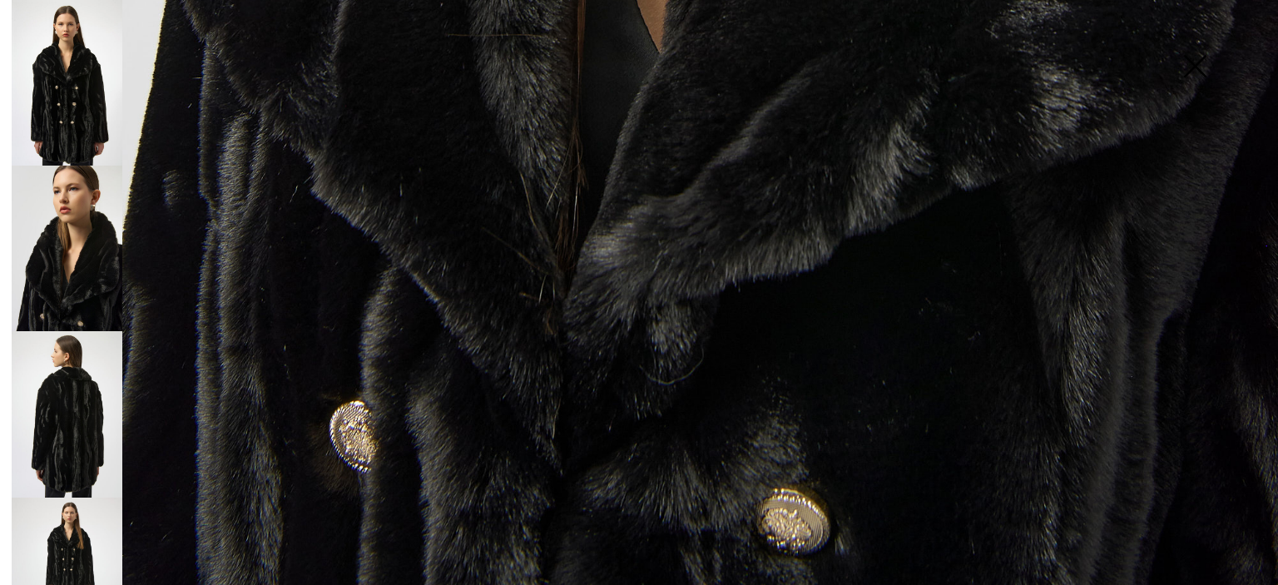
click at [81, 121] on img at bounding box center [67, 83] width 111 height 166
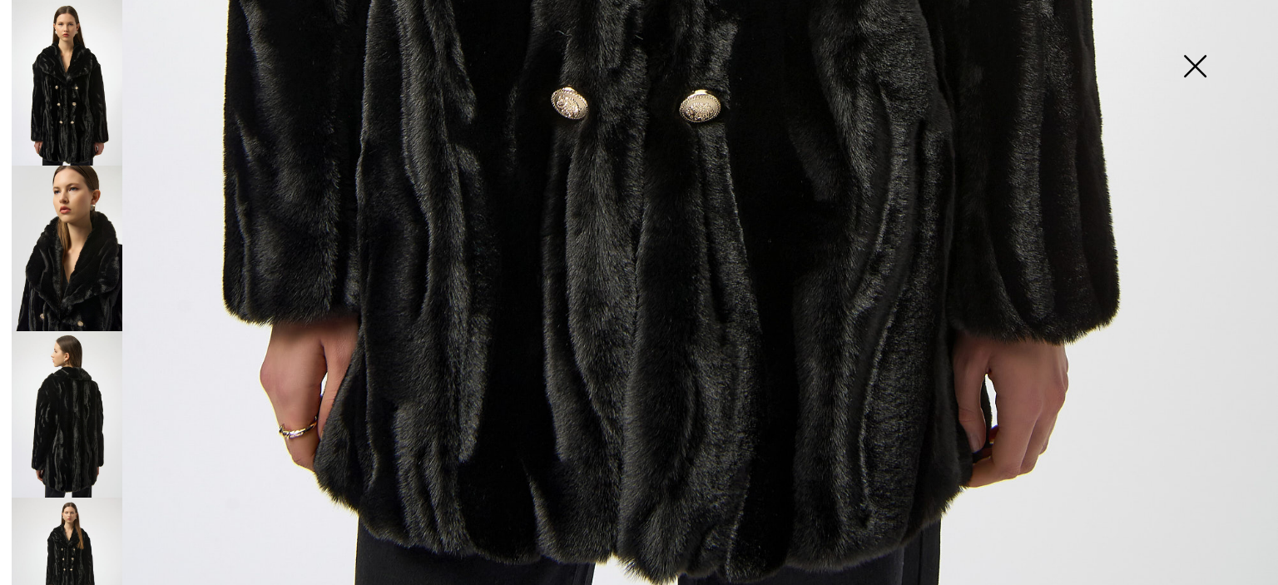
click at [1201, 64] on img at bounding box center [1194, 68] width 83 height 86
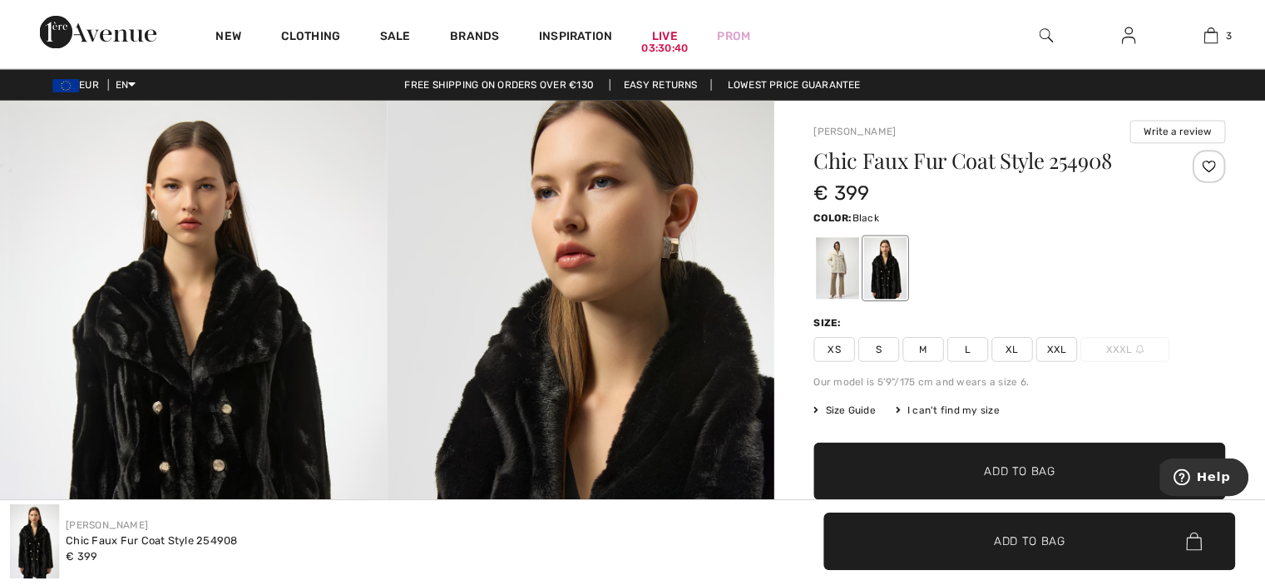
scroll to position [1291, 0]
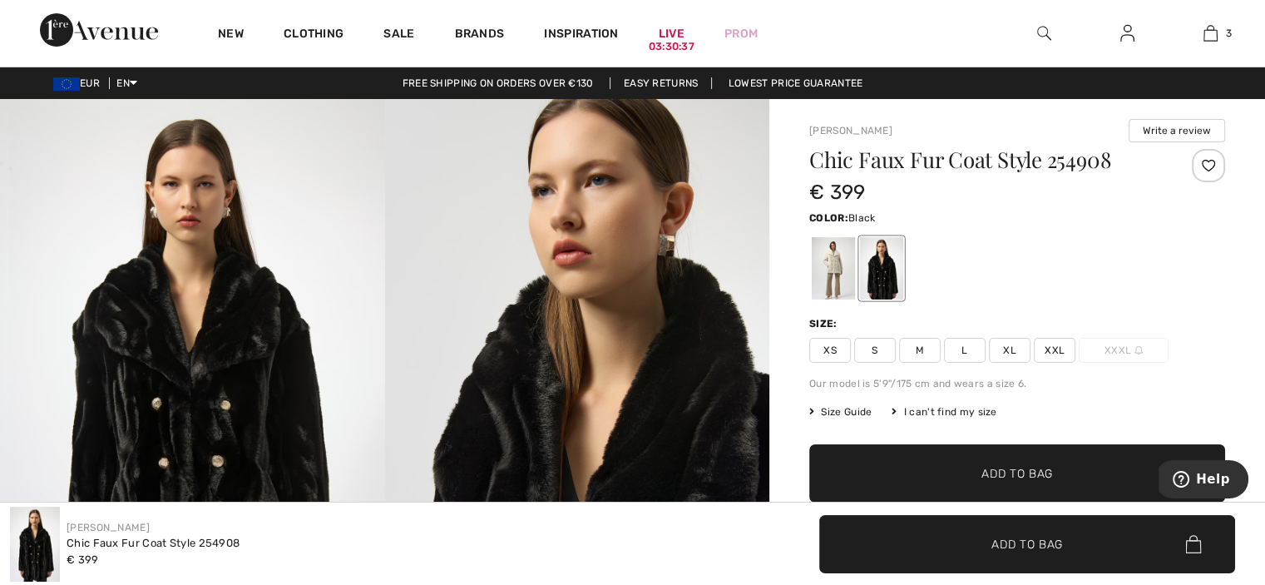
click at [1057, 352] on span "XXL" at bounding box center [1055, 350] width 42 height 25
click at [990, 468] on span "Add to Bag" at bounding box center [1018, 473] width 72 height 17
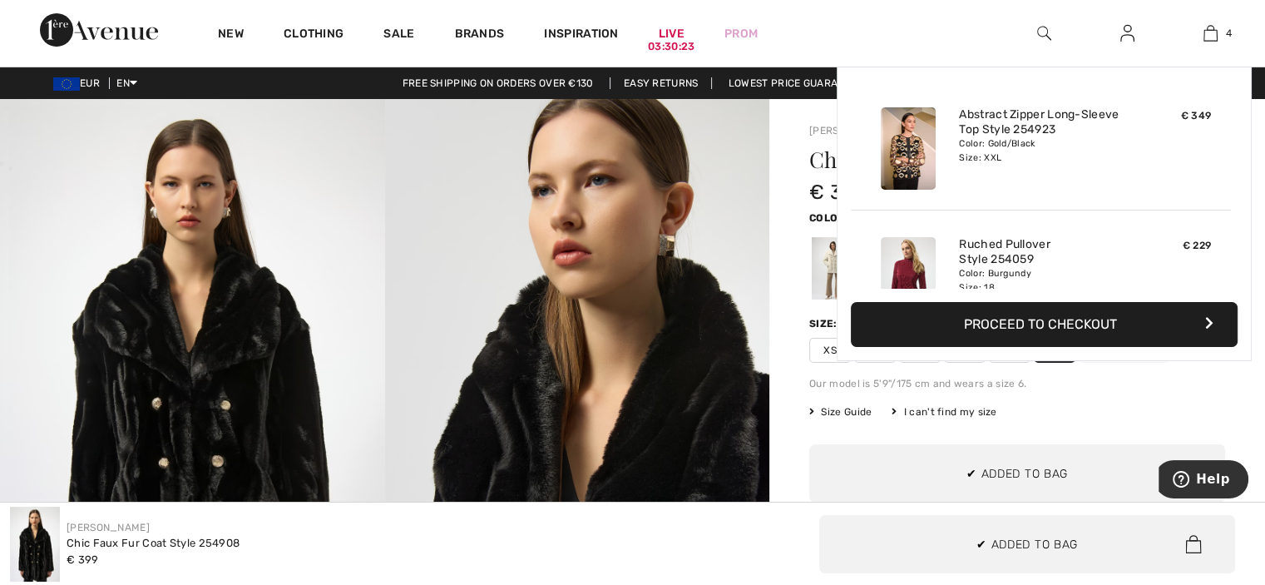
scroll to position [309, 0]
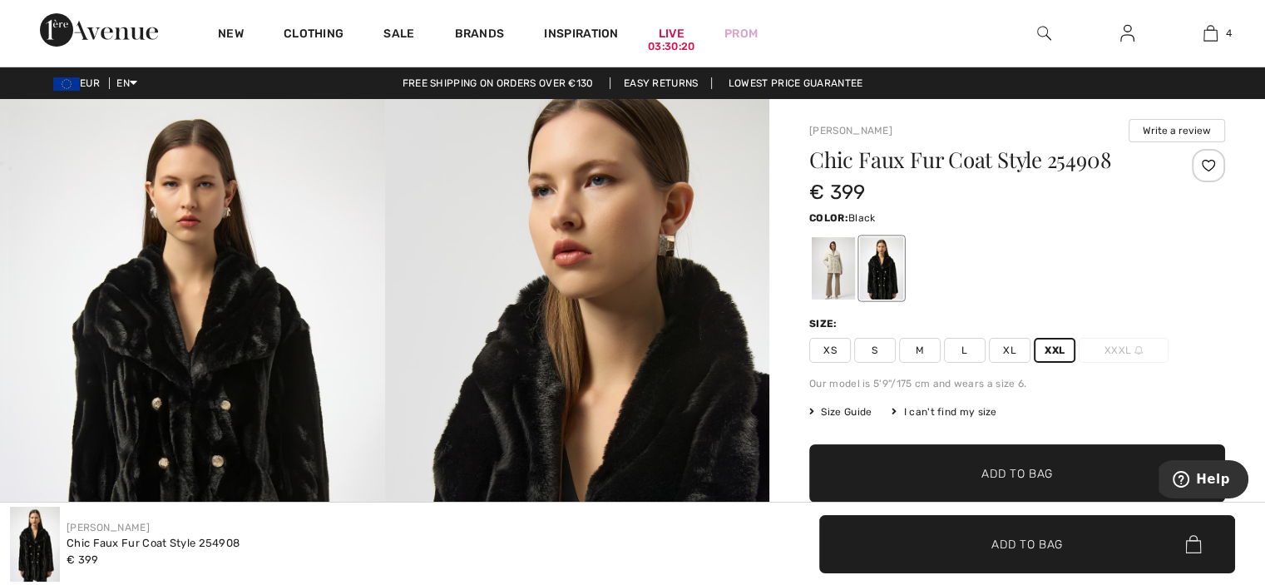
click at [1261, 88] on div "Free shipping on orders over €130 Easy Returns Lowest Price Guarantee" at bounding box center [632, 83] width 1265 height 15
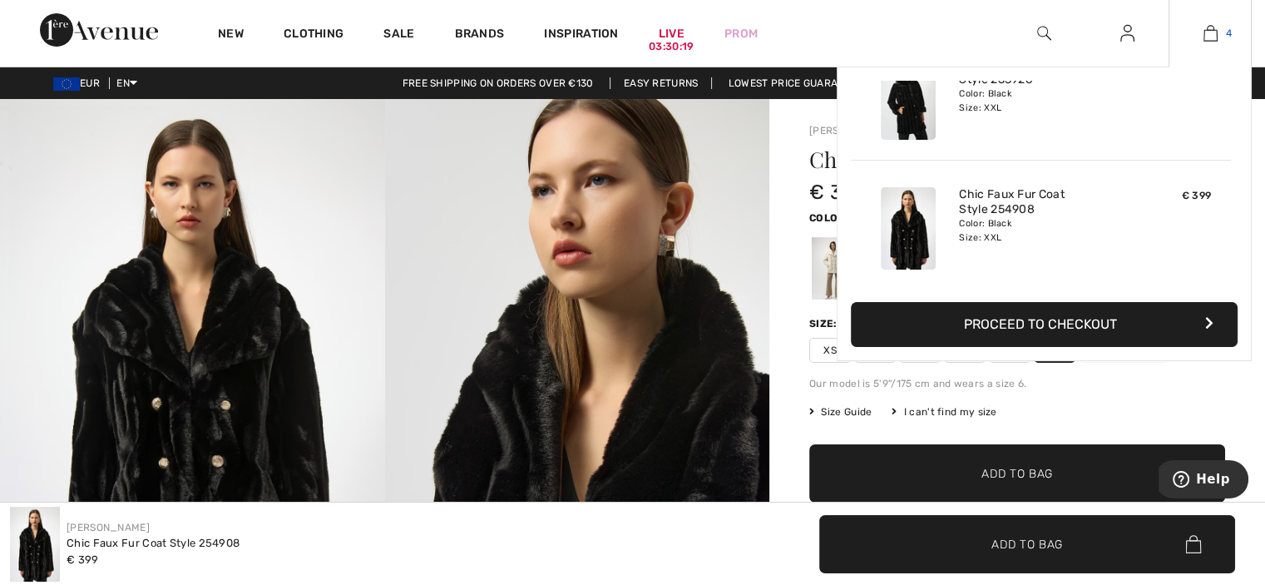
click at [1214, 32] on img at bounding box center [1211, 33] width 14 height 20
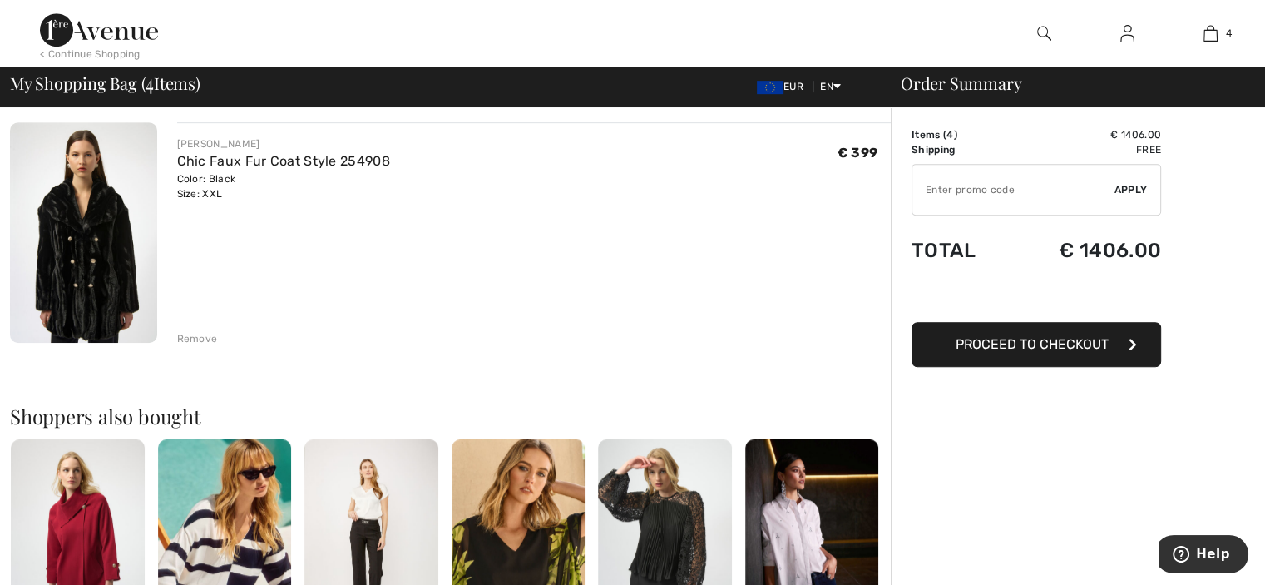
scroll to position [632, 0]
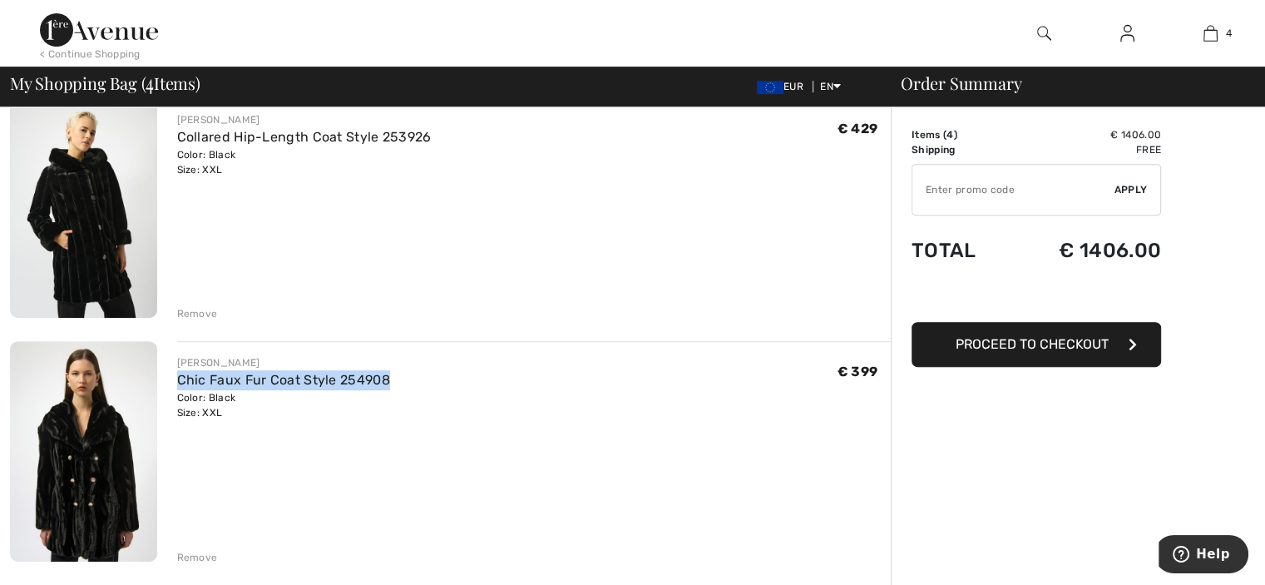
drag, startPoint x: 171, startPoint y: 375, endPoint x: 409, endPoint y: 379, distance: 238.0
click at [409, 379] on div "JOSEPH RIBKOFF Chic Faux Fur Coat Style 254908 Color: Black Size: XXL Final Sal…" at bounding box center [524, 452] width 735 height 223
copy link "Chic Faux Fur Coat Style 254908"
